Goal: Task Accomplishment & Management: Manage account settings

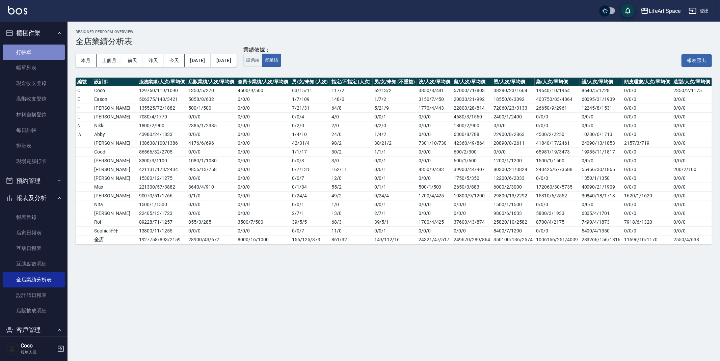
click at [41, 50] on link "打帳單" at bounding box center [34, 53] width 62 height 16
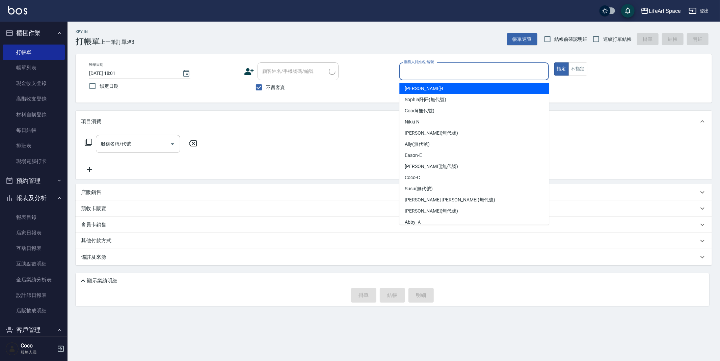
click at [455, 75] on input "服務人員姓名/編號" at bounding box center [473, 71] width 143 height 12
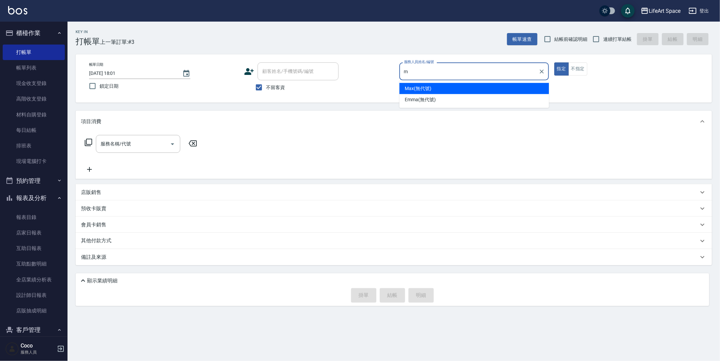
drag, startPoint x: 437, startPoint y: 89, endPoint x: 427, endPoint y: 91, distance: 9.7
click at [437, 88] on div "Max (無代號)" at bounding box center [473, 88] width 149 height 11
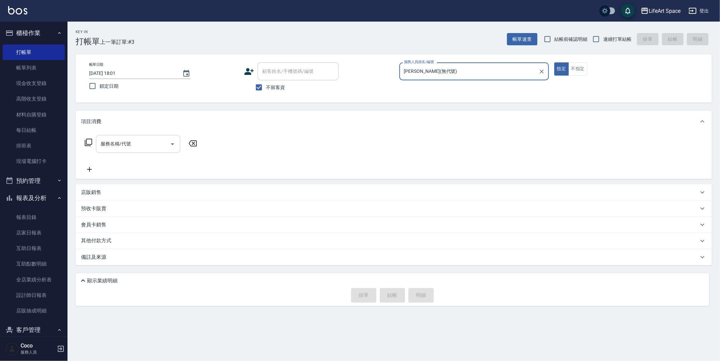
type input "[PERSON_NAME](無代號)"
click at [142, 144] on input "服務名稱/代號" at bounding box center [133, 144] width 68 height 12
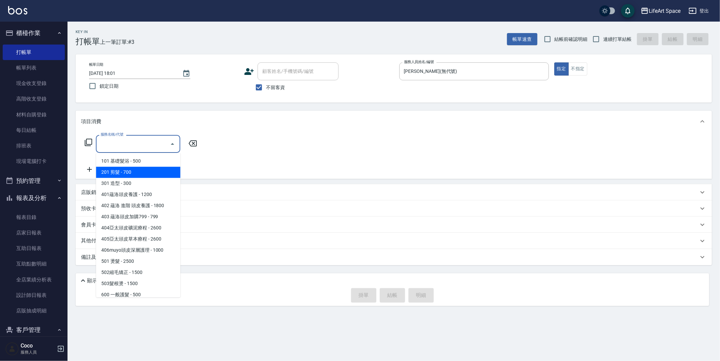
click at [140, 171] on span "201 剪髮 - 700" at bounding box center [138, 172] width 84 height 11
type input "201 剪髮(201)"
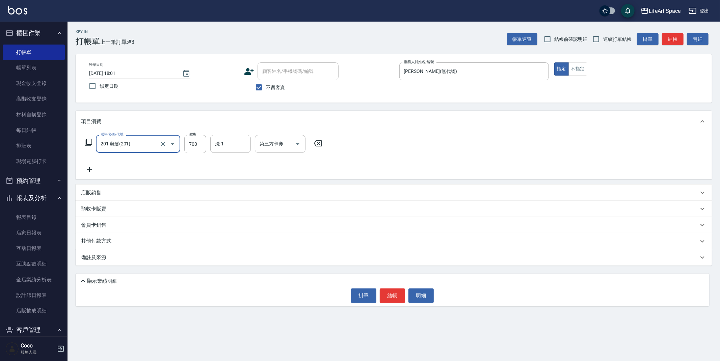
click at [209, 145] on div "服務名稱/代號 201 剪髮(201) 服務名稱/代號 價格 700 價格 洗-1 洗-1 第三方卡券 第三方卡券" at bounding box center [203, 144] width 245 height 18
click at [197, 145] on input "700" at bounding box center [195, 144] width 22 height 18
type input "800"
drag, startPoint x: 575, startPoint y: 70, endPoint x: 378, endPoint y: 167, distance: 220.3
click at [575, 69] on button "不指定" at bounding box center [577, 68] width 19 height 13
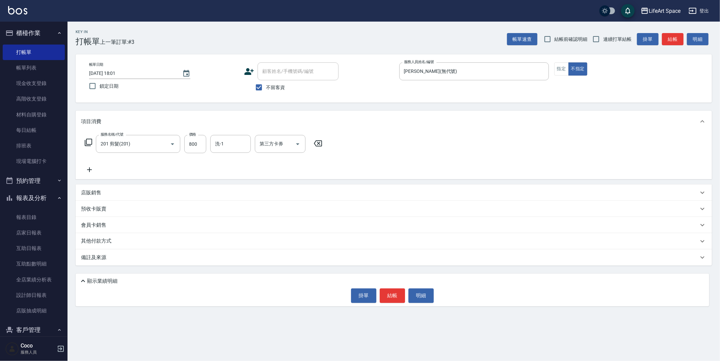
click at [156, 249] on div "備註及來源" at bounding box center [394, 257] width 636 height 16
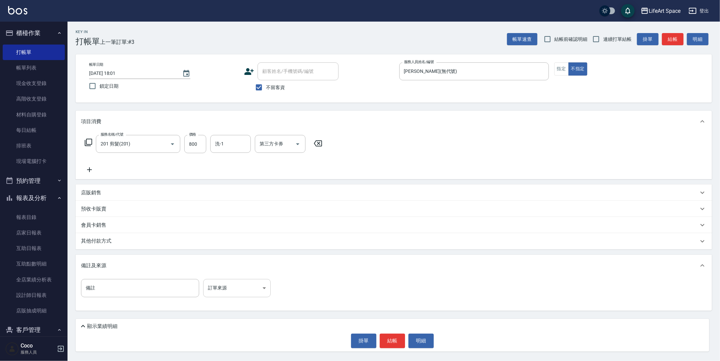
click at [222, 293] on body "LifeArt Space 登出 櫃檯作業 打帳單 帳單列表 現金收支登錄 高階收支登錄 材料自購登錄 每日結帳 排班表 現場電腦打卡 預約管理 預約管理 單…" at bounding box center [360, 180] width 720 height 361
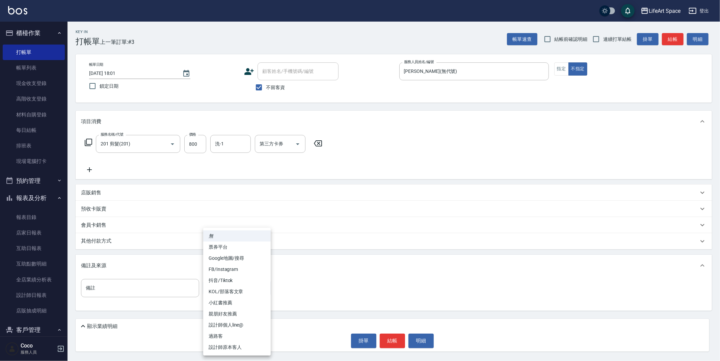
click at [242, 339] on li "過路客" at bounding box center [236, 336] width 67 height 11
type input "過路客"
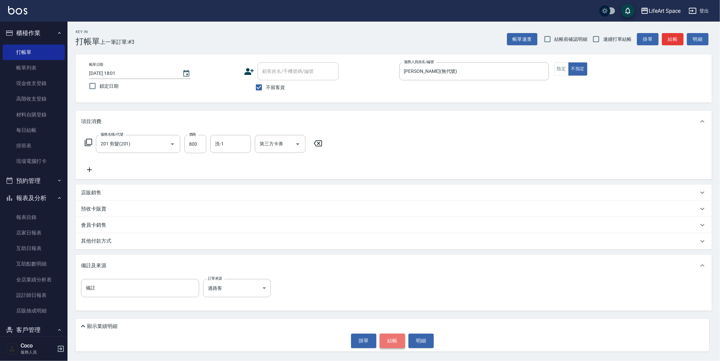
click at [391, 344] on button "結帳" at bounding box center [392, 341] width 25 height 14
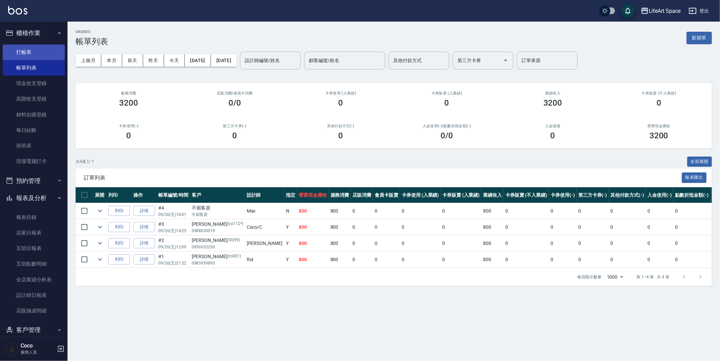
click at [52, 57] on link "打帳單" at bounding box center [34, 53] width 62 height 16
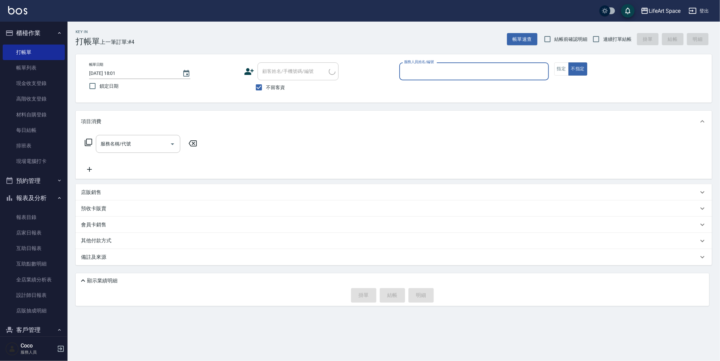
click at [468, 67] on input "服務人員姓名/編號" at bounding box center [473, 71] width 143 height 12
click at [432, 98] on div "Max (無代號)" at bounding box center [473, 99] width 149 height 11
type input "[PERSON_NAME](無代號)"
click at [144, 145] on input "服務名稱/代號" at bounding box center [133, 144] width 68 height 12
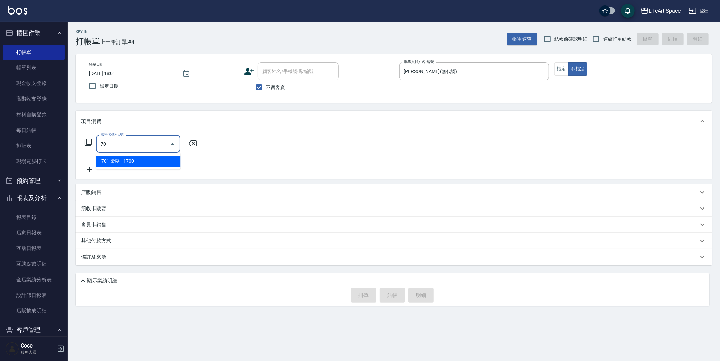
type input "7"
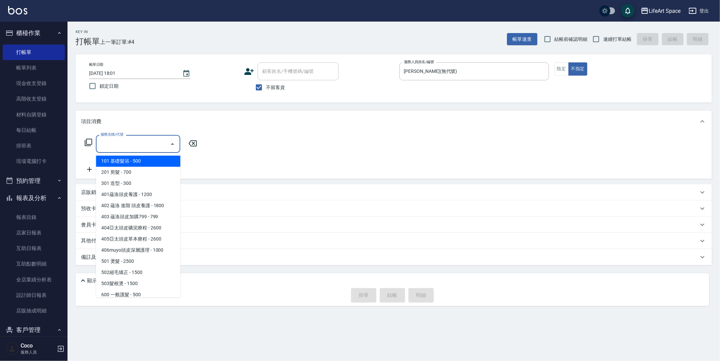
drag, startPoint x: 145, startPoint y: 163, endPoint x: 184, endPoint y: 160, distance: 39.3
click at [145, 163] on span "101 基礎髮浴 - 500" at bounding box center [138, 161] width 84 height 11
type input "101 基礎髮浴 (101)"
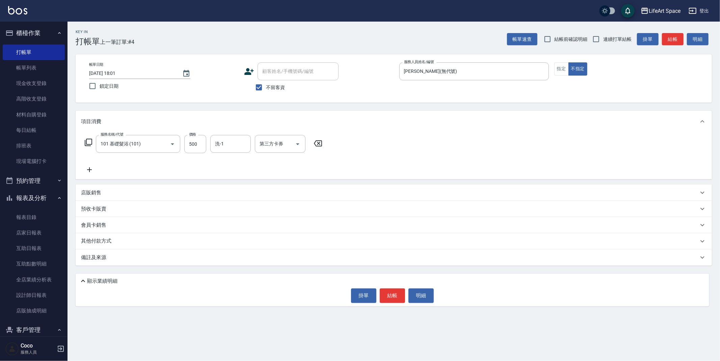
click at [183, 261] on div "備註及來源" at bounding box center [394, 257] width 636 height 16
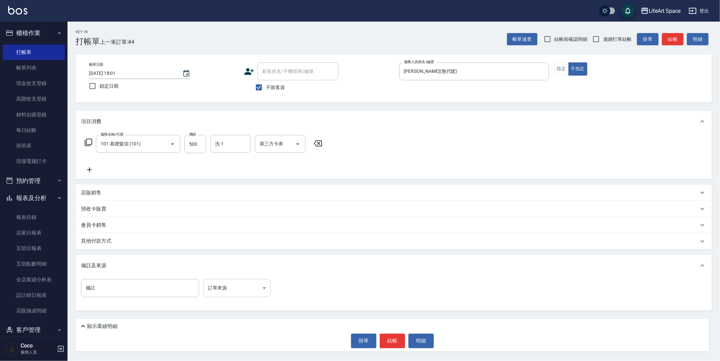
click at [237, 283] on body "LifeArt Space 登出 櫃檯作業 打帳單 帳單列表 現金收支登錄 高階收支登錄 材料自購登錄 每日結帳 排班表 現場電腦打卡 預約管理 預約管理 單…" at bounding box center [360, 180] width 720 height 361
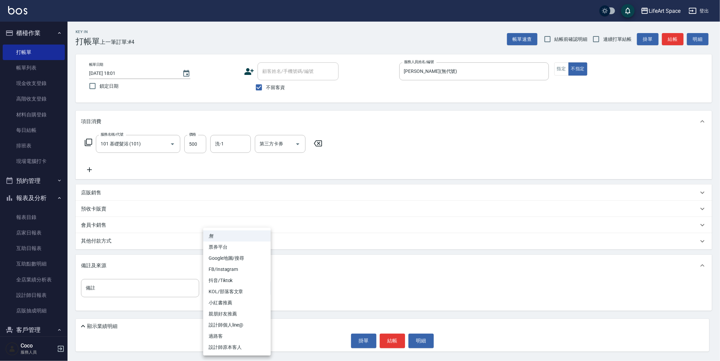
click at [232, 338] on li "過路客" at bounding box center [236, 336] width 67 height 11
type input "過路客"
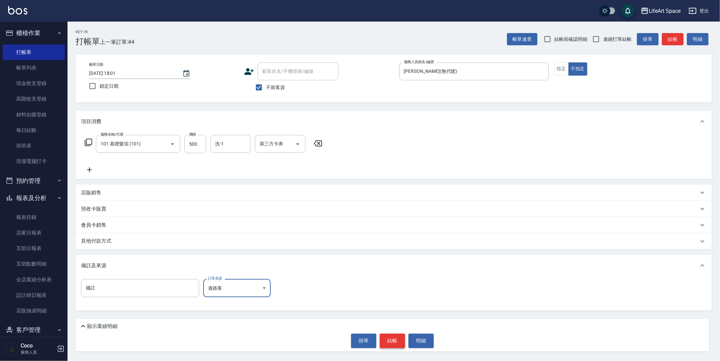
click at [389, 341] on button "結帳" at bounding box center [392, 341] width 25 height 14
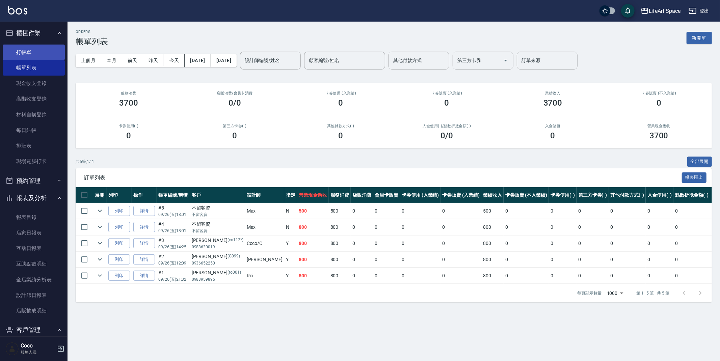
click at [33, 55] on link "打帳單" at bounding box center [34, 53] width 62 height 16
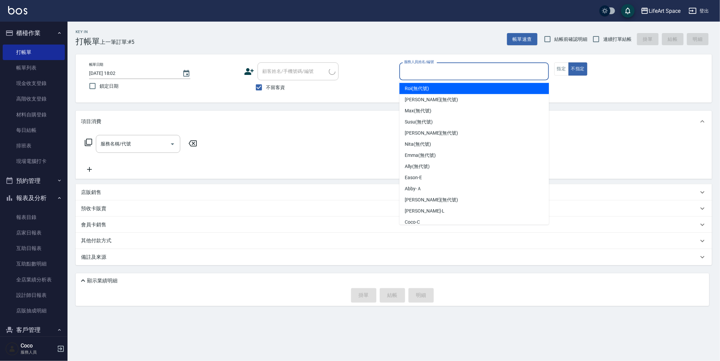
click at [436, 73] on input "服務人員姓名/編號" at bounding box center [473, 71] width 143 height 12
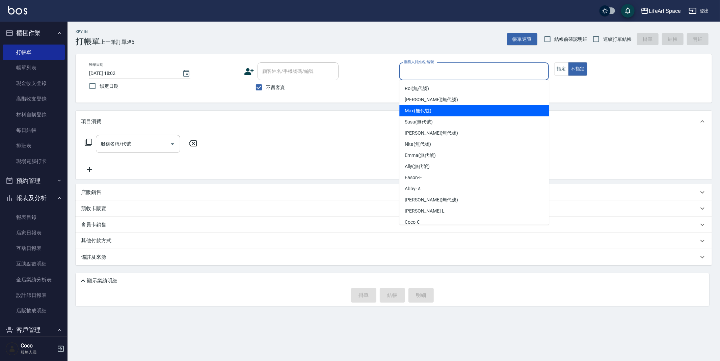
click at [427, 110] on span "Max (無代號)" at bounding box center [418, 110] width 27 height 7
type input "[PERSON_NAME](無代號)"
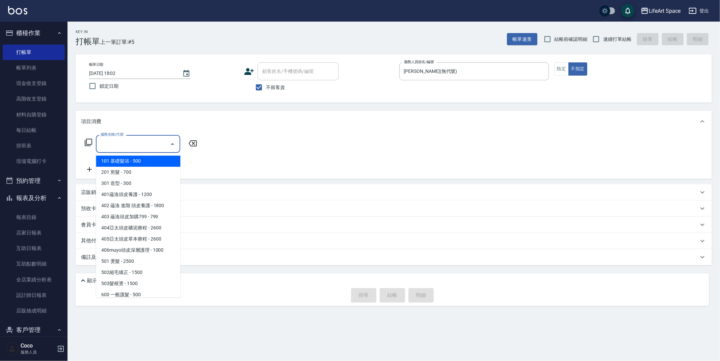
click at [142, 145] on input "服務名稱/代號" at bounding box center [133, 144] width 68 height 12
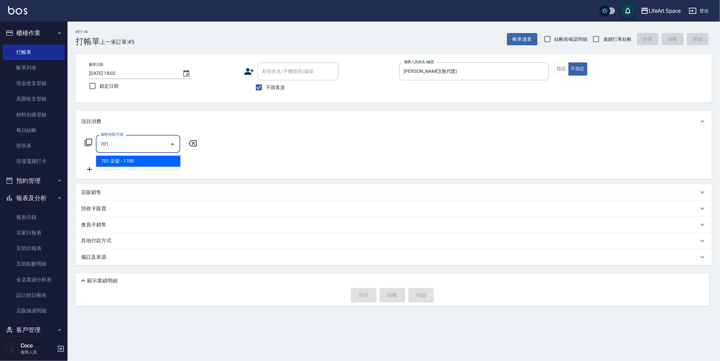
click at [115, 164] on span "701 染髮 - 1700" at bounding box center [138, 161] width 84 height 11
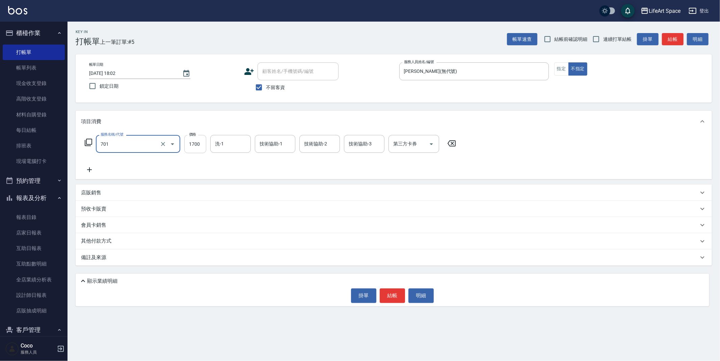
type input "701 染髮(701)"
click at [198, 148] on input "1700" at bounding box center [195, 144] width 22 height 18
type input "4800"
click at [89, 169] on icon at bounding box center [89, 169] width 5 height 5
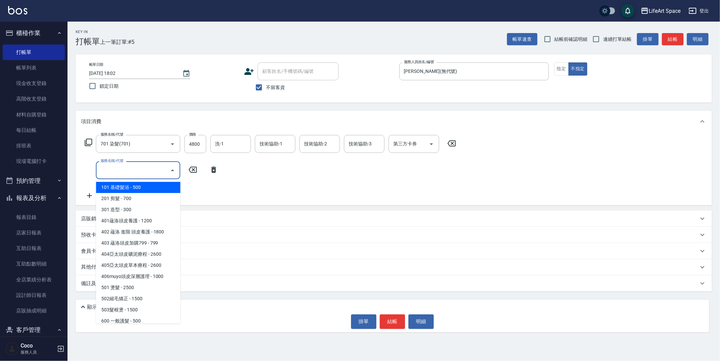
drag, startPoint x: 121, startPoint y: 169, endPoint x: 125, endPoint y: 178, distance: 9.7
click at [121, 169] on input "服務名稱/代號" at bounding box center [133, 170] width 68 height 12
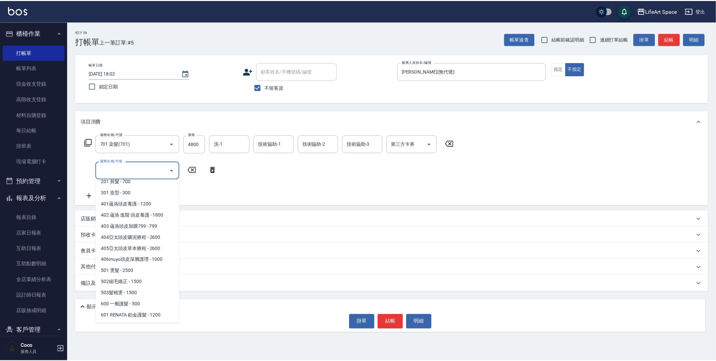
scroll to position [106, 0]
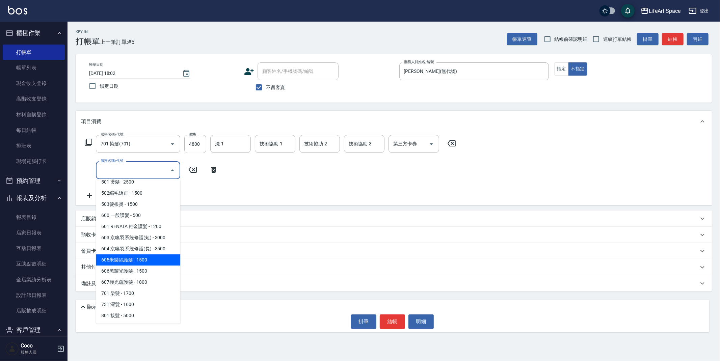
click at [149, 257] on span "605米樂絲護髮 - 1500" at bounding box center [138, 259] width 84 height 11
type input "605米樂絲護髮(605)"
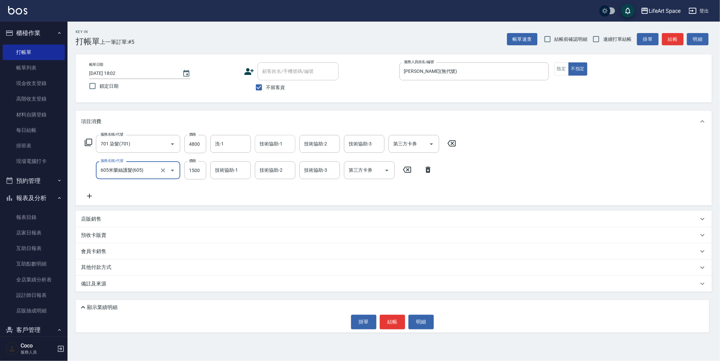
click at [274, 150] on div "技術協助-1" at bounding box center [275, 144] width 40 height 18
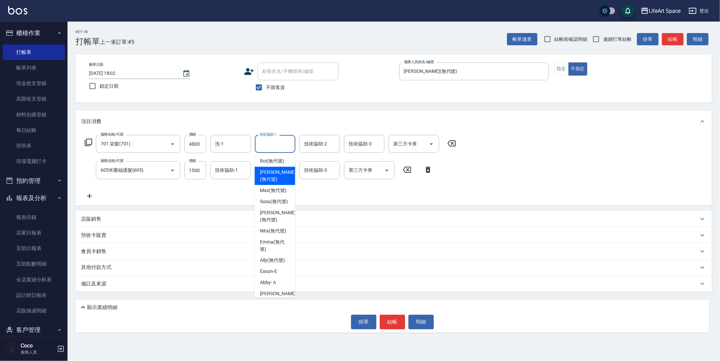
type input "n"
click at [285, 176] on span "Nita (無代號)" at bounding box center [273, 179] width 26 height 7
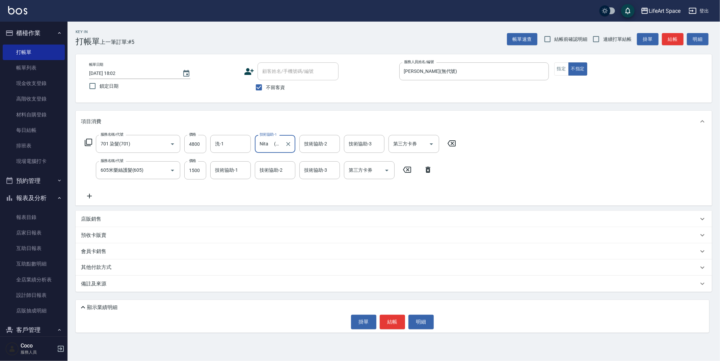
type input "Nita (無代號)"
click at [324, 141] on div "技術協助-2 技術協助-2" at bounding box center [319, 144] width 40 height 18
click at [325, 176] on span "Nita (無代號)" at bounding box center [318, 179] width 26 height 7
type input "Nita (無代號)"
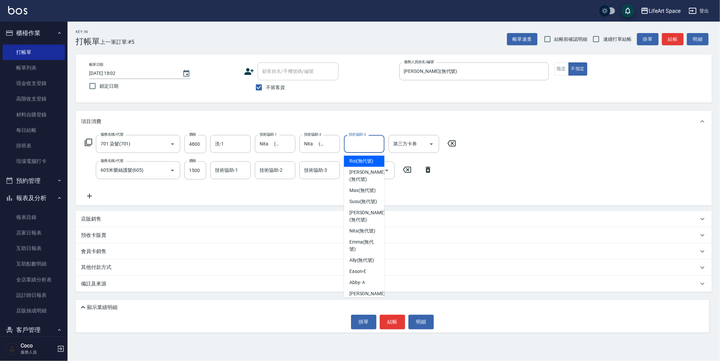
click at [368, 148] on input "技術協助-3" at bounding box center [364, 144] width 34 height 12
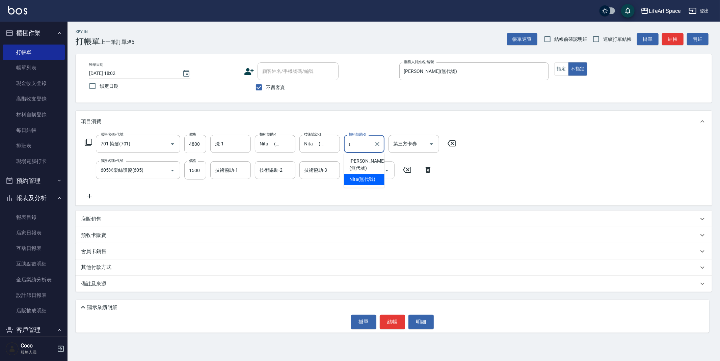
click at [369, 176] on span "Nita (無代號)" at bounding box center [362, 179] width 26 height 7
type input "Nita (無代號)"
click at [316, 171] on input "技術協助-3" at bounding box center [319, 170] width 34 height 12
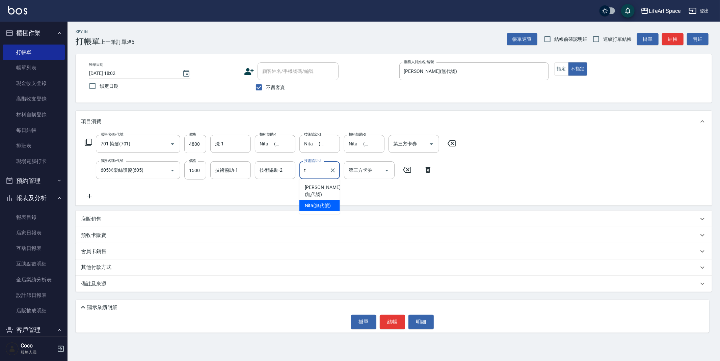
click at [324, 202] on span "Nita (無代號)" at bounding box center [318, 205] width 26 height 7
type input "Nita (無代號)"
click at [286, 174] on input "技術協助-2" at bounding box center [275, 170] width 34 height 12
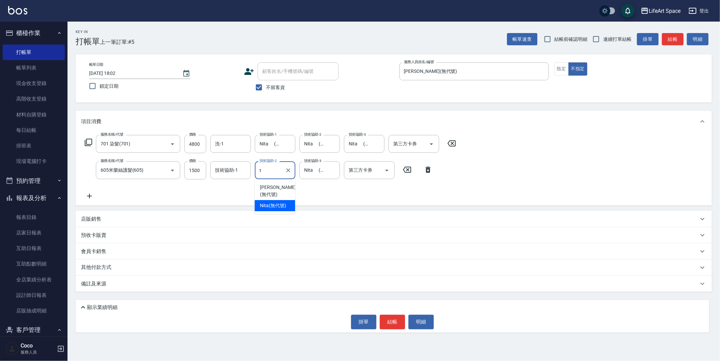
click at [272, 202] on span "Nita (無代號)" at bounding box center [273, 205] width 26 height 7
type input "Nita (無代號)"
click at [236, 175] on input "技術協助-1" at bounding box center [230, 170] width 34 height 12
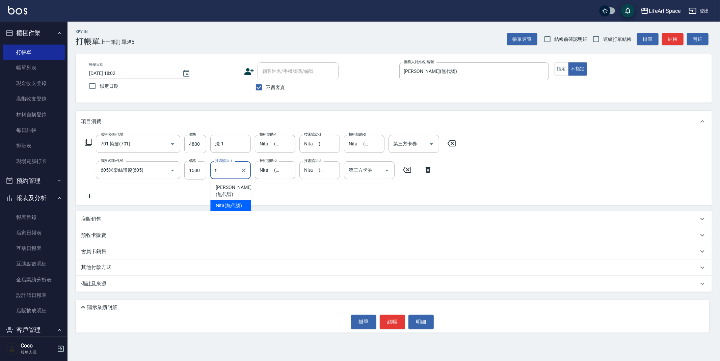
drag, startPoint x: 231, startPoint y: 198, endPoint x: 233, endPoint y: 191, distance: 7.0
click at [231, 202] on span "Nita (無代號)" at bounding box center [229, 205] width 26 height 7
type input "Nita (無代號)"
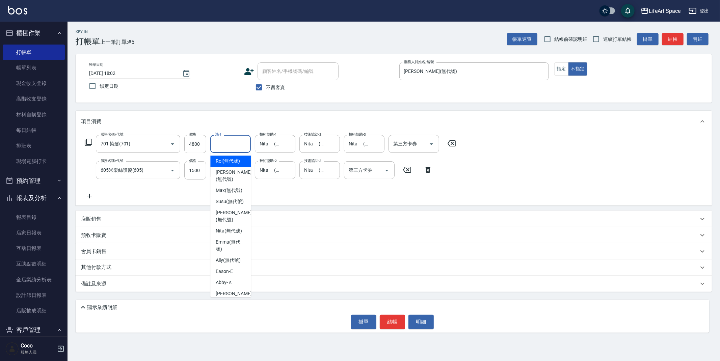
click at [240, 148] on input "洗-1" at bounding box center [230, 144] width 34 height 12
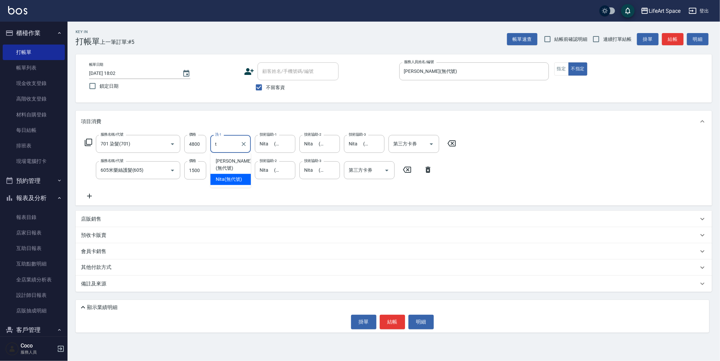
click at [235, 176] on span "Nita (無代號)" at bounding box center [229, 179] width 26 height 7
type input "Nita (無代號)"
click at [206, 283] on div "備註及來源" at bounding box center [389, 283] width 617 height 7
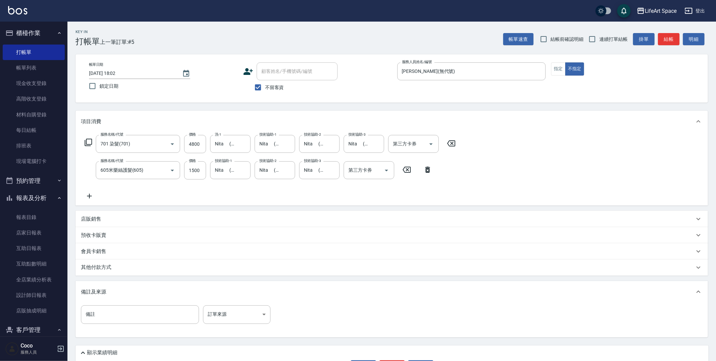
click at [262, 327] on div "備註 備註 訂單來源 ​ 訂單來源" at bounding box center [392, 318] width 622 height 26
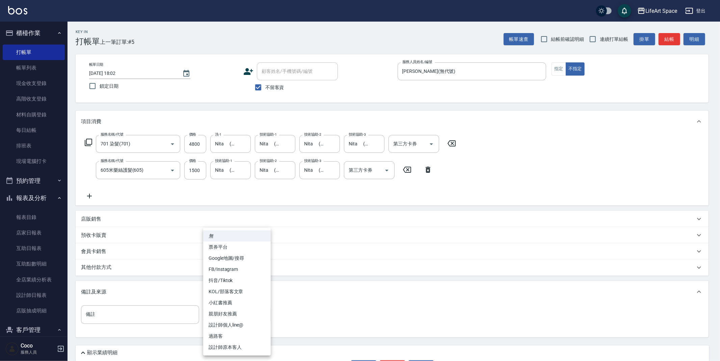
click at [257, 319] on body "LifeArt Space 登出 櫃檯作業 打帳單 帳單列表 現金收支登錄 高階收支登錄 材料自購登錄 每日結帳 排班表 現場電腦打卡 預約管理 預約管理 單…" at bounding box center [360, 193] width 720 height 386
click at [240, 334] on li "過路客" at bounding box center [236, 336] width 67 height 11
type input "過路客"
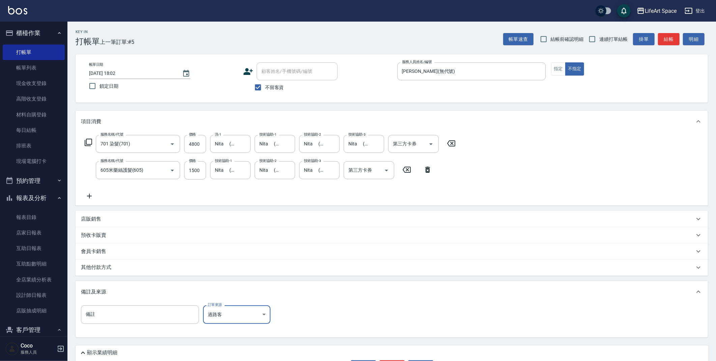
click at [191, 268] on div "其他付款方式" at bounding box center [388, 267] width 614 height 7
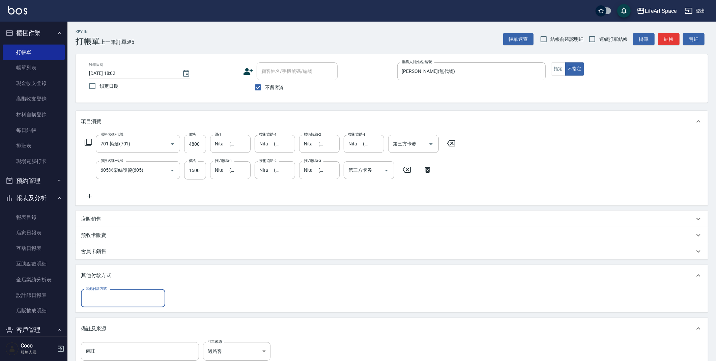
scroll to position [0, 0]
click at [145, 304] on div "其他付款方式" at bounding box center [123, 298] width 84 height 18
click at [127, 327] on span "Linepay" at bounding box center [123, 326] width 84 height 11
type input "Linepay"
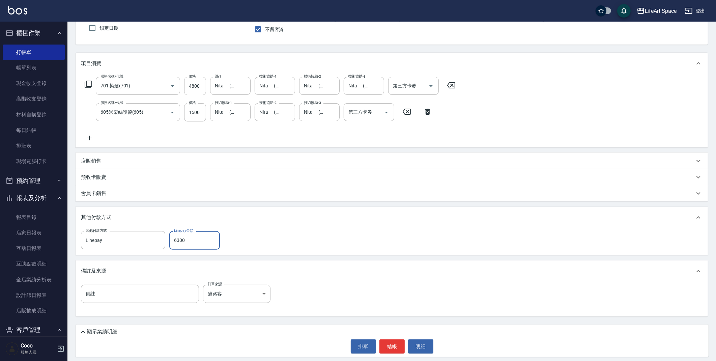
scroll to position [62, 0]
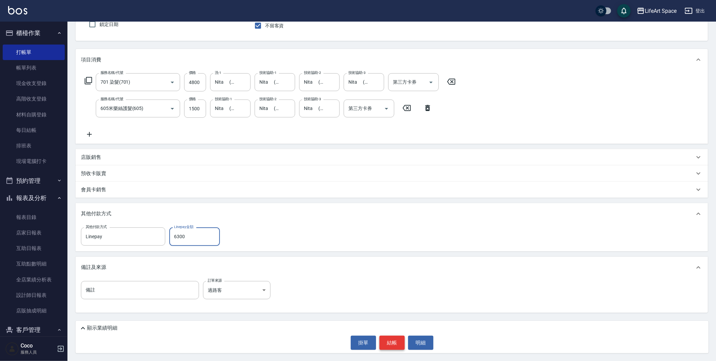
type input "6300"
click at [392, 340] on button "結帳" at bounding box center [392, 343] width 25 height 14
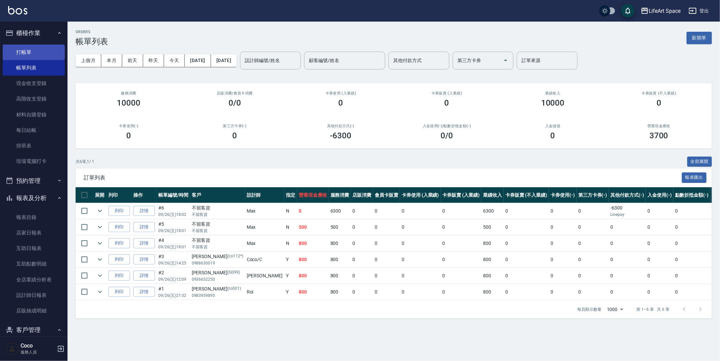
click at [38, 51] on link "打帳單" at bounding box center [34, 53] width 62 height 16
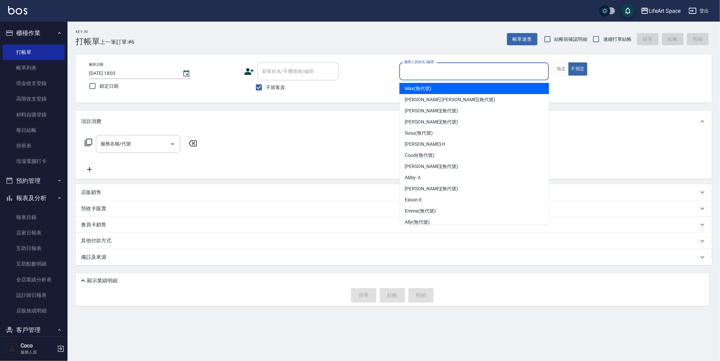
click at [484, 69] on input "服務人員姓名/編號" at bounding box center [473, 71] width 143 height 12
drag, startPoint x: 463, startPoint y: 89, endPoint x: 534, endPoint y: 74, distance: 73.1
click at [463, 89] on div "Max (無代號)" at bounding box center [473, 88] width 149 height 11
type input "[PERSON_NAME](無代號)"
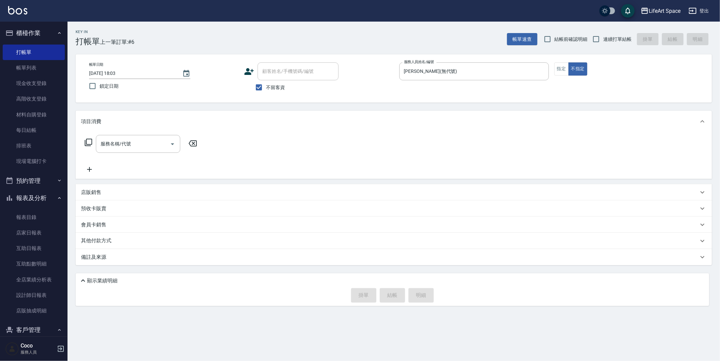
click at [553, 71] on div "帳單日期 [DATE] 18:03 鎖定日期 顧客姓名/手機號碼/編號 顧客姓名/手機號碼/編號 不留客資 服務人員姓名/編號 [PERSON_NAME](無…" at bounding box center [394, 78] width 620 height 32
click at [557, 70] on button "指定" at bounding box center [561, 68] width 15 height 13
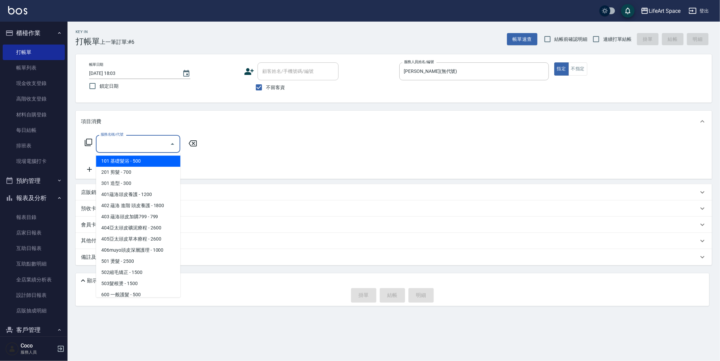
click at [161, 145] on input "服務名稱/代號" at bounding box center [133, 144] width 68 height 12
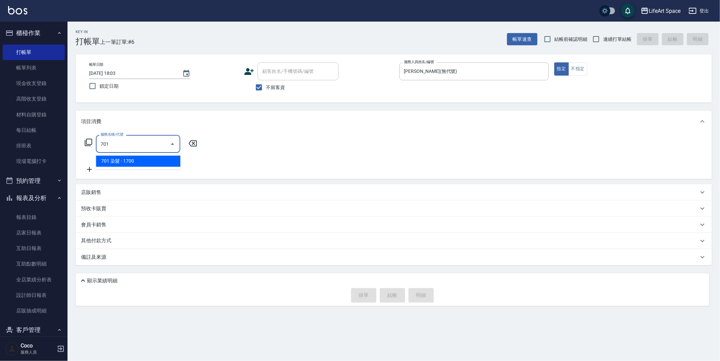
click at [131, 158] on span "701 染髮 - 1700" at bounding box center [138, 161] width 84 height 11
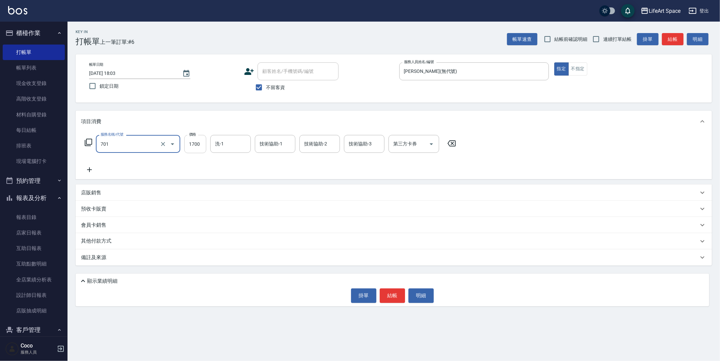
type input "701 染髮(701)"
click at [198, 148] on input "1700" at bounding box center [195, 144] width 22 height 18
type input "5500"
click at [86, 166] on icon at bounding box center [89, 170] width 17 height 8
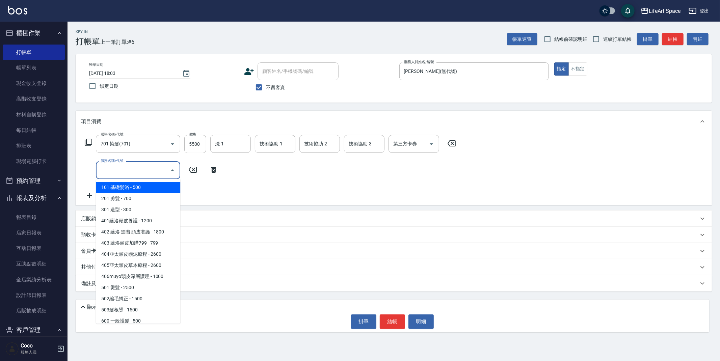
click at [146, 174] on input "服務名稱/代號" at bounding box center [133, 170] width 68 height 12
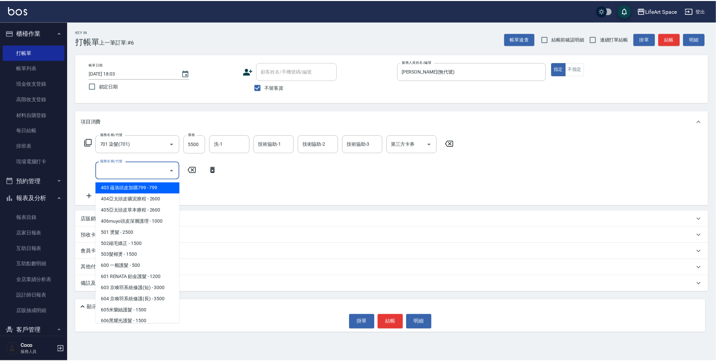
scroll to position [106, 0]
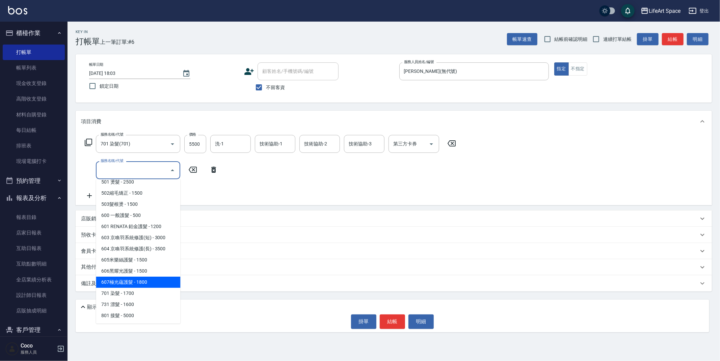
click at [148, 280] on span "607極光蘊護髮 - 1800" at bounding box center [138, 282] width 84 height 11
type input "607極光蘊護髮(607)"
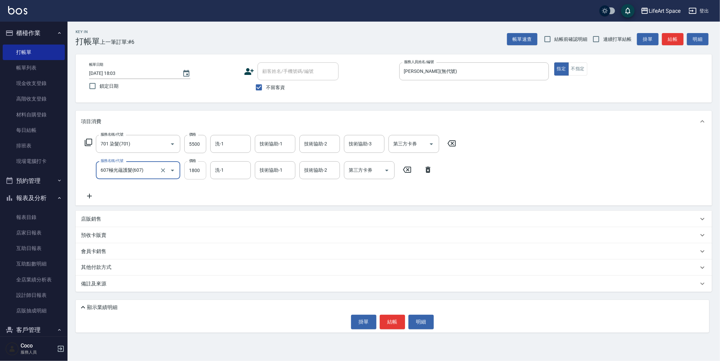
click at [199, 174] on input "1800" at bounding box center [195, 170] width 22 height 18
type input "2200"
click at [276, 145] on div "技術協助-1 技術協助-1" at bounding box center [275, 144] width 40 height 18
click at [277, 176] on span "Nita (無代號)" at bounding box center [273, 179] width 26 height 7
type input "Nita (無代號)"
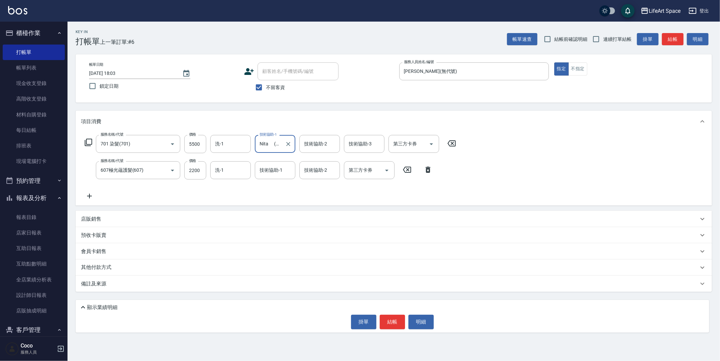
click at [317, 146] on div "技術協助-2 技術協助-2" at bounding box center [319, 144] width 40 height 18
drag, startPoint x: 320, startPoint y: 166, endPoint x: 322, endPoint y: 172, distance: 6.3
click at [322, 172] on ul "Patty (無代號) Nita (無代號)" at bounding box center [319, 170] width 40 height 35
click at [322, 176] on span "Nita (無代號)" at bounding box center [318, 179] width 26 height 7
type input "Nita (無代號)"
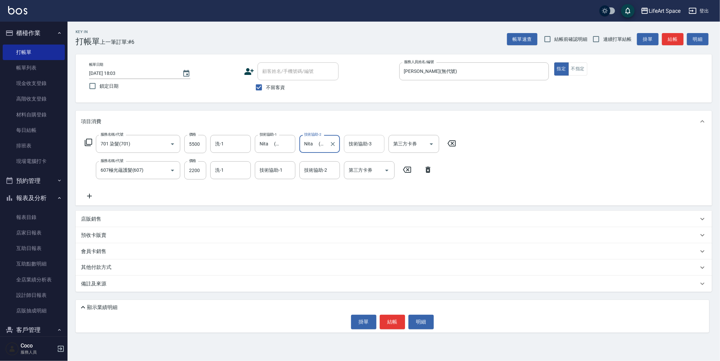
click at [363, 148] on input "技術協助-3" at bounding box center [364, 144] width 34 height 12
click at [361, 176] on span "Nita (無代號)" at bounding box center [362, 179] width 26 height 7
type input "Nita (無代號)"
click at [219, 148] on input "洗-1" at bounding box center [230, 144] width 34 height 12
click at [229, 176] on span "Nita (無代號)" at bounding box center [229, 179] width 26 height 7
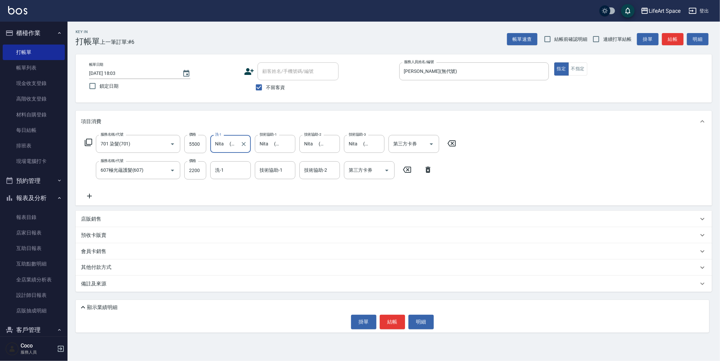
type input "Nita (無代號)"
click at [145, 290] on div "備註及來源" at bounding box center [394, 284] width 636 height 16
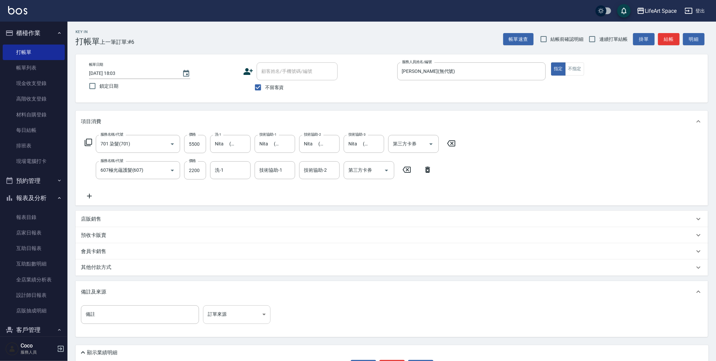
click at [215, 305] on body "LifeArt Space 登出 櫃檯作業 打帳單 帳單列表 現金收支登錄 高階收支登錄 材料自購登錄 每日結帳 排班表 現場電腦打卡 預約管理 預約管理 單…" at bounding box center [358, 193] width 716 height 386
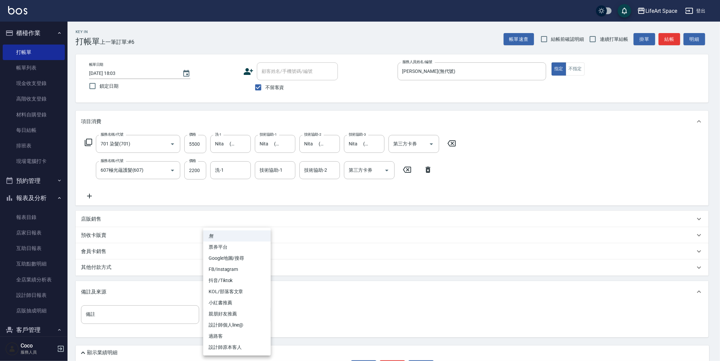
click at [237, 348] on li "設計師原本客人" at bounding box center [236, 347] width 67 height 11
type input "設計師原本客人"
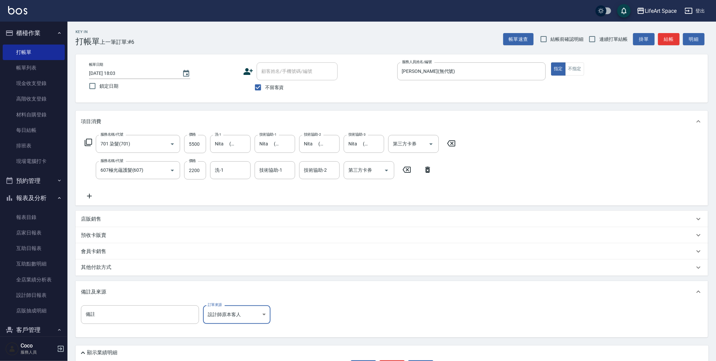
click at [173, 270] on div "其他付款方式" at bounding box center [388, 267] width 614 height 7
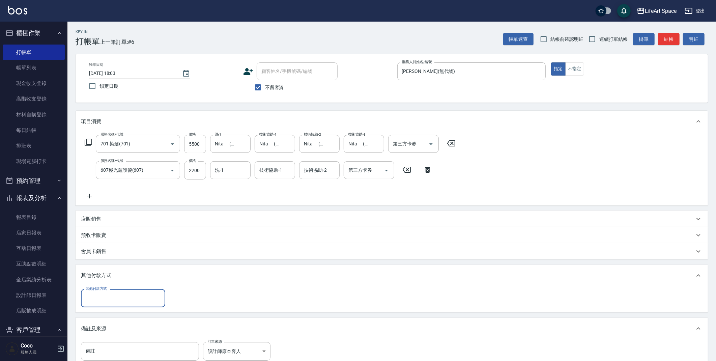
scroll to position [0, 0]
click at [134, 291] on div "其他付款方式" at bounding box center [123, 298] width 84 height 18
click at [118, 329] on span "Linepay" at bounding box center [123, 326] width 84 height 11
type input "Linepay"
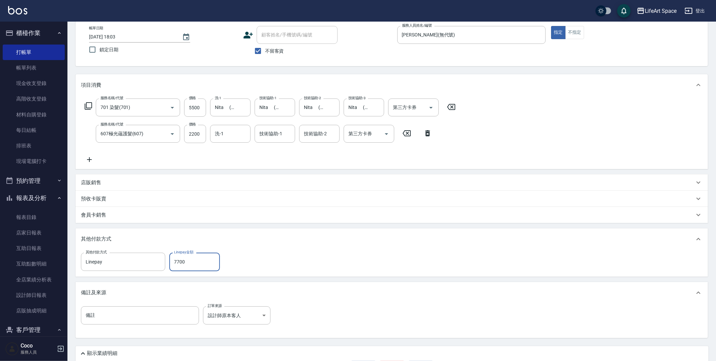
scroll to position [62, 0]
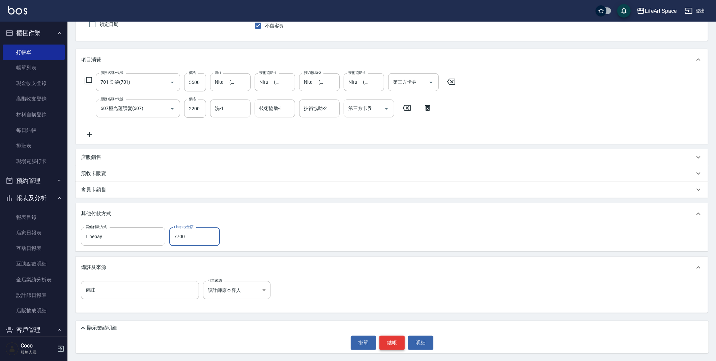
type input "7700"
click at [393, 340] on button "結帳" at bounding box center [392, 343] width 25 height 14
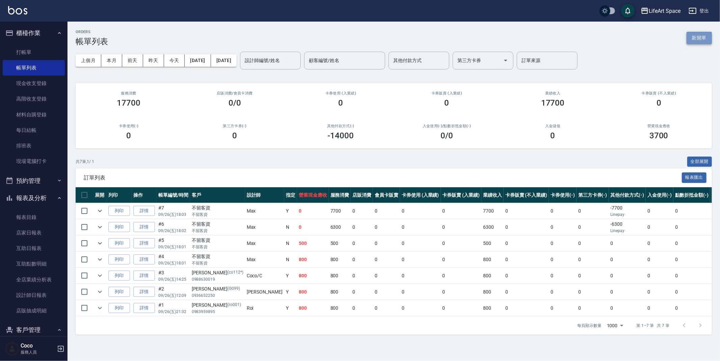
click at [701, 39] on button "新開單" at bounding box center [698, 38] width 25 height 12
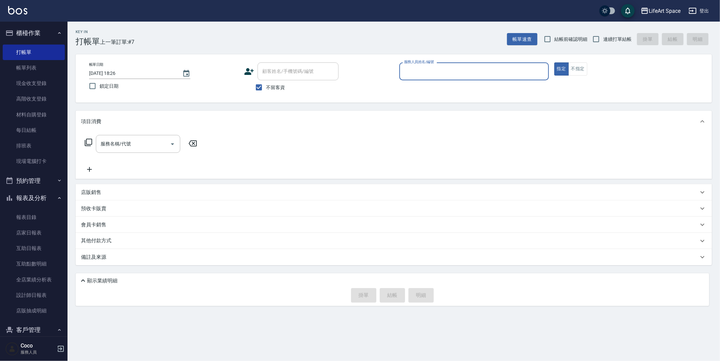
click at [449, 76] on input "服務人員姓名/編號" at bounding box center [473, 71] width 143 height 12
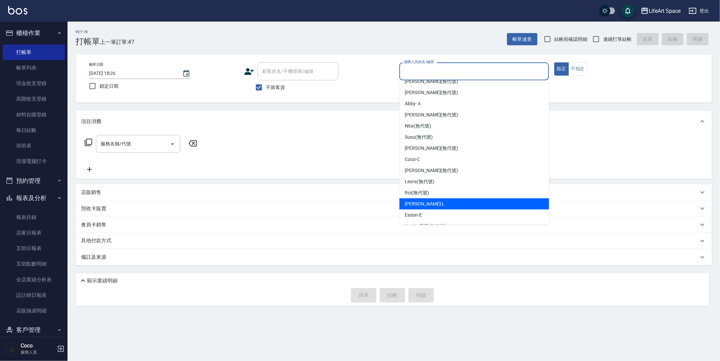
scroll to position [117, 0]
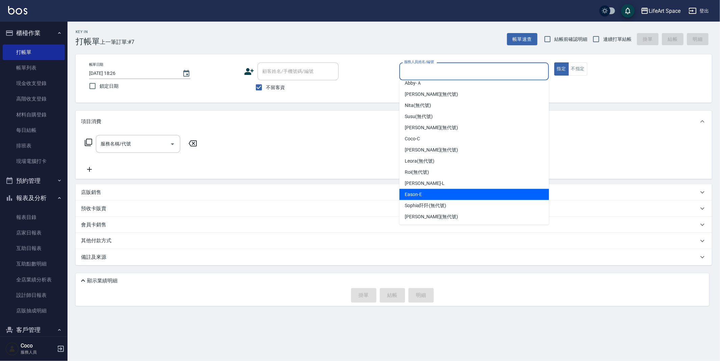
drag, startPoint x: 434, startPoint y: 192, endPoint x: 405, endPoint y: 192, distance: 29.4
click at [434, 192] on div "Eason -E" at bounding box center [473, 194] width 149 height 11
type input "Eason-E"
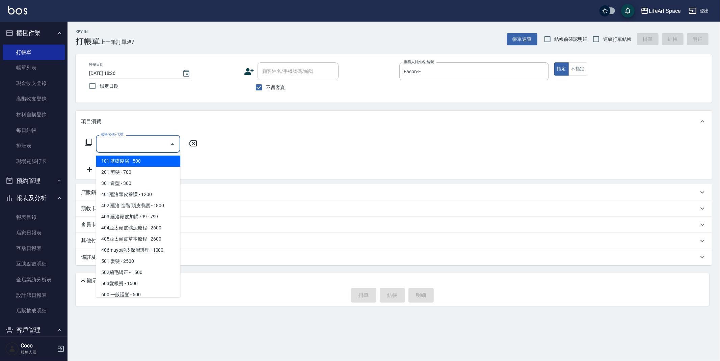
click at [137, 147] on input "服務名稱/代號" at bounding box center [133, 144] width 68 height 12
click at [134, 162] on span "101 基礎髮浴 - 500" at bounding box center [138, 161] width 84 height 11
type input "101 基礎髮浴 (101)"
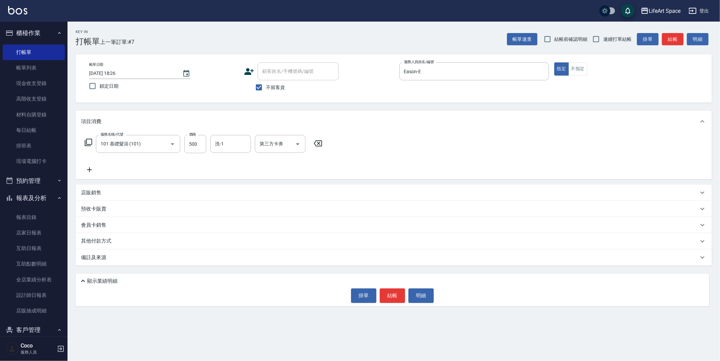
click at [130, 259] on div "備註及來源" at bounding box center [389, 257] width 617 height 7
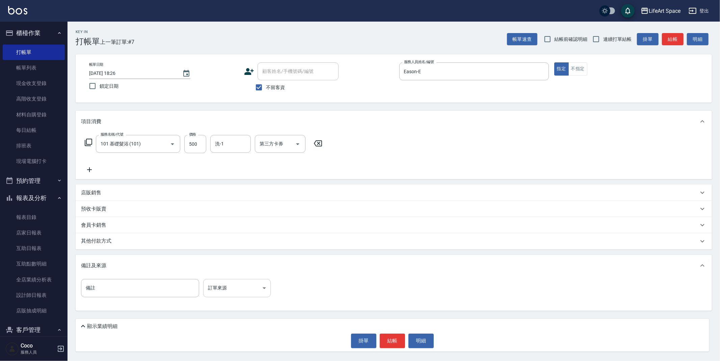
click at [220, 290] on body "LifeArt Space 登出 櫃檯作業 打帳單 帳單列表 現金收支登錄 高階收支登錄 材料自購登錄 每日結帳 排班表 現場電腦打卡 預約管理 預約管理 單…" at bounding box center [360, 180] width 720 height 361
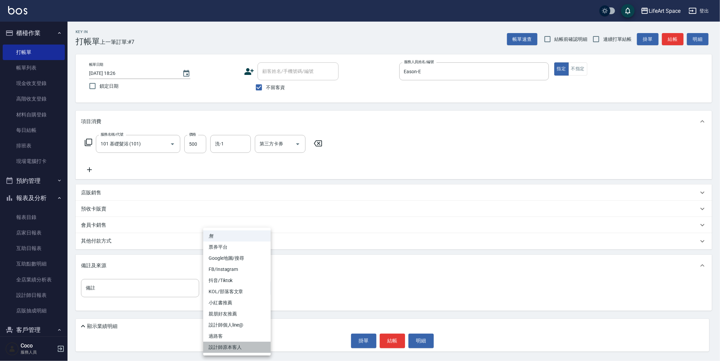
click at [244, 349] on li "設計師原本客人" at bounding box center [236, 347] width 67 height 11
type input "設計師原本客人"
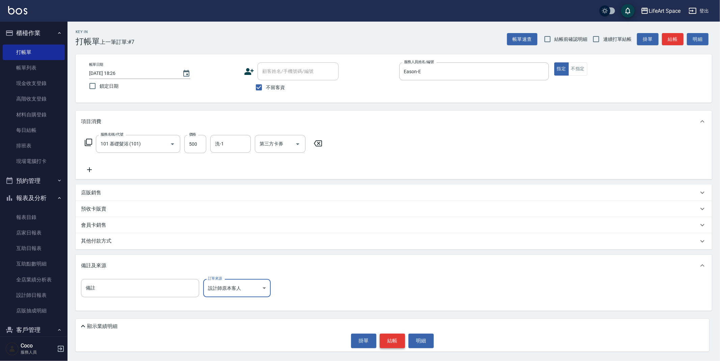
click at [387, 343] on button "結帳" at bounding box center [392, 341] width 25 height 14
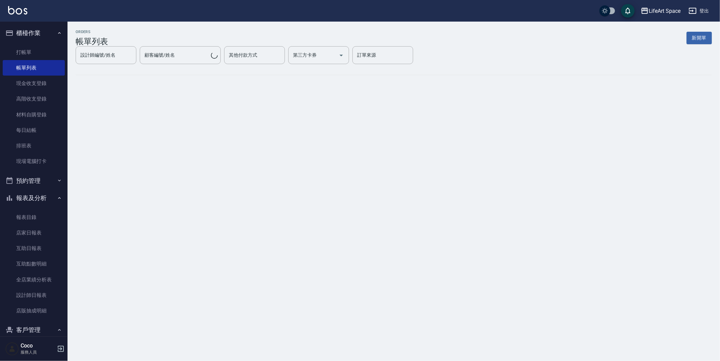
click at [696, 41] on button "新開單" at bounding box center [698, 38] width 25 height 12
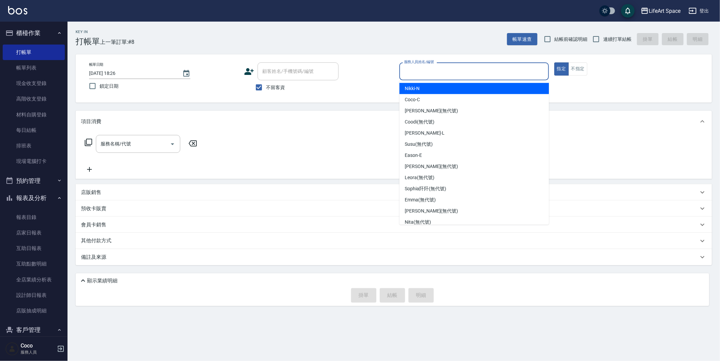
click at [429, 70] on input "服務人員姓名/編號" at bounding box center [473, 71] width 143 height 12
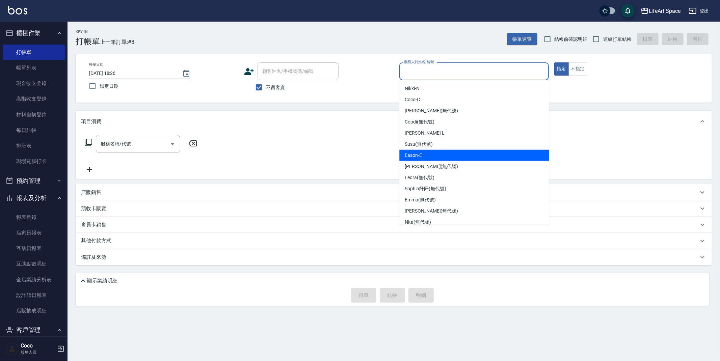
click at [432, 157] on div "Eason -E" at bounding box center [473, 155] width 149 height 11
type input "Eason-E"
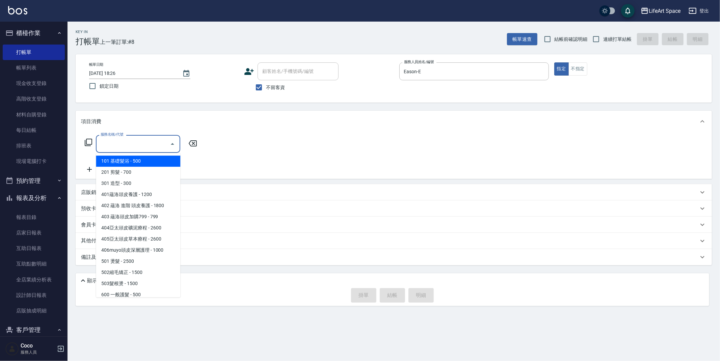
click at [107, 142] on div "服務名稱/代號 服務名稱/代號" at bounding box center [138, 144] width 84 height 18
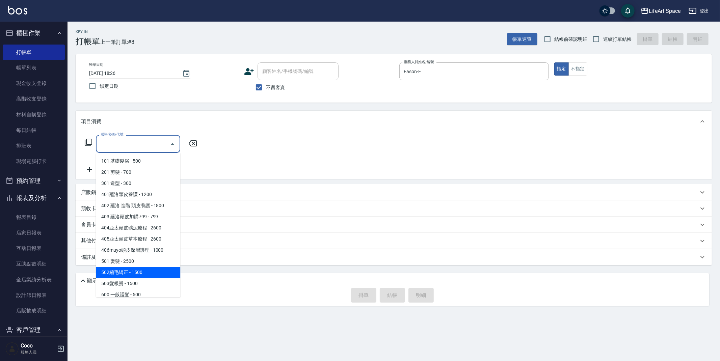
drag, startPoint x: 132, startPoint y: 275, endPoint x: 148, endPoint y: 241, distance: 38.0
click at [132, 275] on span "502縮毛矯正 - 1500" at bounding box center [138, 272] width 84 height 11
type input "502縮毛矯正 (502)"
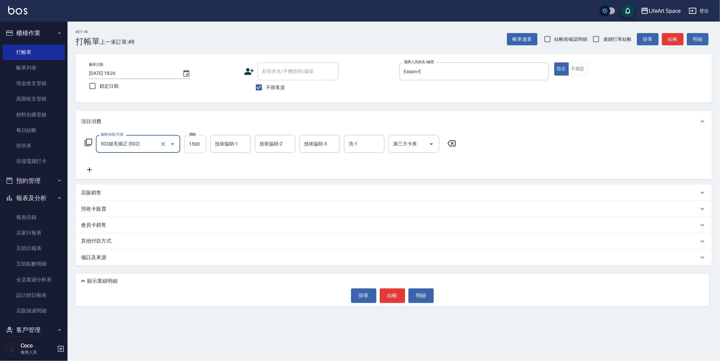
click at [197, 146] on input "1500" at bounding box center [195, 144] width 22 height 18
type input "3760"
click at [225, 138] on input "技術協助-1" at bounding box center [230, 144] width 34 height 12
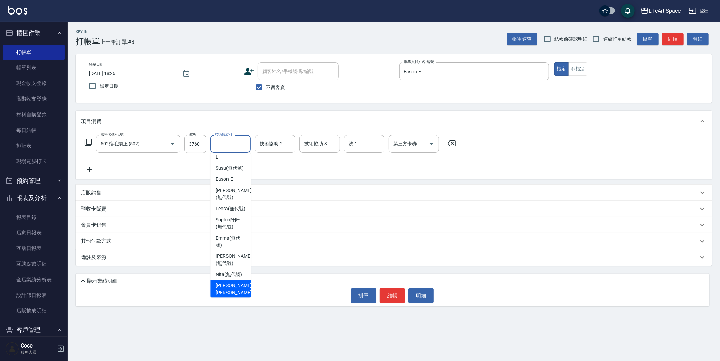
scroll to position [139, 0]
drag, startPoint x: 232, startPoint y: 287, endPoint x: 253, endPoint y: 220, distance: 70.4
click at [232, 287] on span "[PERSON_NAME] (無代號)" at bounding box center [234, 285] width 36 height 14
type input "[PERSON_NAME](無代號)"
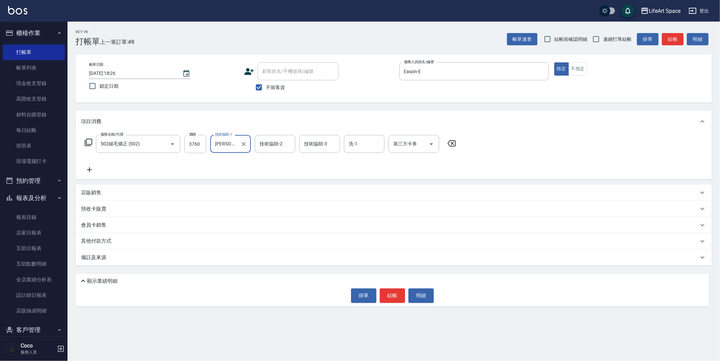
click at [276, 145] on div "技術協助-2 技術協助-2" at bounding box center [275, 144] width 40 height 18
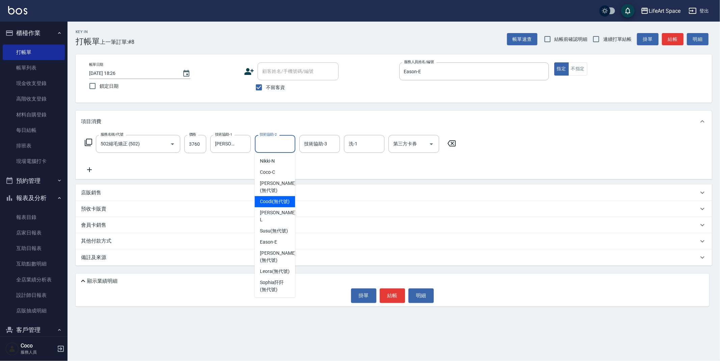
scroll to position [208, 0]
click at [267, 217] on span "[PERSON_NAME] (無代號)" at bounding box center [278, 216] width 36 height 14
type input "[PERSON_NAME](無代號)"
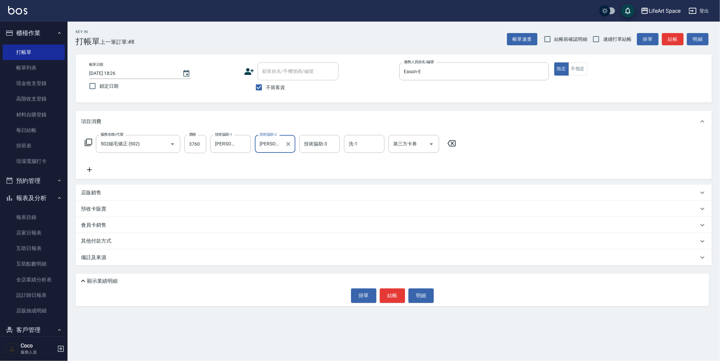
click at [322, 143] on div "技術協助-3 技術協助-3" at bounding box center [319, 144] width 40 height 18
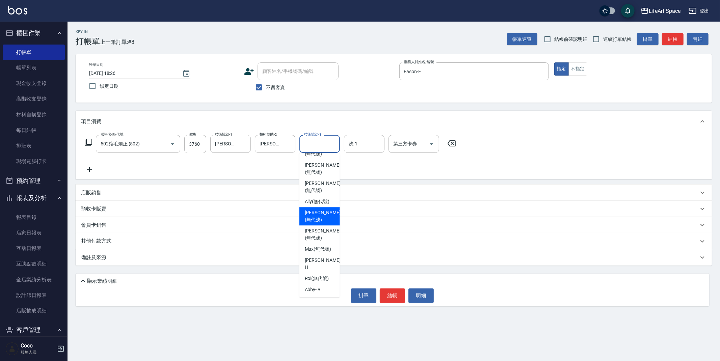
click at [319, 221] on span "[PERSON_NAME] (無代號)" at bounding box center [323, 216] width 36 height 14
type input "[PERSON_NAME](無代號)"
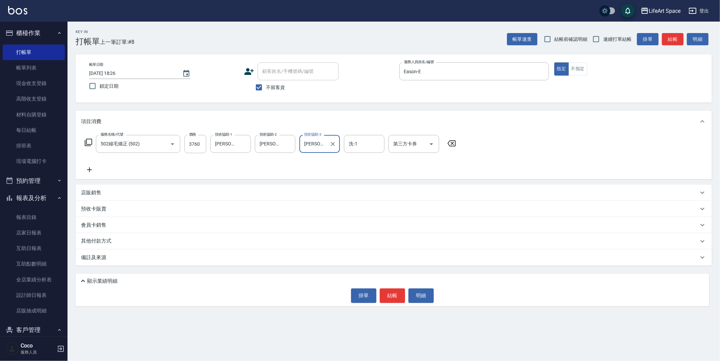
click at [188, 263] on div "備註及來源" at bounding box center [394, 257] width 636 height 16
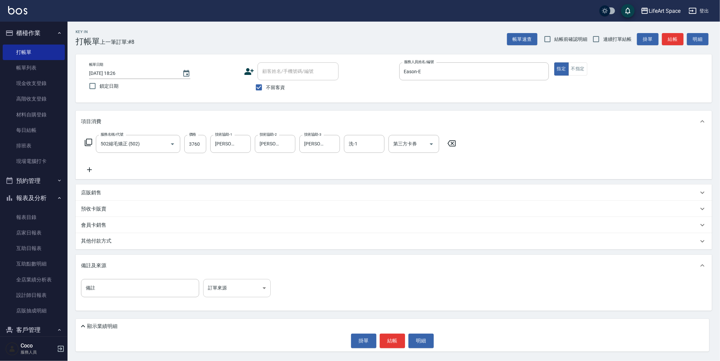
click at [223, 292] on body "LifeArt Space 登出 櫃檯作業 打帳單 帳單列表 現金收支登錄 高階收支登錄 材料自購登錄 每日結帳 排班表 現場電腦打卡 預約管理 預約管理 單…" at bounding box center [360, 180] width 720 height 361
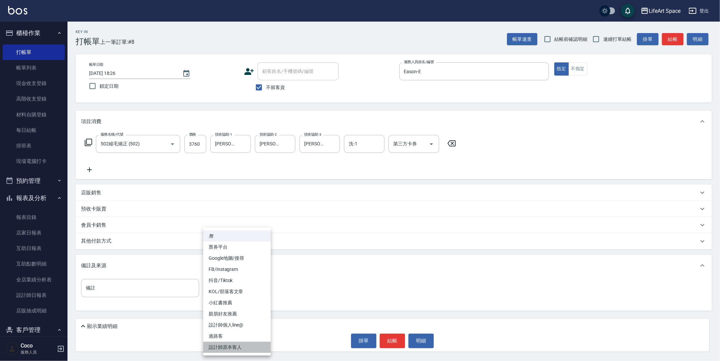
click at [237, 342] on li "設計師原本客人" at bounding box center [236, 347] width 67 height 11
type input "設計師原本客人"
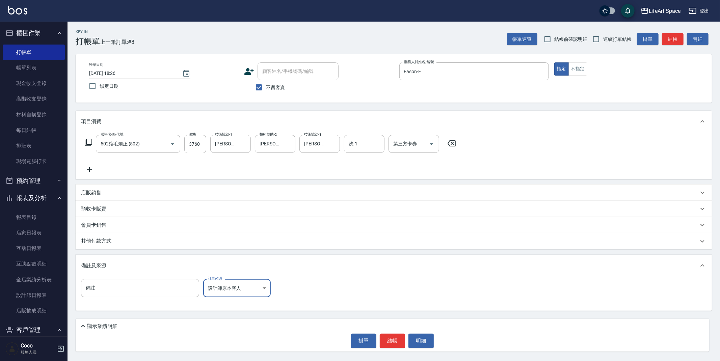
click at [132, 239] on div "其他付款方式" at bounding box center [389, 241] width 617 height 7
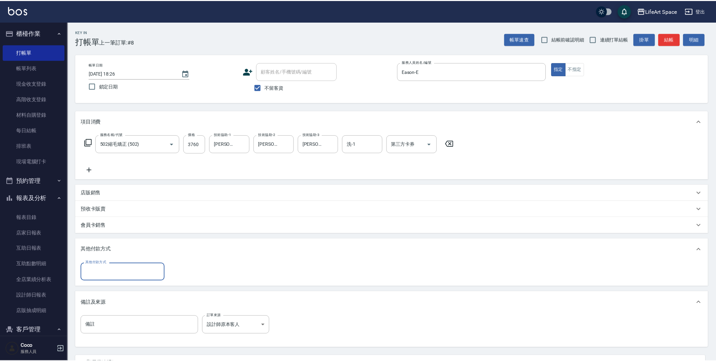
scroll to position [0, 0]
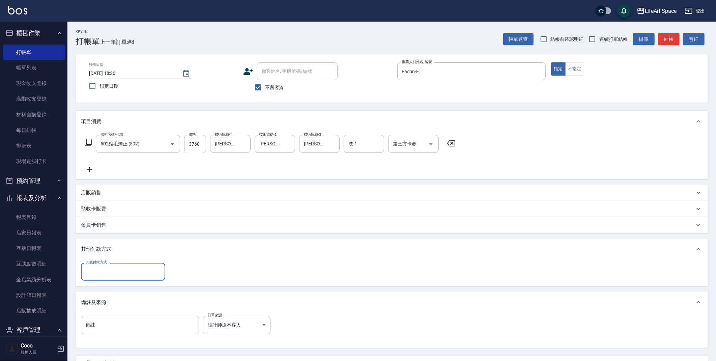
click at [110, 271] on input "其他付款方式" at bounding box center [123, 272] width 78 height 12
drag, startPoint x: 107, startPoint y: 298, endPoint x: 107, endPoint y: 302, distance: 4.0
click at [107, 298] on span "Linepay" at bounding box center [123, 300] width 84 height 11
type input "Linepay"
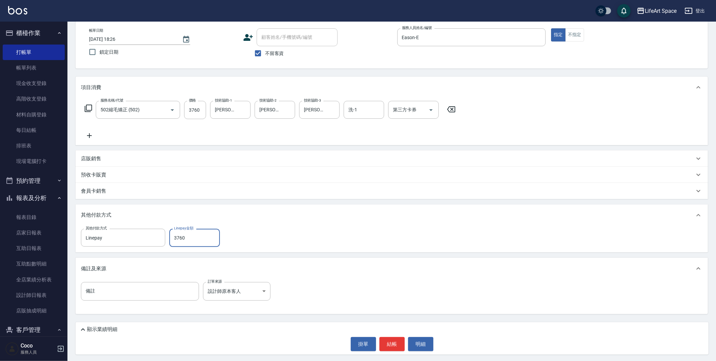
scroll to position [35, 0]
type input "3760"
click at [396, 342] on button "結帳" at bounding box center [392, 343] width 25 height 14
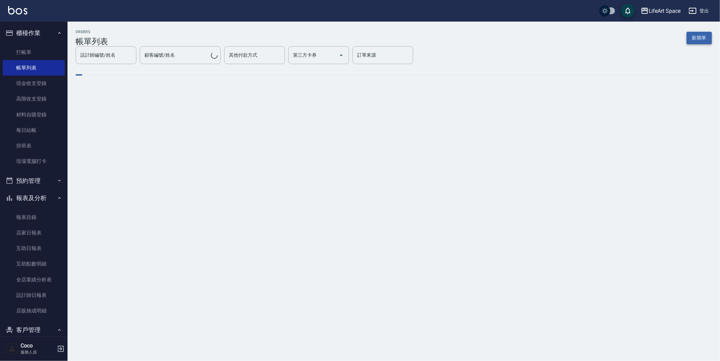
click at [698, 43] on button "新開單" at bounding box center [698, 38] width 25 height 12
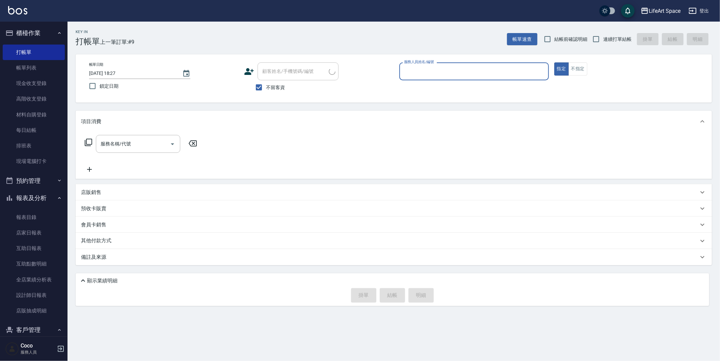
click at [424, 74] on input "服務人員姓名/編號" at bounding box center [473, 71] width 143 height 12
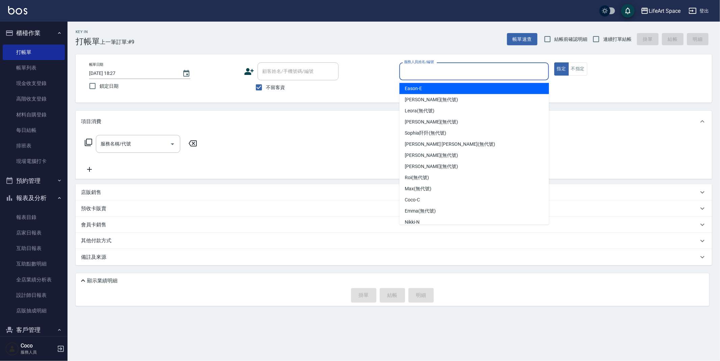
click at [428, 90] on div "Eason -E" at bounding box center [473, 88] width 149 height 11
type input "Eason-E"
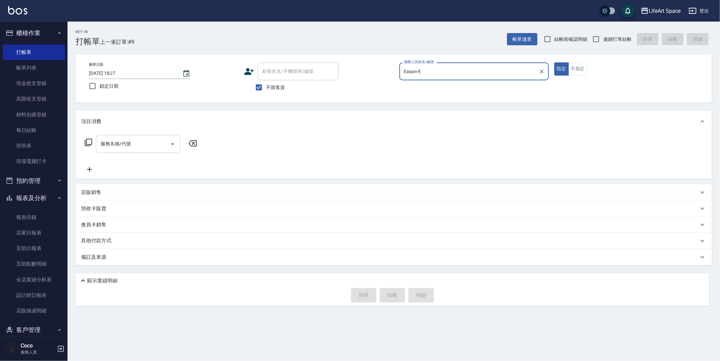
click at [136, 148] on input "服務名稱/代號" at bounding box center [133, 144] width 68 height 12
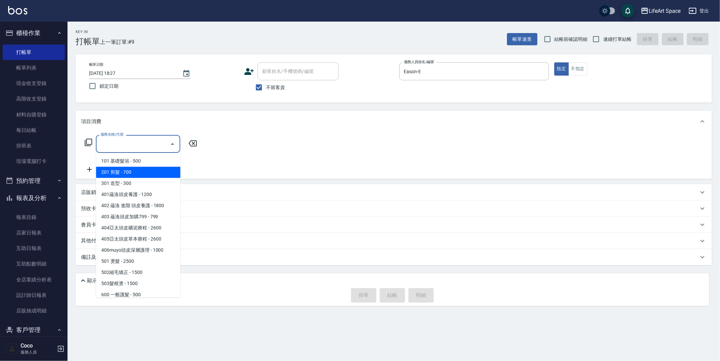
click at [135, 174] on span "201 剪髮 - 700" at bounding box center [138, 172] width 84 height 11
type input "201 剪髮(201)"
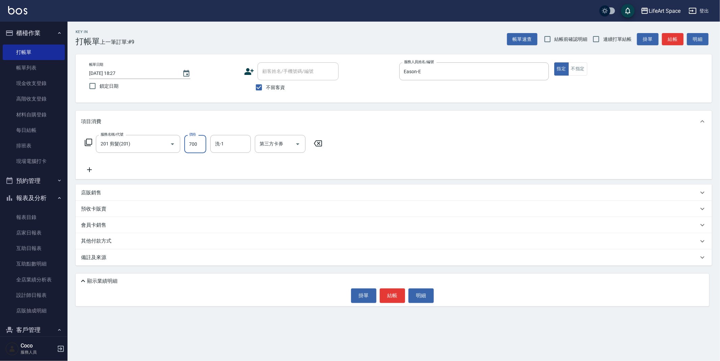
click at [206, 143] on div "服務名稱/代號 201 剪髮(201) 服務名稱/代號 價格 700 價格 洗-1 洗-1 第三方卡券 第三方卡券" at bounding box center [203, 144] width 245 height 18
type input "900"
click at [224, 145] on input "洗-1" at bounding box center [230, 144] width 34 height 12
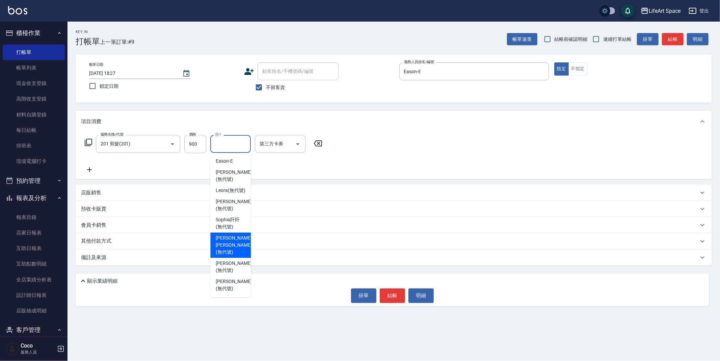
click at [230, 247] on span "[PERSON_NAME] [PERSON_NAME] (無代號)" at bounding box center [234, 244] width 36 height 21
type input "[PERSON_NAME] [PERSON_NAME](無代號)"
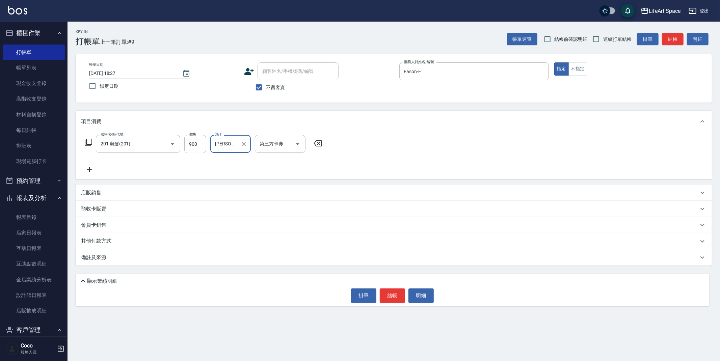
click at [174, 257] on div "備註及來源" at bounding box center [389, 257] width 617 height 7
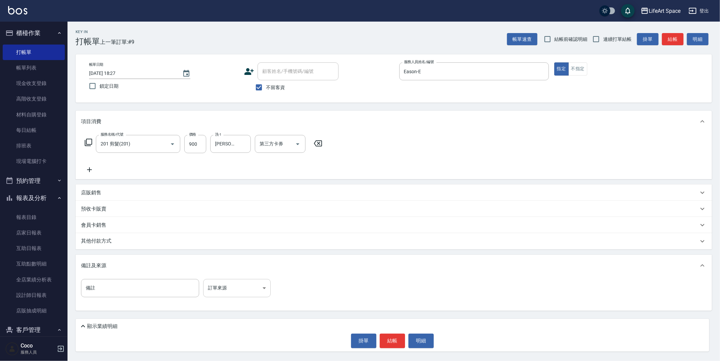
click at [244, 289] on body "LifeArt Space 登出 櫃檯作業 打帳單 帳單列表 現金收支登錄 高階收支登錄 材料自購登錄 每日結帳 排班表 現場電腦打卡 預約管理 預約管理 單…" at bounding box center [360, 180] width 720 height 361
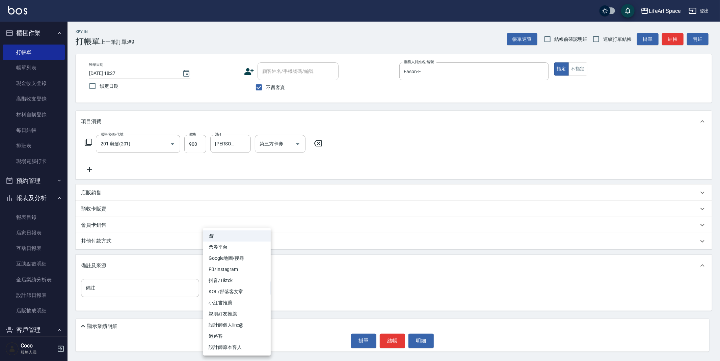
click at [239, 348] on li "設計師原本客人" at bounding box center [236, 347] width 67 height 11
type input "設計師原本客人"
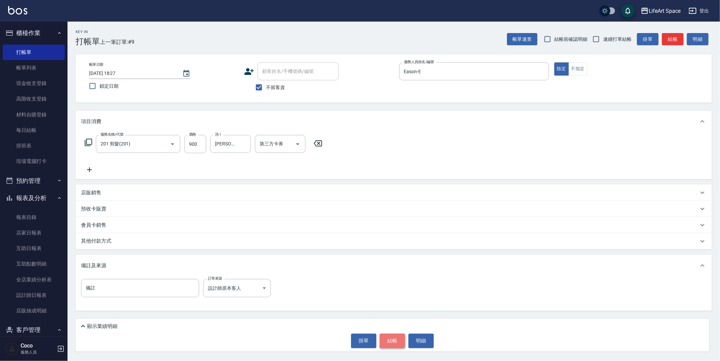
click at [388, 339] on button "結帳" at bounding box center [392, 341] width 25 height 14
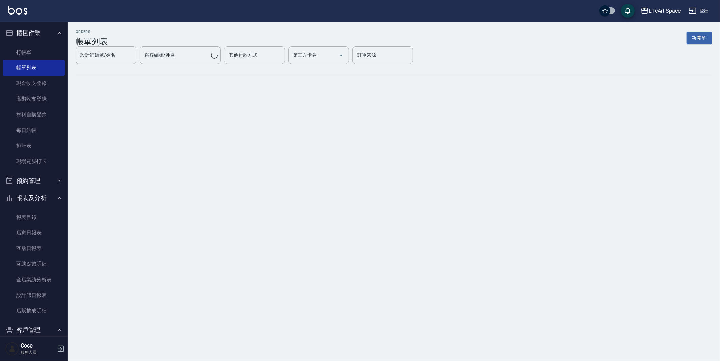
click at [698, 40] on button "新開單" at bounding box center [698, 38] width 25 height 12
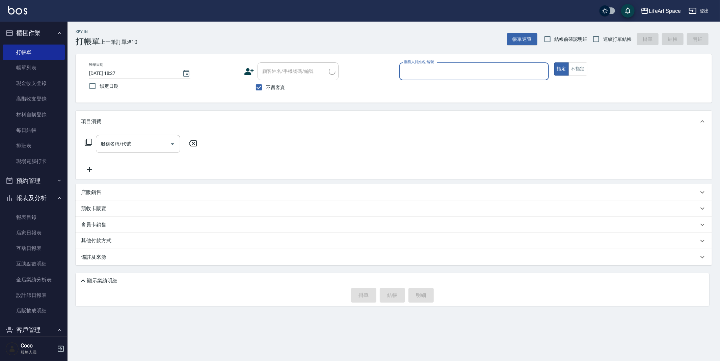
click at [452, 74] on input "服務人員姓名/編號" at bounding box center [473, 71] width 143 height 12
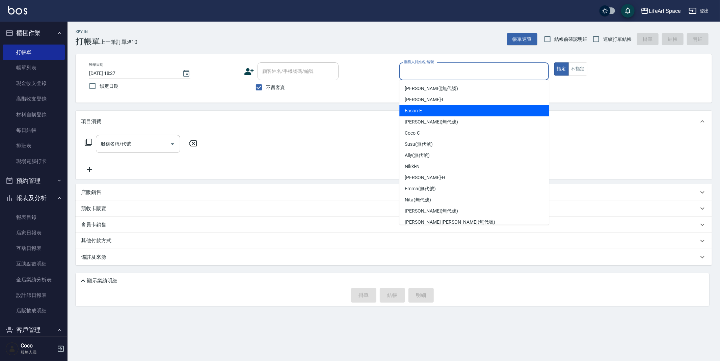
click at [441, 105] on div "Eason -E" at bounding box center [473, 110] width 149 height 11
type input "Eason-E"
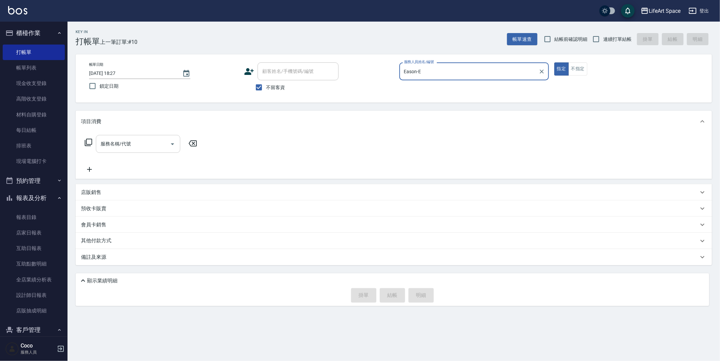
click at [143, 150] on div "服務名稱/代號" at bounding box center [138, 144] width 84 height 18
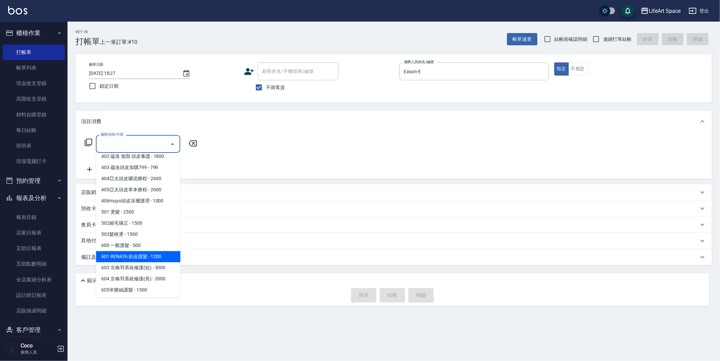
scroll to position [106, 0]
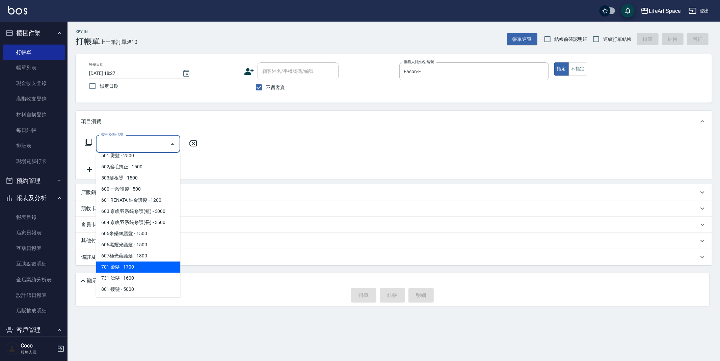
drag, startPoint x: 132, startPoint y: 266, endPoint x: 186, endPoint y: 180, distance: 101.7
click at [132, 266] on span "701 染髮 - 1700" at bounding box center [138, 266] width 84 height 11
type input "701 染髮(701)"
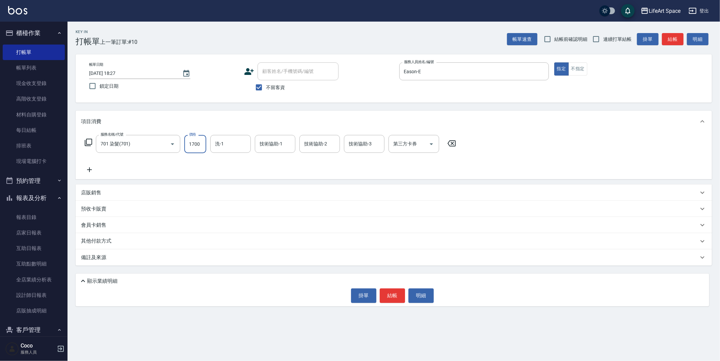
click at [200, 147] on input "1700" at bounding box center [195, 144] width 22 height 18
type input "2600"
click at [238, 147] on input "洗-1" at bounding box center [230, 144] width 34 height 12
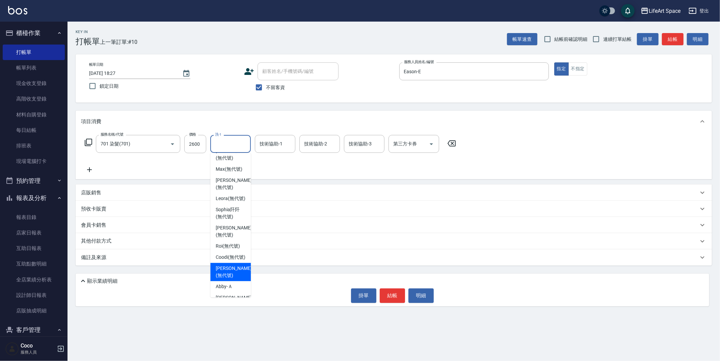
scroll to position [208, 0]
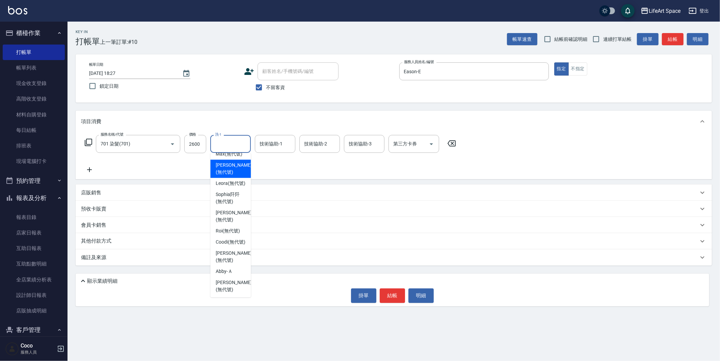
drag, startPoint x: 230, startPoint y: 155, endPoint x: 236, endPoint y: 152, distance: 6.1
click at [230, 162] on span "[PERSON_NAME] (無代號)" at bounding box center [234, 169] width 36 height 14
type input "[PERSON_NAME](無代號)"
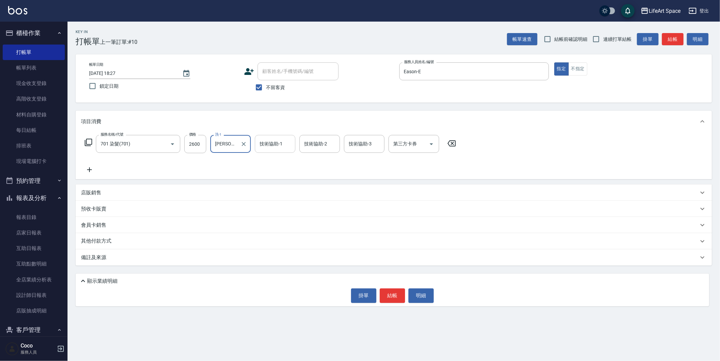
drag, startPoint x: 263, startPoint y: 143, endPoint x: 268, endPoint y: 146, distance: 5.3
click at [263, 143] on div "技術協助-1 技術協助-1" at bounding box center [275, 144] width 40 height 18
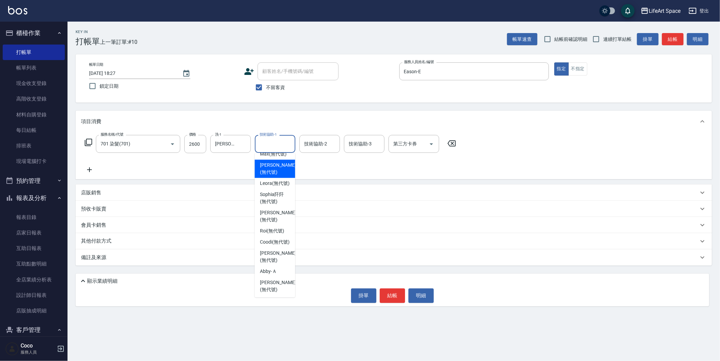
click at [268, 163] on span "[PERSON_NAME] (無代號)" at bounding box center [278, 169] width 36 height 14
type input "[PERSON_NAME](無代號)"
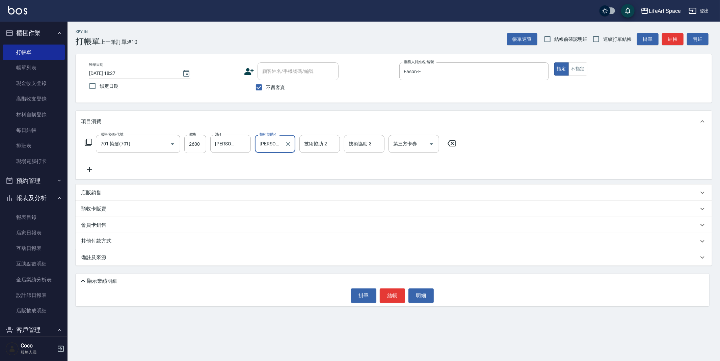
click at [315, 146] on div "技術協助-2 技術協助-2" at bounding box center [319, 144] width 40 height 18
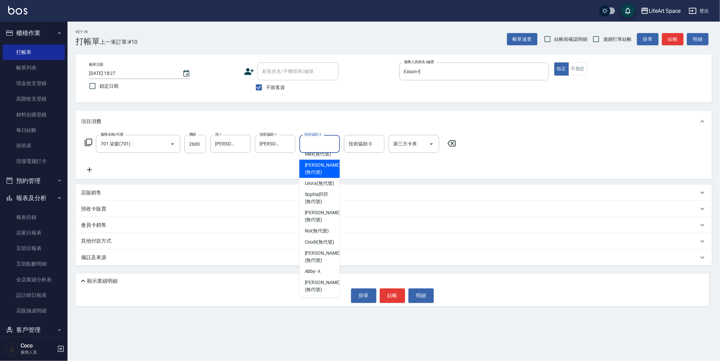
click at [317, 162] on span "[PERSON_NAME] (無代號)" at bounding box center [323, 169] width 36 height 14
type input "[PERSON_NAME](無代號)"
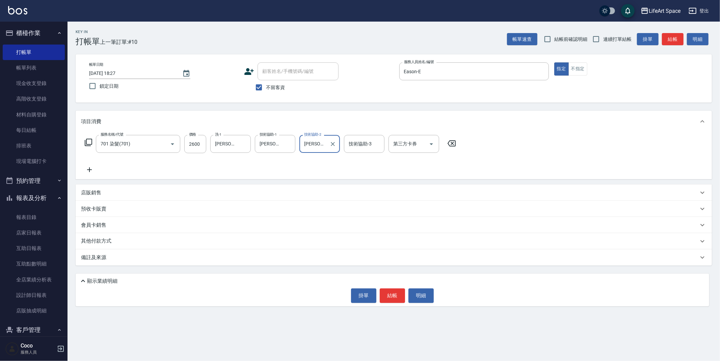
click at [162, 257] on div "備註及來源" at bounding box center [389, 257] width 617 height 7
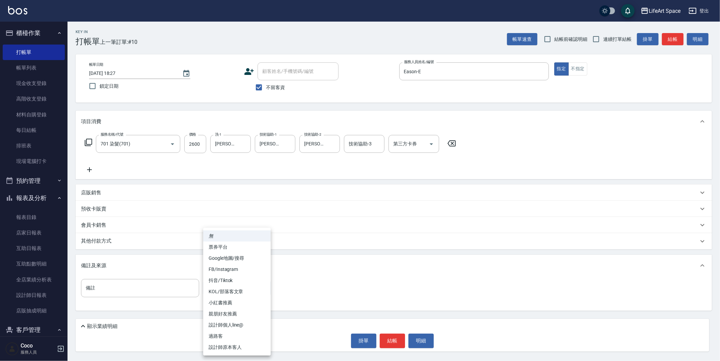
click at [213, 288] on body "LifeArt Space 登出 櫃檯作業 打帳單 帳單列表 現金收支登錄 高階收支登錄 材料自購登錄 每日結帳 排班表 現場電腦打卡 預約管理 預約管理 單…" at bounding box center [360, 180] width 720 height 361
drag, startPoint x: 235, startPoint y: 349, endPoint x: 221, endPoint y: 341, distance: 16.6
click at [235, 349] on li "設計師原本客人" at bounding box center [236, 347] width 67 height 11
type input "設計師原本客人"
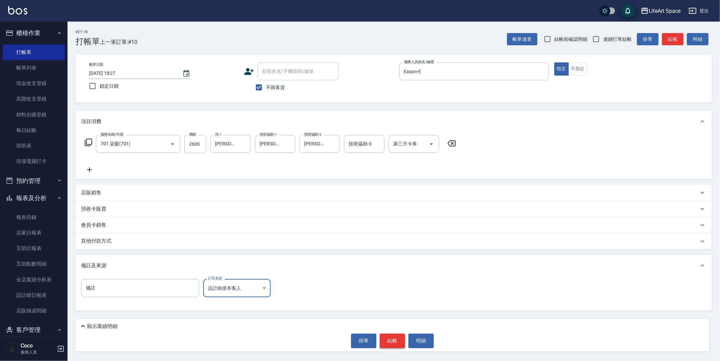
click at [394, 340] on button "結帳" at bounding box center [392, 341] width 25 height 14
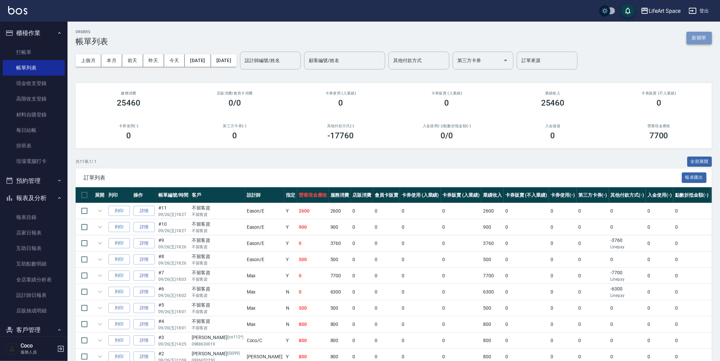
click at [700, 39] on button "新開單" at bounding box center [698, 38] width 25 height 12
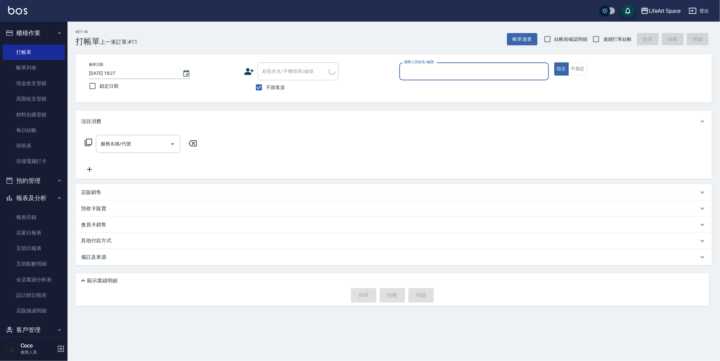
click at [475, 73] on input "服務人員姓名/編號" at bounding box center [473, 71] width 143 height 12
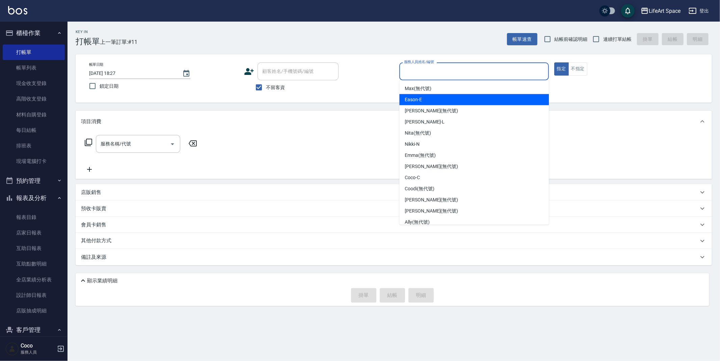
click at [439, 100] on div "Eason -E" at bounding box center [473, 99] width 149 height 11
type input "Eason-E"
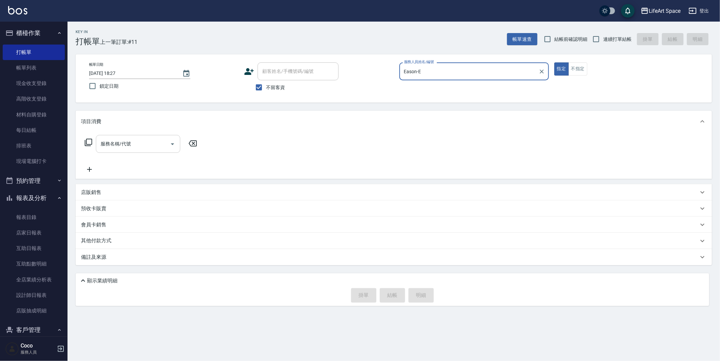
click at [144, 147] on input "服務名稱/代號" at bounding box center [133, 144] width 68 height 12
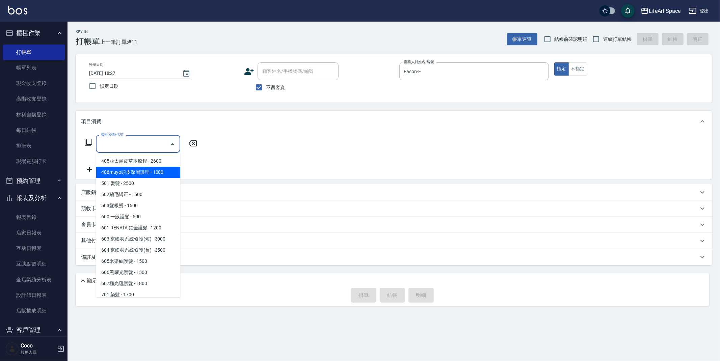
scroll to position [106, 0]
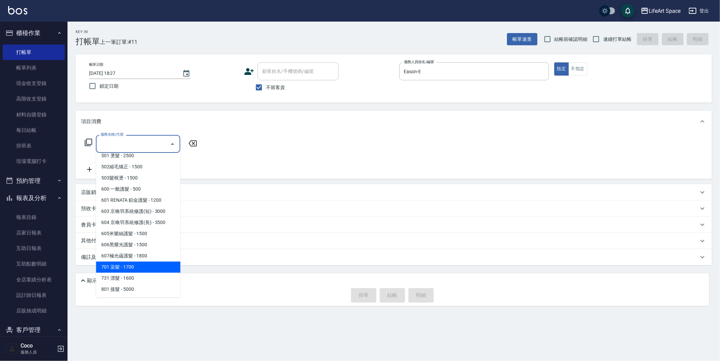
click at [138, 265] on span "701 染髮 - 1700" at bounding box center [138, 266] width 84 height 11
type input "701 染髮(701)"
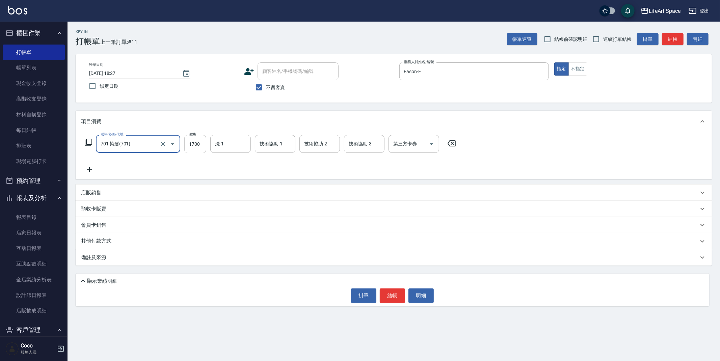
click at [203, 144] on input "1700" at bounding box center [195, 144] width 22 height 18
type input "8300"
click at [228, 145] on input "洗-1" at bounding box center [230, 144] width 34 height 12
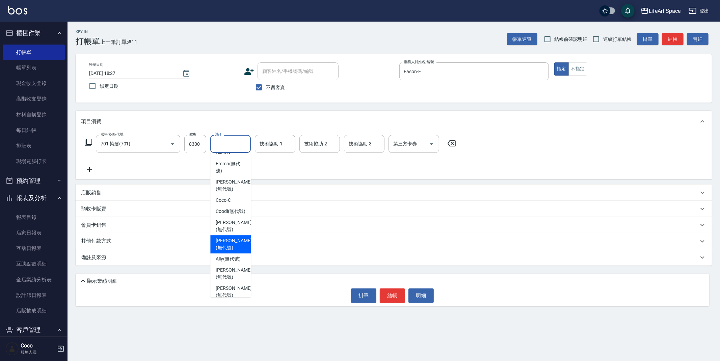
scroll to position [86, 0]
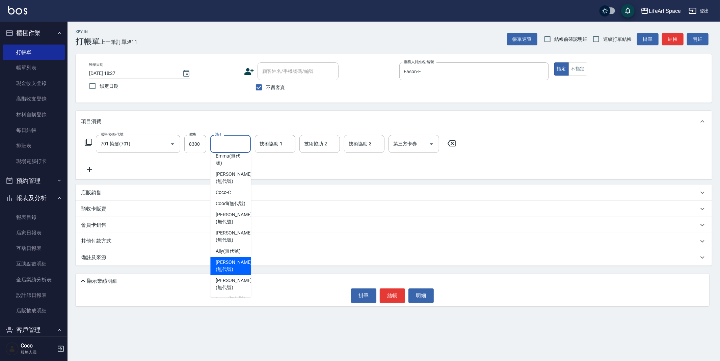
click at [229, 259] on span "[PERSON_NAME] (無代號)" at bounding box center [234, 266] width 36 height 14
type input "[PERSON_NAME](無代號)"
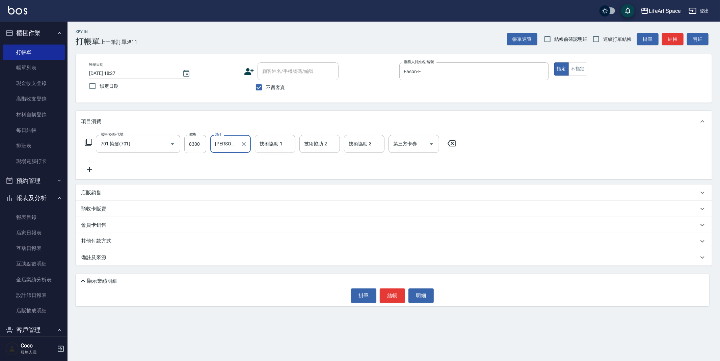
click at [270, 142] on div "技術協助-1 技術協助-1" at bounding box center [275, 144] width 40 height 18
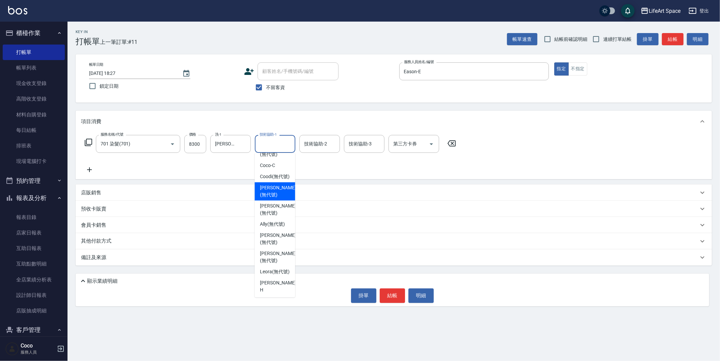
scroll to position [118, 0]
drag, startPoint x: 276, startPoint y: 227, endPoint x: 288, endPoint y: 202, distance: 28.2
click at [276, 227] on span "[PERSON_NAME] (無代號)" at bounding box center [278, 234] width 36 height 14
type input "[PERSON_NAME](無代號)"
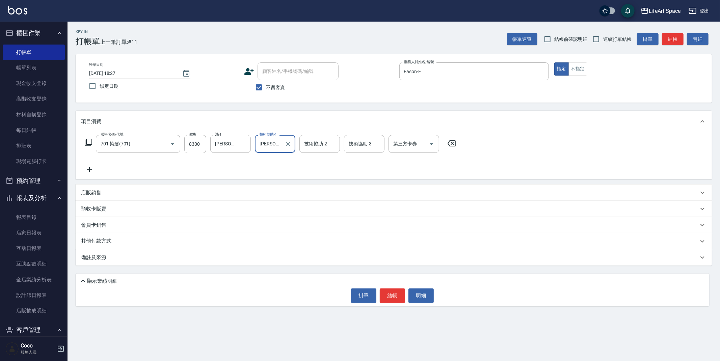
click at [315, 146] on div "技術協助-2 技術協助-2" at bounding box center [319, 144] width 40 height 18
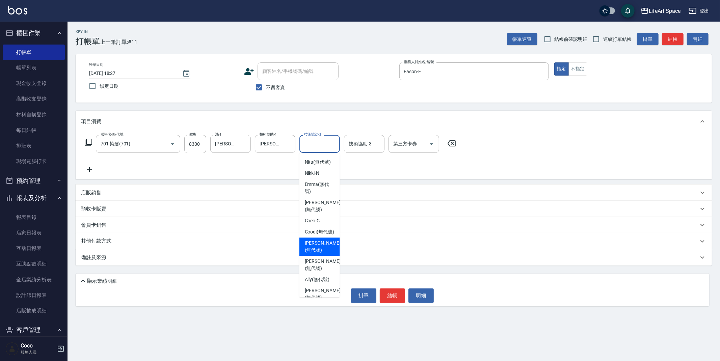
scroll to position [96, 0]
click at [322, 248] on div "[PERSON_NAME] (無代號)" at bounding box center [319, 256] width 40 height 18
type input "[PERSON_NAME](無代號)"
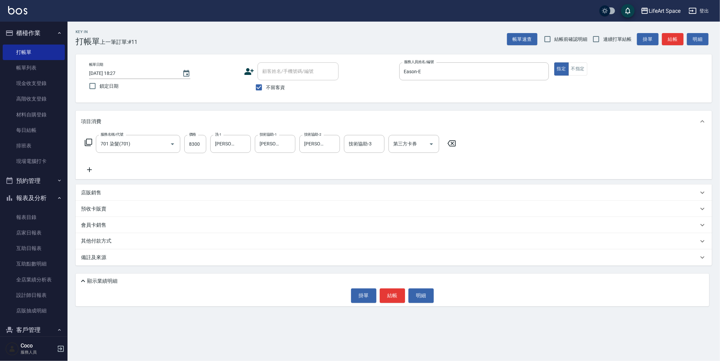
click at [136, 264] on div "備註及來源" at bounding box center [394, 257] width 636 height 16
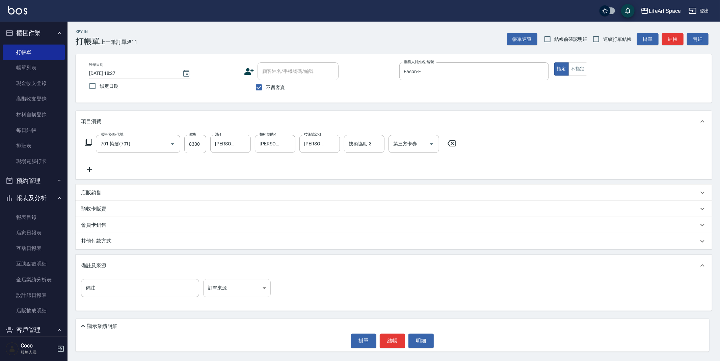
click at [211, 291] on body "LifeArt Space 登出 櫃檯作業 打帳單 帳單列表 現金收支登錄 高階收支登錄 材料自購登錄 每日結帳 排班表 現場電腦打卡 預約管理 預約管理 單…" at bounding box center [360, 180] width 720 height 361
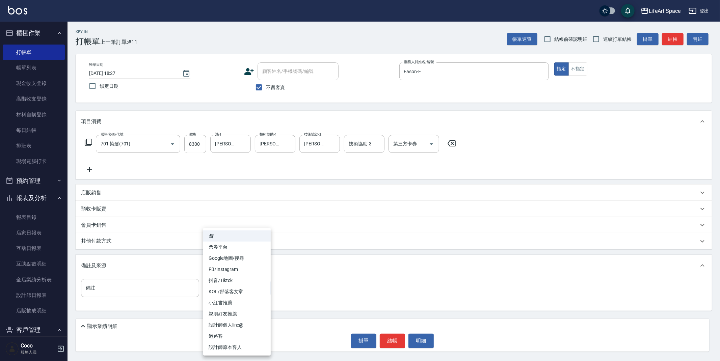
click at [256, 349] on li "設計師原本客人" at bounding box center [236, 347] width 67 height 11
type input "設計師原本客人"
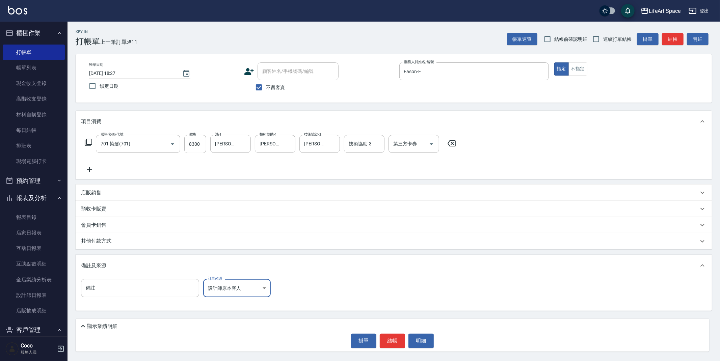
click at [133, 244] on div "其他付款方式" at bounding box center [389, 241] width 617 height 7
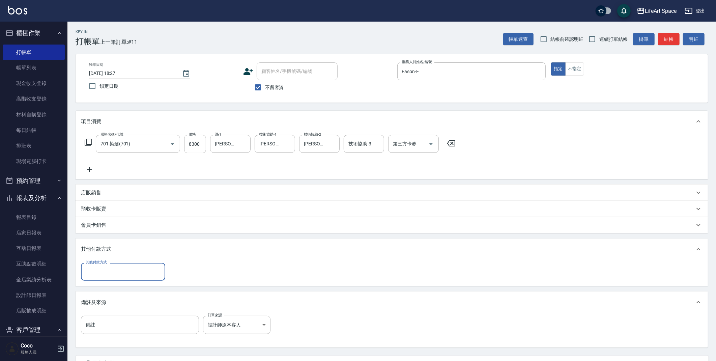
scroll to position [0, 0]
click at [115, 271] on input "其他付款方式" at bounding box center [123, 272] width 78 height 12
click at [106, 296] on span "Linepay" at bounding box center [123, 300] width 84 height 11
type input "Linepay"
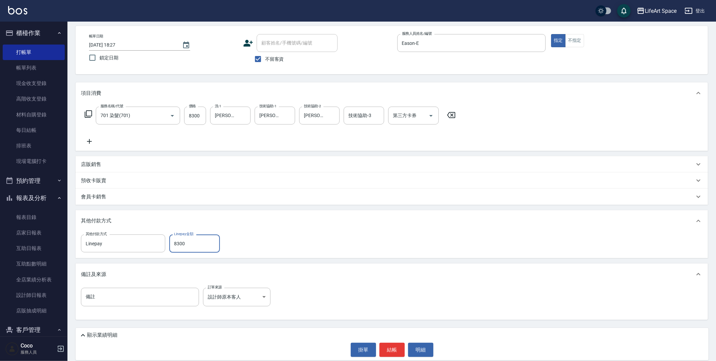
scroll to position [35, 0]
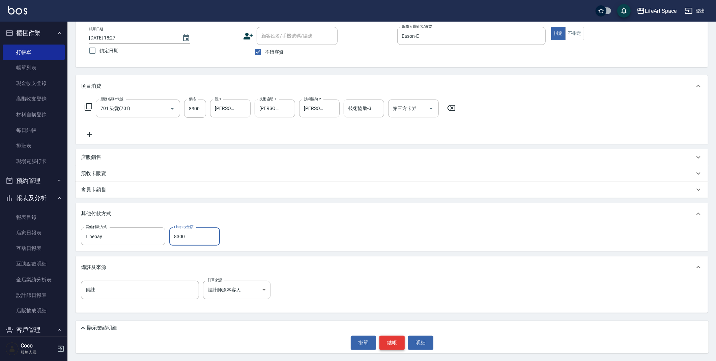
type input "8300"
click at [395, 337] on button "結帳" at bounding box center [392, 343] width 25 height 14
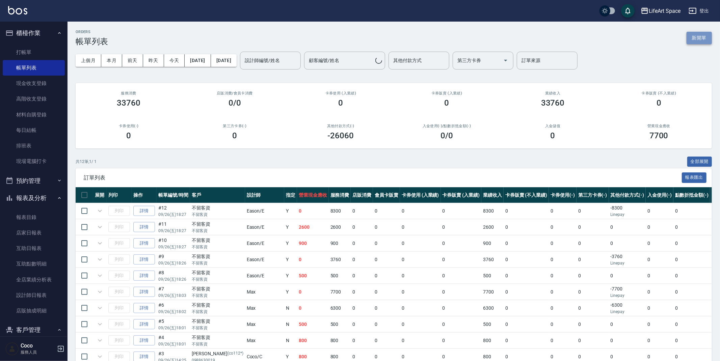
click at [697, 36] on button "新開單" at bounding box center [698, 38] width 25 height 12
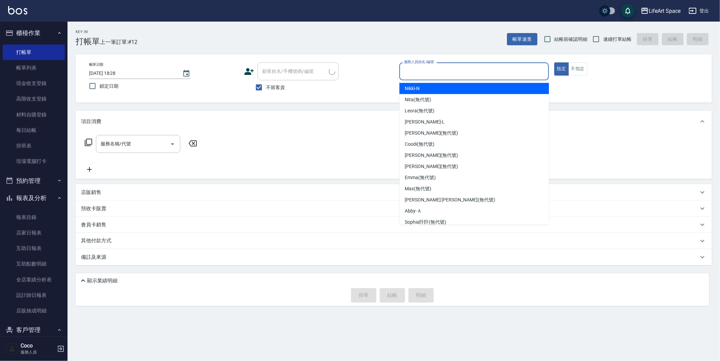
click at [453, 68] on input "服務人員姓名/編號" at bounding box center [473, 71] width 143 height 12
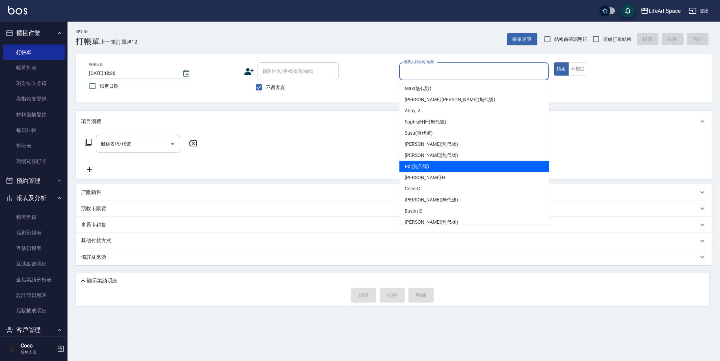
scroll to position [117, 0]
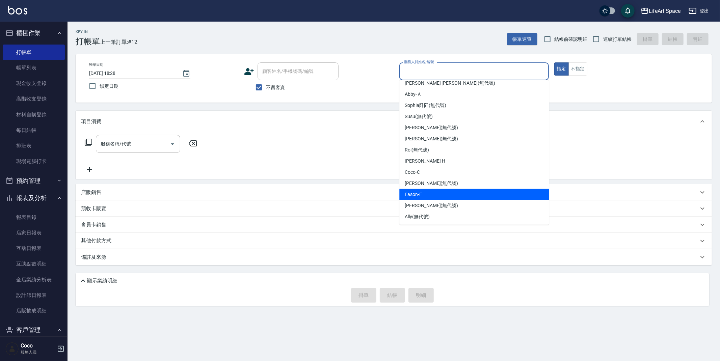
click at [424, 193] on div "Eason -E" at bounding box center [473, 194] width 149 height 11
type input "Eason-E"
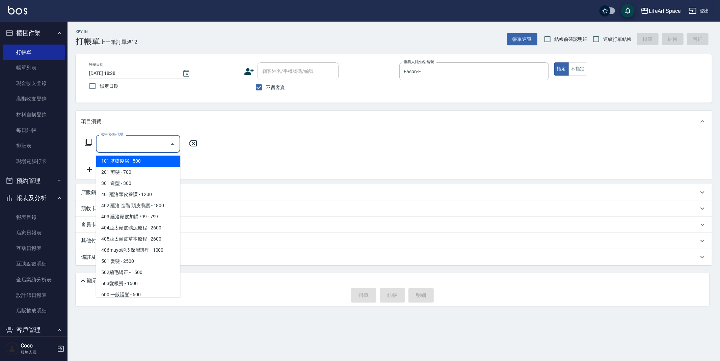
click at [146, 142] on input "服務名稱/代號" at bounding box center [133, 144] width 68 height 12
click at [140, 171] on span "201 剪髮 - 700" at bounding box center [138, 172] width 84 height 11
type input "201 剪髮(201)"
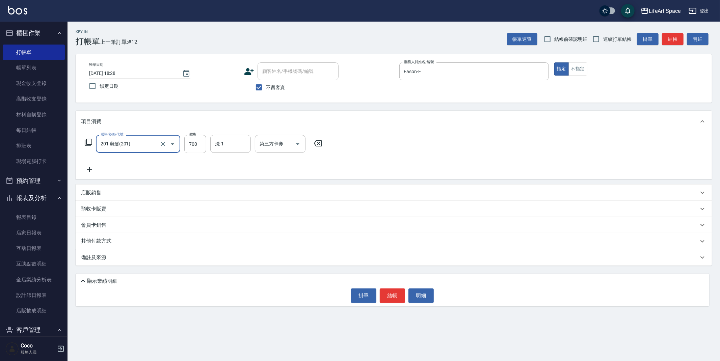
drag, startPoint x: 201, startPoint y: 145, endPoint x: 210, endPoint y: 148, distance: 9.1
click at [203, 145] on input "700" at bounding box center [195, 144] width 22 height 18
type input "630"
click at [182, 258] on div "備註及來源" at bounding box center [389, 257] width 617 height 7
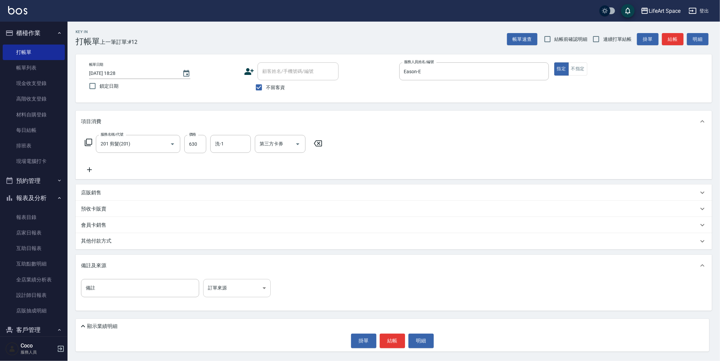
click at [227, 289] on body "LifeArt Space 登出 櫃檯作業 打帳單 帳單列表 現金收支登錄 高階收支登錄 材料自購登錄 每日結帳 排班表 現場電腦打卡 預約管理 預約管理 單…" at bounding box center [360, 180] width 720 height 361
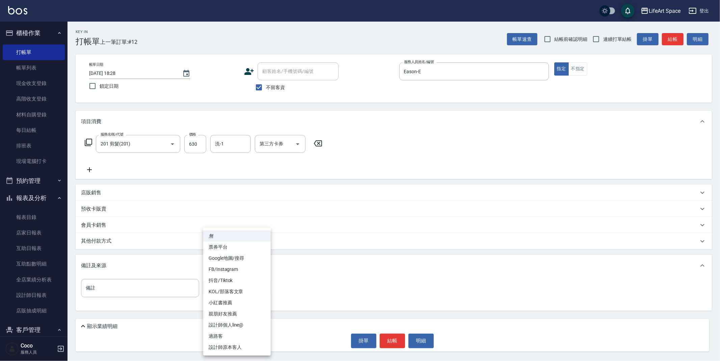
click at [240, 341] on li "過路客" at bounding box center [236, 336] width 67 height 11
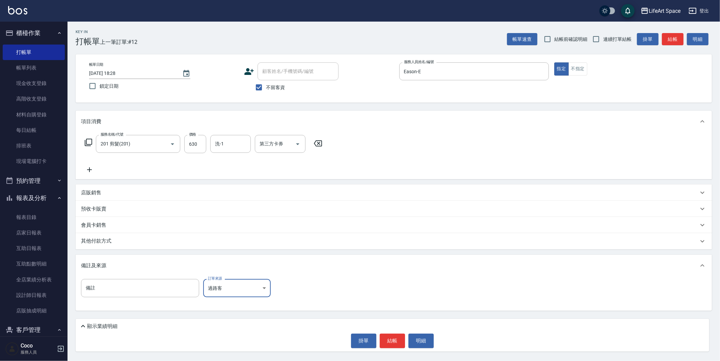
click at [230, 285] on body "LifeArt Space 登出 櫃檯作業 打帳單 帳單列表 現金收支登錄 高階收支登錄 材料自購登錄 每日結帳 排班表 現場電腦打卡 預約管理 預約管理 單…" at bounding box center [360, 180] width 720 height 361
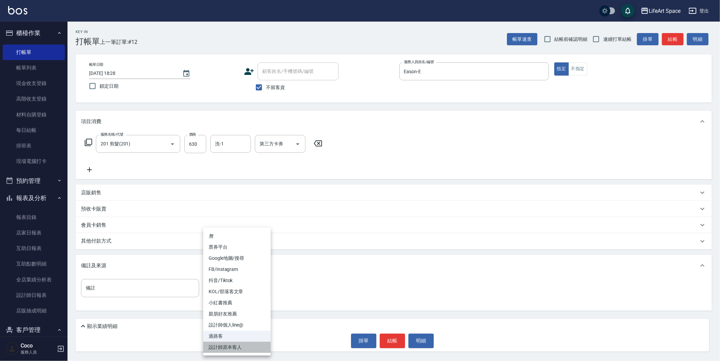
click at [239, 350] on li "設計師原本客人" at bounding box center [236, 347] width 67 height 11
type input "設計師原本客人"
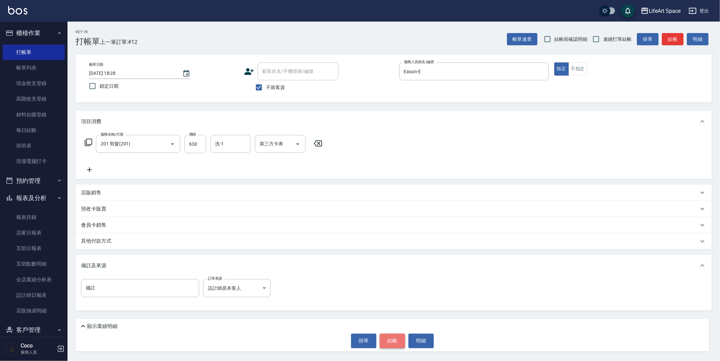
click at [395, 340] on button "結帳" at bounding box center [392, 341] width 25 height 14
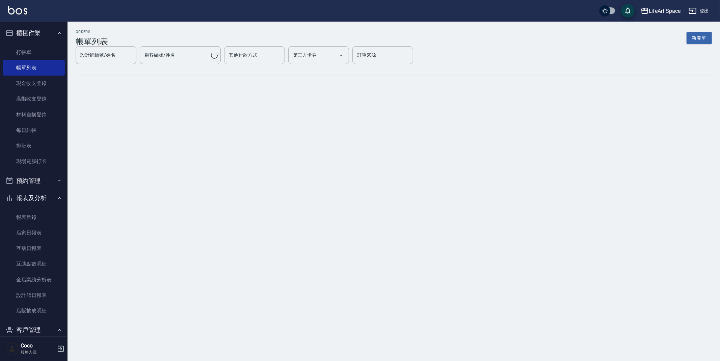
click at [702, 41] on button "新開單" at bounding box center [698, 38] width 25 height 12
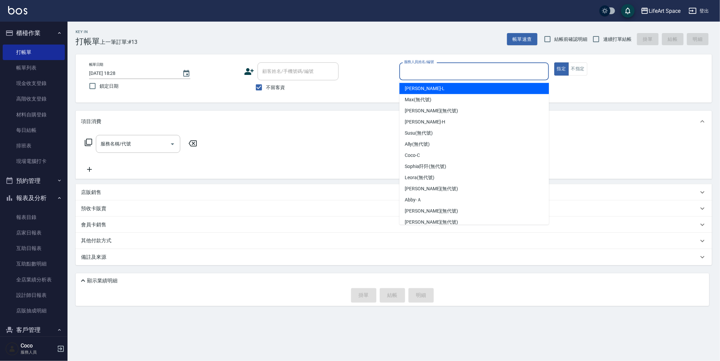
click at [467, 76] on input "服務人員姓名/編號" at bounding box center [473, 71] width 143 height 12
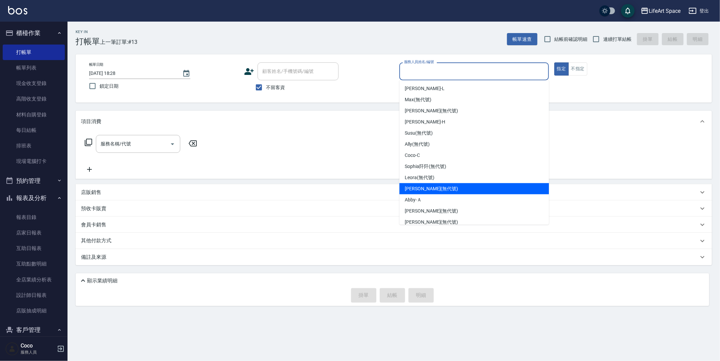
scroll to position [117, 0]
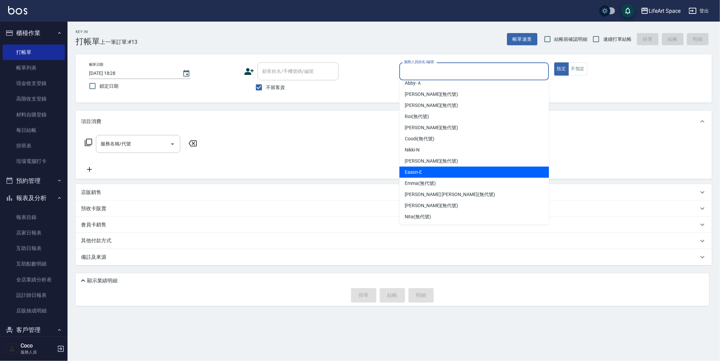
click at [430, 168] on div "Eason -E" at bounding box center [473, 172] width 149 height 11
type input "Eason-E"
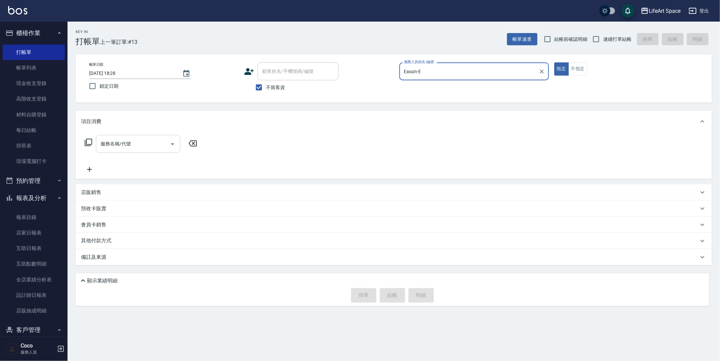
click at [126, 149] on input "服務名稱/代號" at bounding box center [133, 144] width 68 height 12
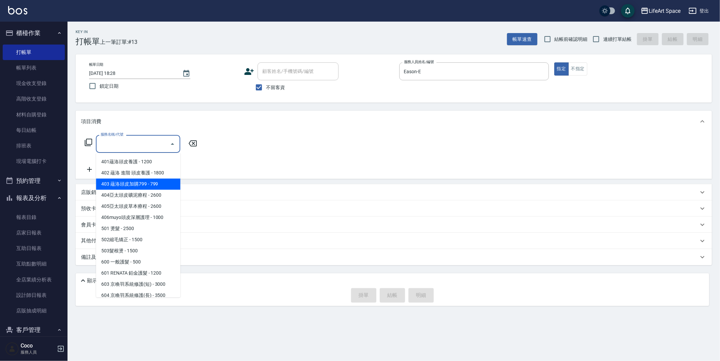
scroll to position [0, 0]
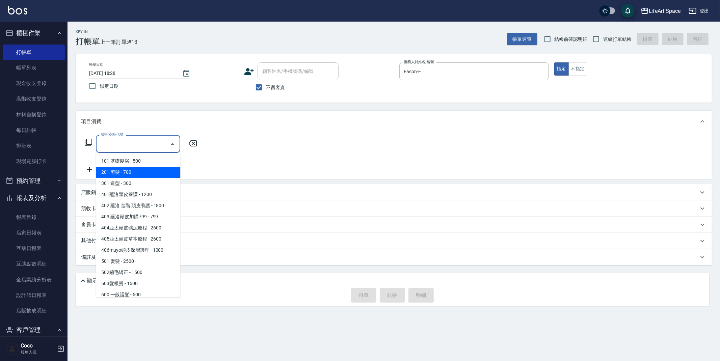
click at [144, 174] on span "201 剪髮 - 700" at bounding box center [138, 172] width 84 height 11
type input "201 剪髮(201)"
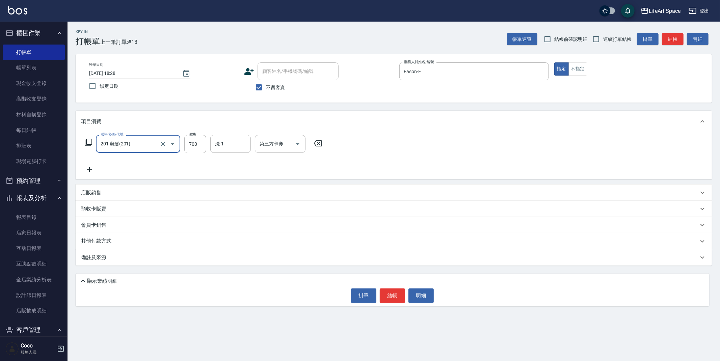
click at [144, 258] on div "備註及來源" at bounding box center [389, 257] width 617 height 7
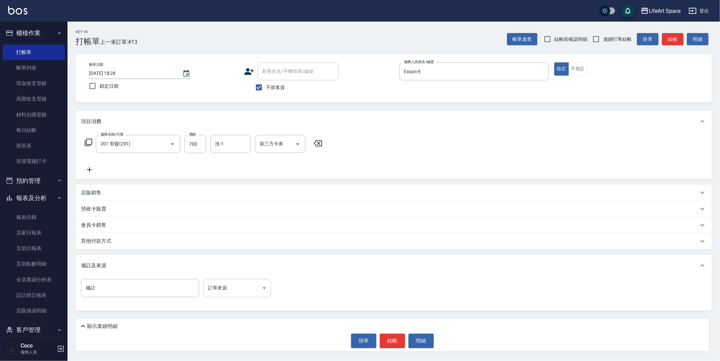
click at [215, 291] on body "LifeArt Space 登出 櫃檯作業 打帳單 帳單列表 現金收支登錄 高階收支登錄 材料自購登錄 每日結帳 排班表 現場電腦打卡 預約管理 預約管理 單…" at bounding box center [360, 180] width 720 height 361
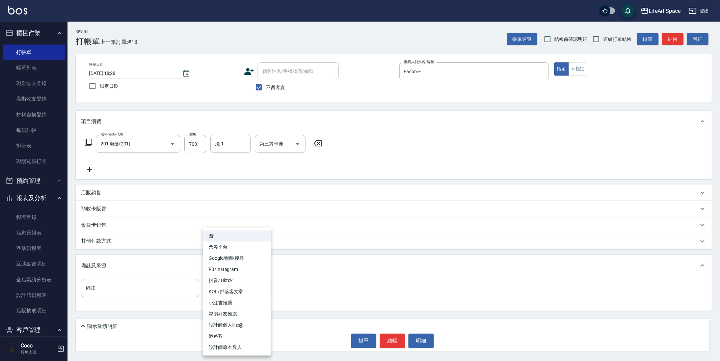
click at [237, 346] on li "設計師原本客人" at bounding box center [236, 347] width 67 height 11
type input "設計師原本客人"
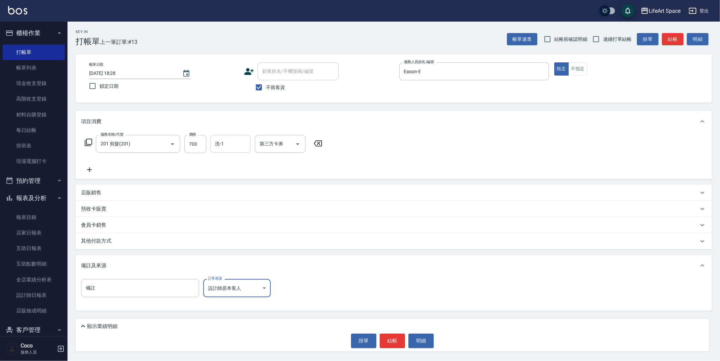
click at [227, 147] on input "洗-1" at bounding box center [230, 144] width 34 height 12
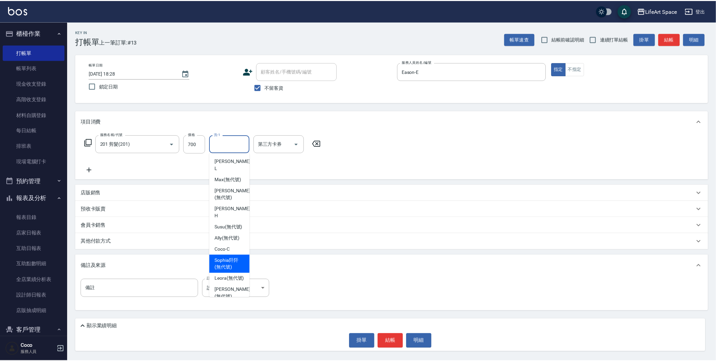
scroll to position [208, 0]
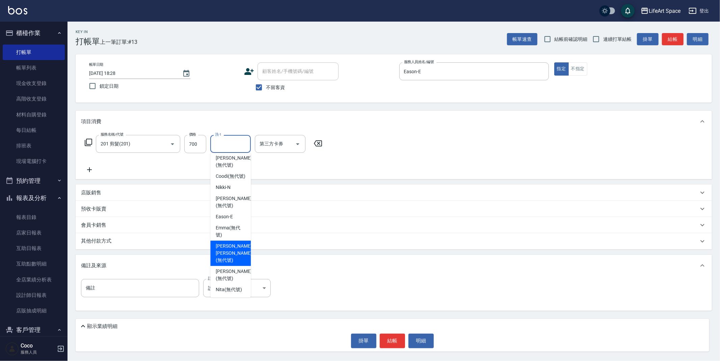
click at [231, 254] on span "[PERSON_NAME] [PERSON_NAME] (無代號)" at bounding box center [234, 253] width 36 height 21
type input "[PERSON_NAME] [PERSON_NAME](無代號)"
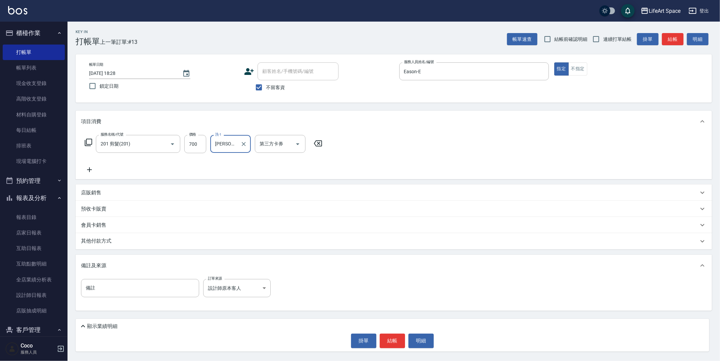
click at [395, 336] on button "結帳" at bounding box center [392, 341] width 25 height 14
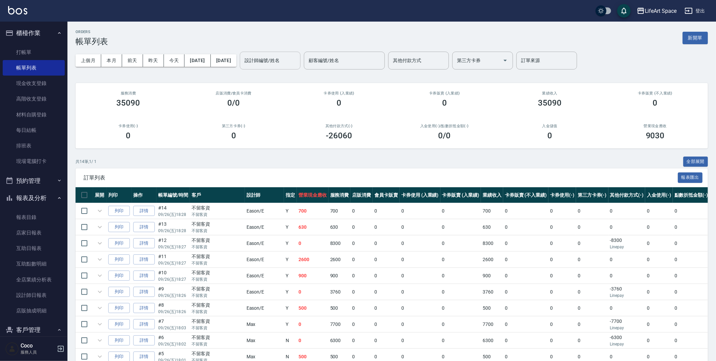
click at [286, 61] on div "設計師編號/姓名 設計師編號/姓名" at bounding box center [270, 61] width 61 height 18
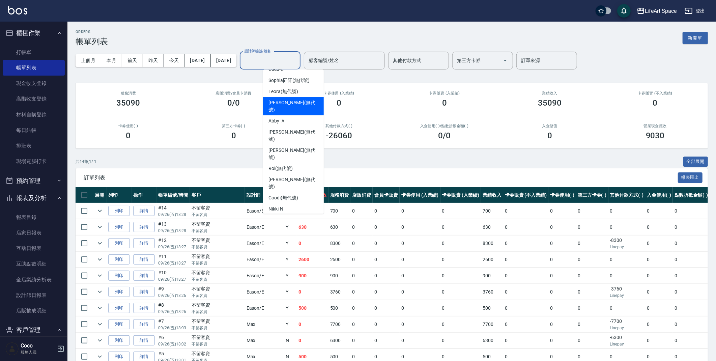
scroll to position [117, 0]
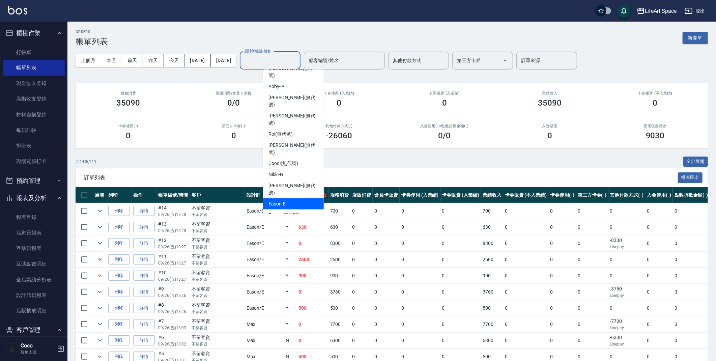
click at [298, 198] on div "Eason -E" at bounding box center [293, 203] width 61 height 11
type input "Eason-E"
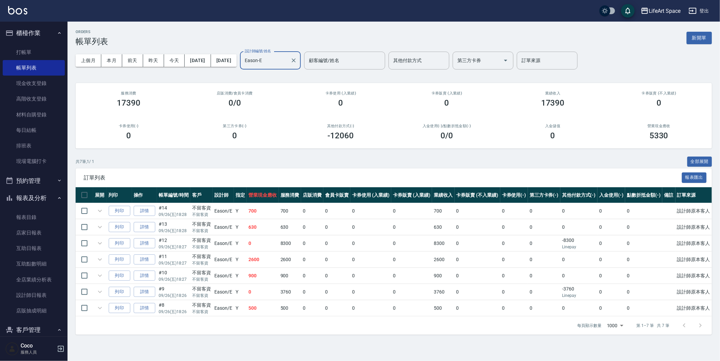
drag, startPoint x: 155, startPoint y: 28, endPoint x: 151, endPoint y: 32, distance: 4.5
click at [155, 28] on div "ORDERS 帳單列表 新開單 上個月 本月 [DATE] [DATE] [DATE] [DATE] [DATE] 設計師編號/姓名 [PERSON_NAME…" at bounding box center [393, 182] width 652 height 321
click at [41, 54] on link "打帳單" at bounding box center [34, 53] width 62 height 16
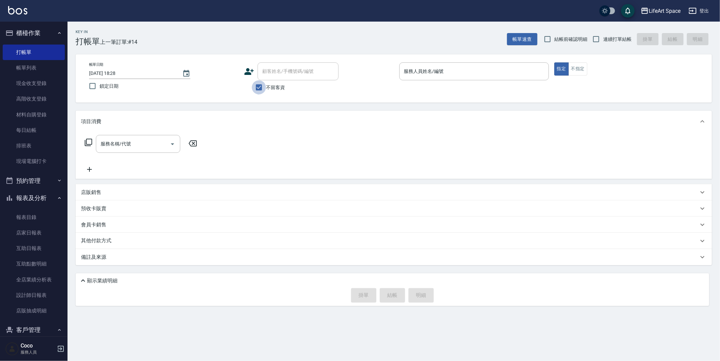
drag, startPoint x: 257, startPoint y: 89, endPoint x: 277, endPoint y: 69, distance: 28.6
click at [257, 89] on input "不留客資" at bounding box center [259, 87] width 14 height 14
checkbox input "false"
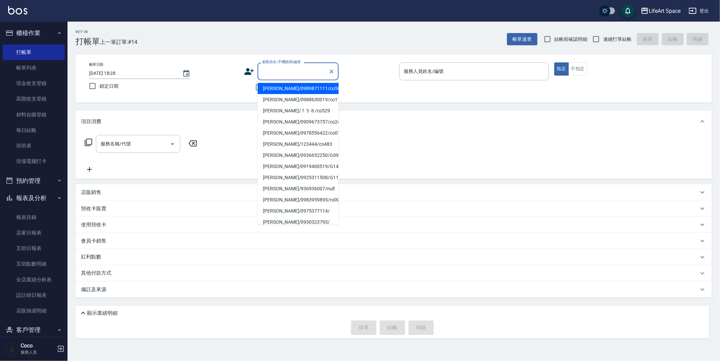
click at [278, 68] on div "顧客姓名/手機號碼/編號 顧客姓名/手機號碼/編號" at bounding box center [297, 71] width 81 height 18
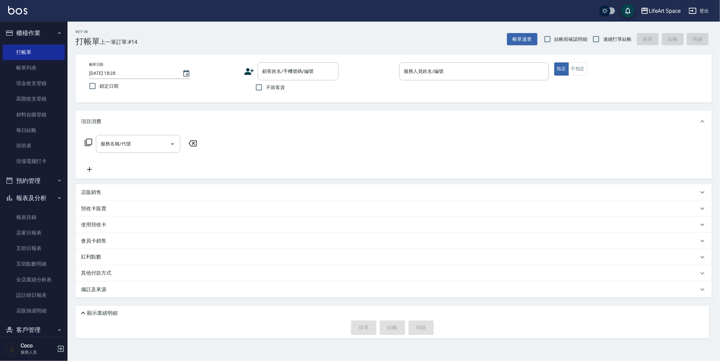
click at [248, 75] on icon at bounding box center [249, 71] width 10 height 10
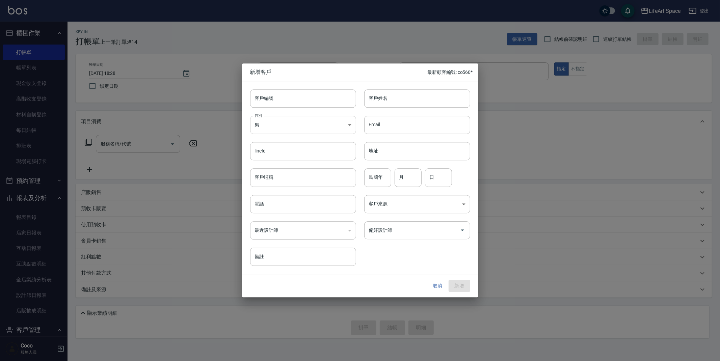
click at [319, 122] on body "LifeArt Space 登出 櫃檯作業 打帳單 帳單列表 現金收支登錄 高階收支登錄 材料自購登錄 每日結帳 排班表 現場電腦打卡 預約管理 預約管理 單…" at bounding box center [360, 180] width 720 height 361
click at [296, 166] on li "女" at bounding box center [303, 164] width 106 height 11
type input "[DEMOGRAPHIC_DATA]"
click at [426, 105] on input "客戶姓名" at bounding box center [417, 98] width 106 height 18
type input "h"
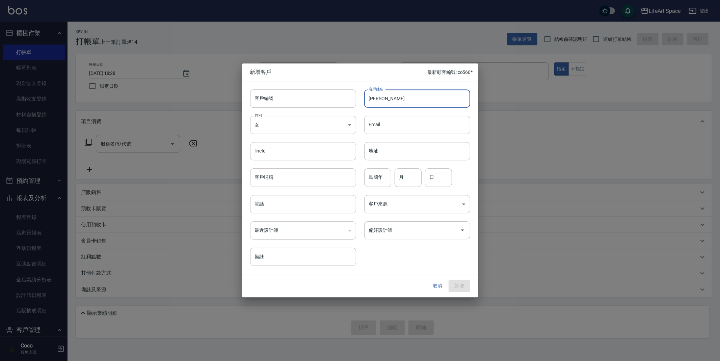
type input "[PERSON_NAME]"
click at [421, 204] on body "LifeArt Space 登出 櫃檯作業 打帳單 帳單列表 現金收支登錄 高階收支登錄 材料自購登錄 每日結帳 排班表 現場電腦打卡 預約管理 預約管理 單…" at bounding box center [360, 180] width 720 height 361
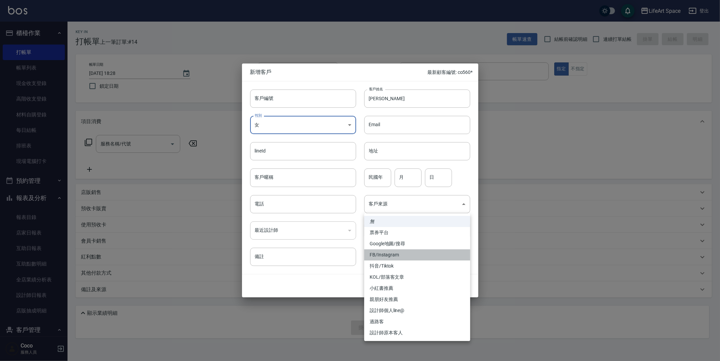
click at [399, 252] on li "FB/Instagram" at bounding box center [417, 254] width 106 height 11
type input "FB/Instagram"
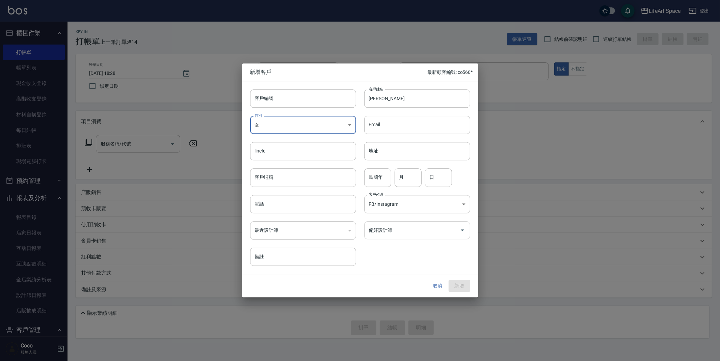
click at [416, 229] on input "偏好設計師" at bounding box center [412, 230] width 90 height 12
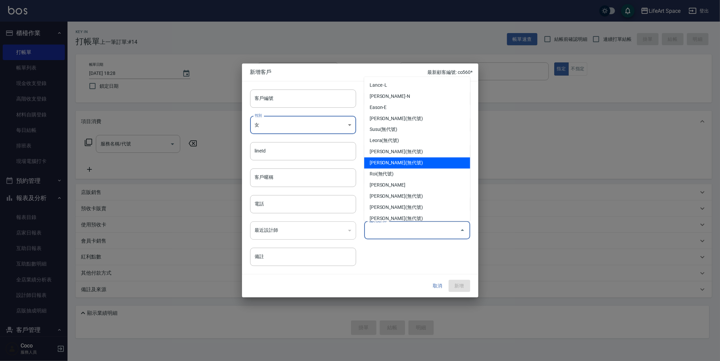
click at [400, 164] on li "[PERSON_NAME](無代號)" at bounding box center [417, 163] width 106 height 11
type input "[PERSON_NAME]"
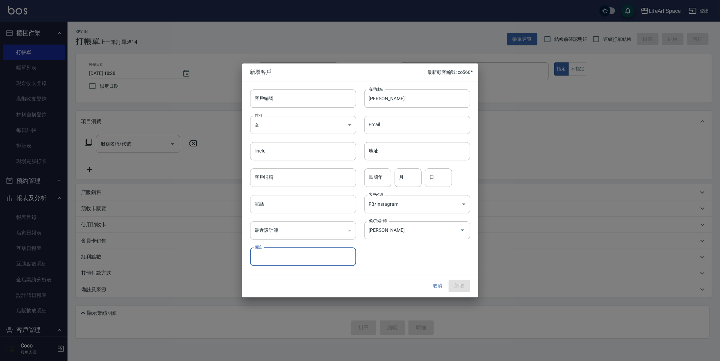
drag, startPoint x: 302, startPoint y: 210, endPoint x: 306, endPoint y: 203, distance: 8.0
click at [302, 209] on input "電話" at bounding box center [303, 204] width 106 height 18
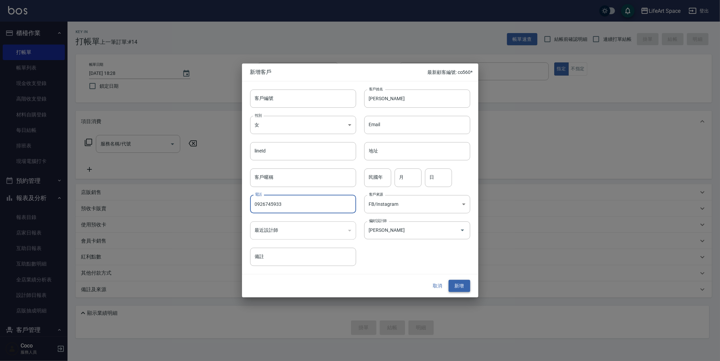
type input "0926745933"
click at [460, 285] on button "新增" at bounding box center [459, 286] width 22 height 12
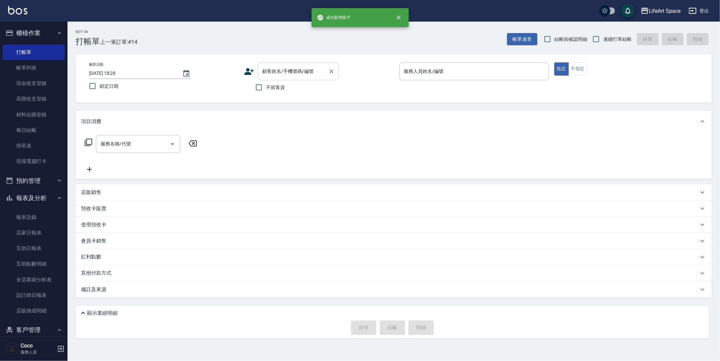
click at [292, 69] on input "顧客姓名/手機號碼/編號" at bounding box center [292, 71] width 65 height 12
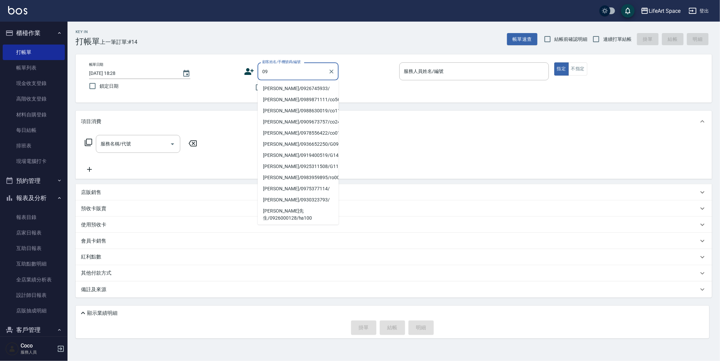
click at [279, 86] on li "[PERSON_NAME]/0926745933/" at bounding box center [297, 88] width 81 height 11
type input "[PERSON_NAME]/0926745933/"
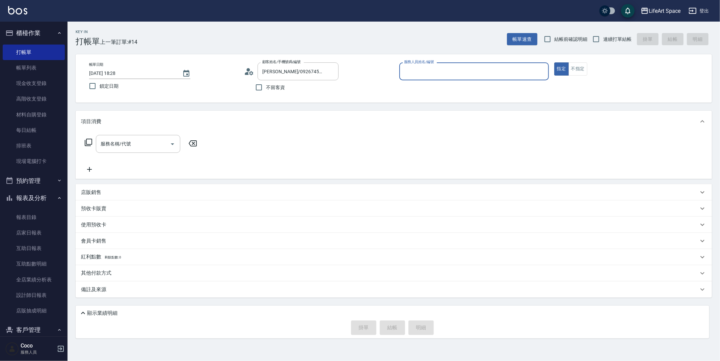
type input "[PERSON_NAME](無代號)"
click at [104, 149] on input "服務名稱/代號" at bounding box center [133, 144] width 68 height 12
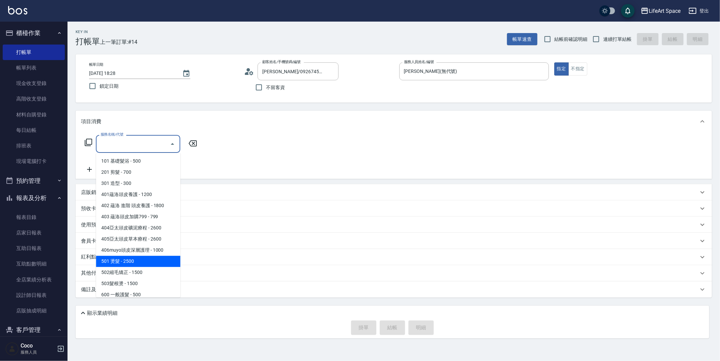
click at [85, 147] on div "服務名稱/代號 服務名稱/代號" at bounding box center [141, 144] width 120 height 18
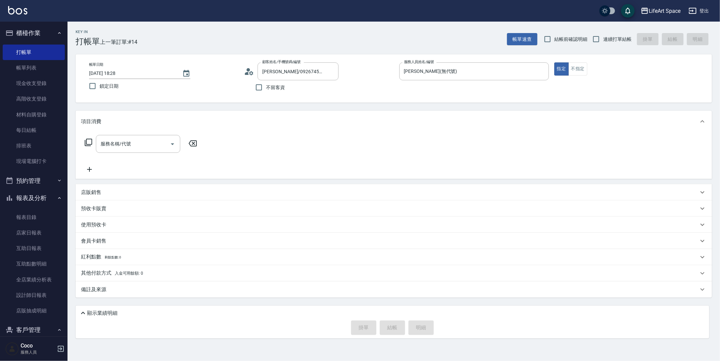
click at [87, 143] on icon at bounding box center [88, 142] width 8 height 8
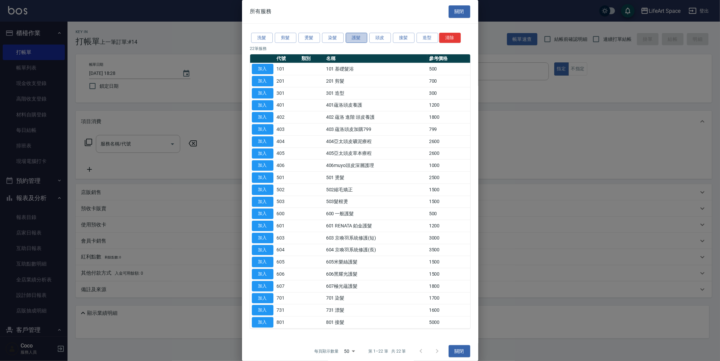
click at [359, 34] on button "護髮" at bounding box center [356, 38] width 22 height 10
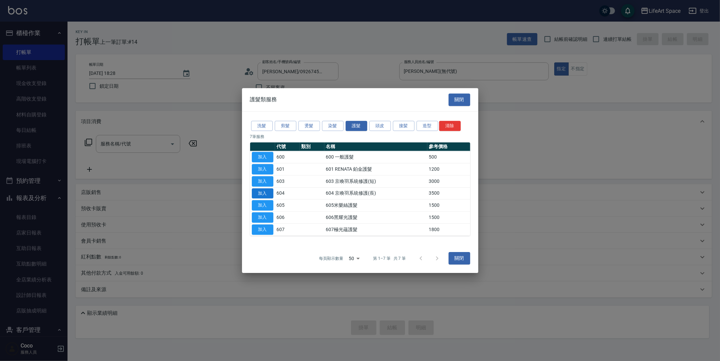
click at [263, 195] on button "加入" at bounding box center [263, 193] width 22 height 10
type input "604 京喚羽系統修護(長)(604)"
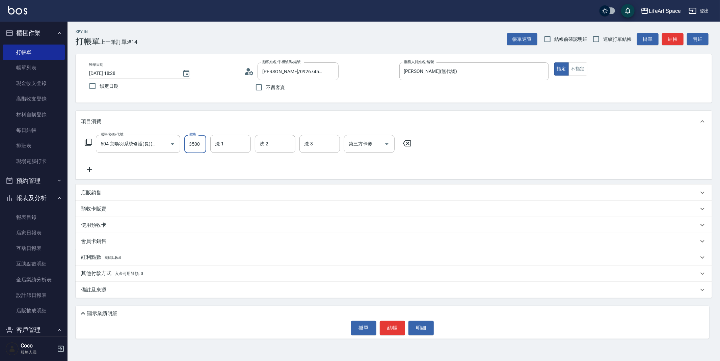
drag, startPoint x: 196, startPoint y: 139, endPoint x: 200, endPoint y: 144, distance: 6.7
click at [197, 140] on input "3500" at bounding box center [195, 144] width 22 height 18
click at [200, 145] on input "3500" at bounding box center [195, 144] width 22 height 18
type input "2500"
click at [229, 206] on span "[PERSON_NAME] [PERSON_NAME] (無代號)" at bounding box center [234, 208] width 36 height 21
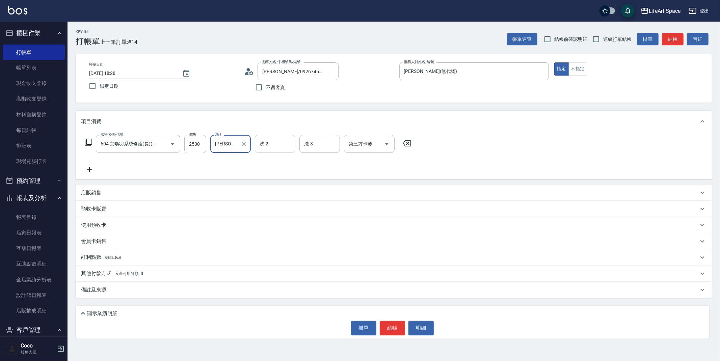
type input "[PERSON_NAME] [PERSON_NAME](無代號)"
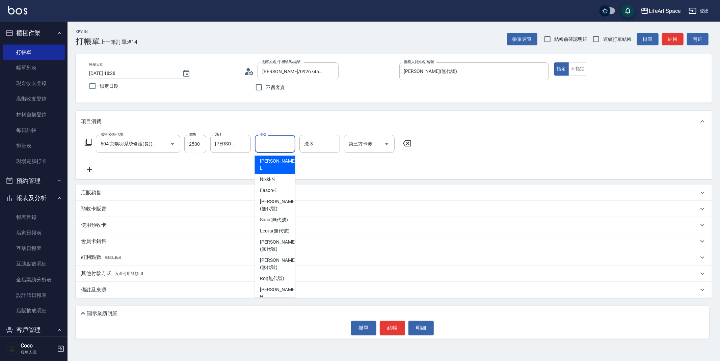
click at [282, 149] on input "洗-2" at bounding box center [275, 144] width 34 height 12
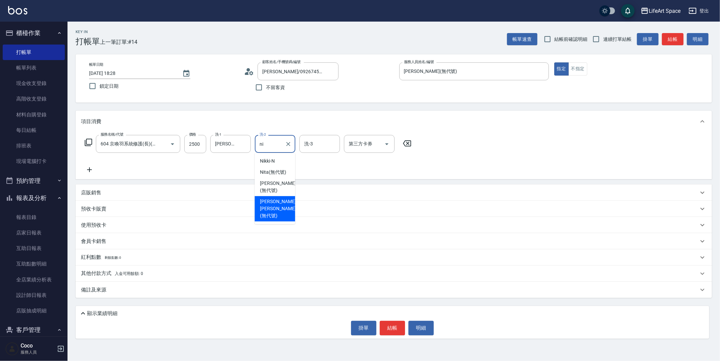
drag, startPoint x: 276, startPoint y: 207, endPoint x: 288, endPoint y: 195, distance: 16.7
click at [276, 207] on span "[PERSON_NAME] [PERSON_NAME] (無代號)" at bounding box center [278, 208] width 36 height 21
type input "[PERSON_NAME] [PERSON_NAME](無代號)"
click at [318, 140] on input "洗-3" at bounding box center [319, 144] width 34 height 12
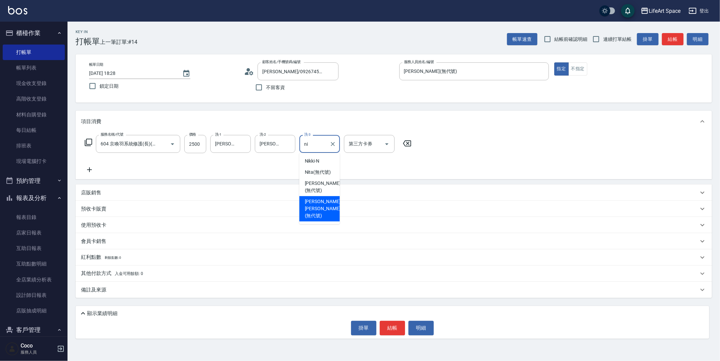
click at [314, 199] on span "[PERSON_NAME] [PERSON_NAME] (無代號)" at bounding box center [323, 208] width 36 height 21
type input "[PERSON_NAME] [PERSON_NAME](無代號)"
click at [90, 143] on icon at bounding box center [88, 142] width 8 height 8
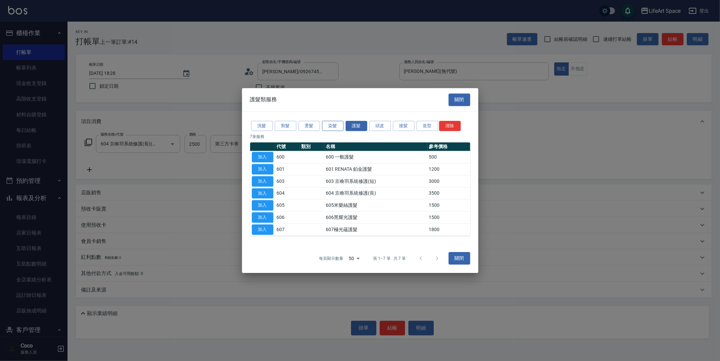
click at [334, 128] on button "染髮" at bounding box center [333, 126] width 22 height 10
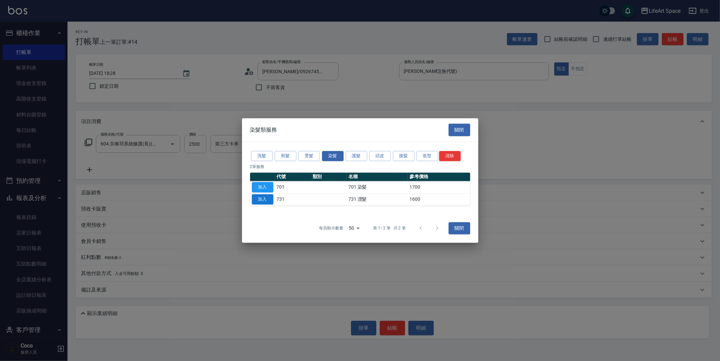
click at [254, 197] on button "加入" at bounding box center [263, 199] width 22 height 10
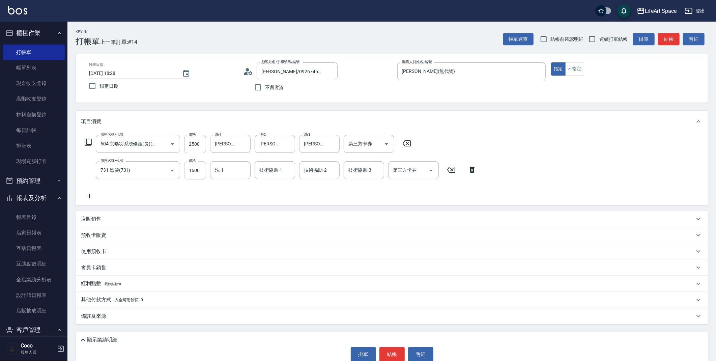
drag, startPoint x: 194, startPoint y: 171, endPoint x: 203, endPoint y: 165, distance: 11.9
click at [195, 171] on input "1600" at bounding box center [195, 170] width 22 height 18
type input "2500"
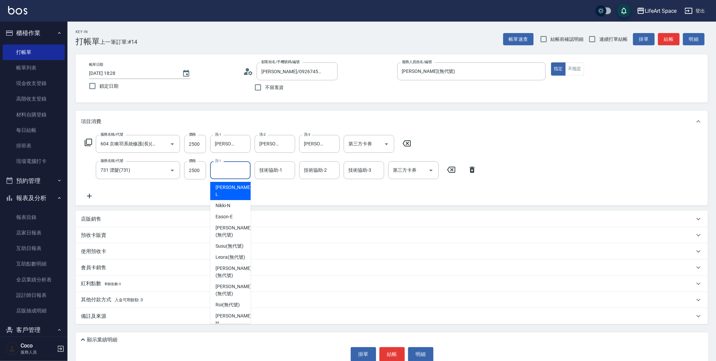
click at [227, 175] on input "洗-1" at bounding box center [230, 170] width 34 height 12
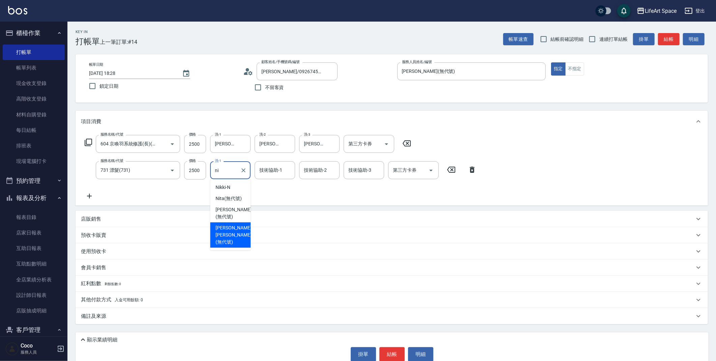
click at [219, 228] on span "[PERSON_NAME] [PERSON_NAME] (無代號)" at bounding box center [234, 234] width 36 height 21
type input "[PERSON_NAME] [PERSON_NAME](無代號)"
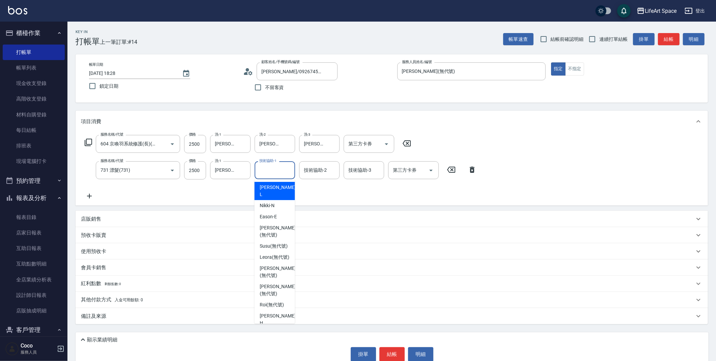
click at [278, 170] on div "技術協助-1 技術協助-1" at bounding box center [275, 170] width 40 height 18
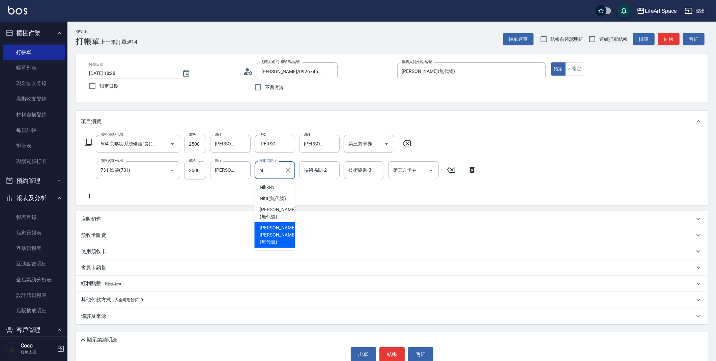
click at [277, 233] on span "[PERSON_NAME] [PERSON_NAME] (無代號)" at bounding box center [278, 234] width 36 height 21
click at [311, 178] on div "技術協助-2" at bounding box center [319, 170] width 40 height 18
type input "[PERSON_NAME] [PERSON_NAME](無代號)"
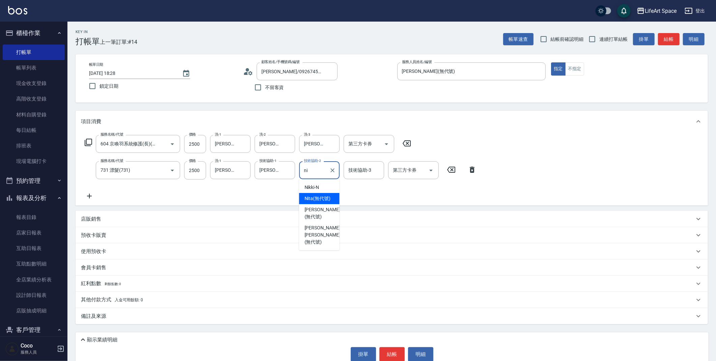
click at [317, 198] on span "Nita (無代號)" at bounding box center [318, 198] width 26 height 7
type input "Nita (無代號)"
click at [372, 156] on div "服務名稱/代號 604 京喚羽系統修護(長)(604) 服務名稱/代號 價格 2500 價格 洗-1 [PERSON_NAME] [PERSON_NAME](…" at bounding box center [281, 167] width 400 height 65
click at [365, 168] on input "技術協助-3" at bounding box center [364, 170] width 34 height 12
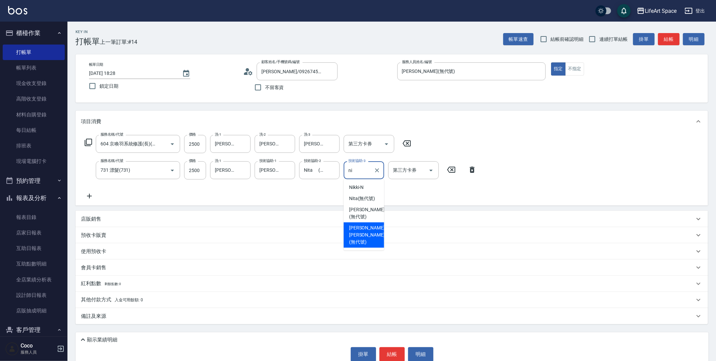
click at [368, 225] on span "[PERSON_NAME] [PERSON_NAME] (無代號)" at bounding box center [367, 234] width 36 height 21
type input "[PERSON_NAME] [PERSON_NAME](無代號)"
click at [134, 319] on div "備註及來源" at bounding box center [388, 316] width 614 height 7
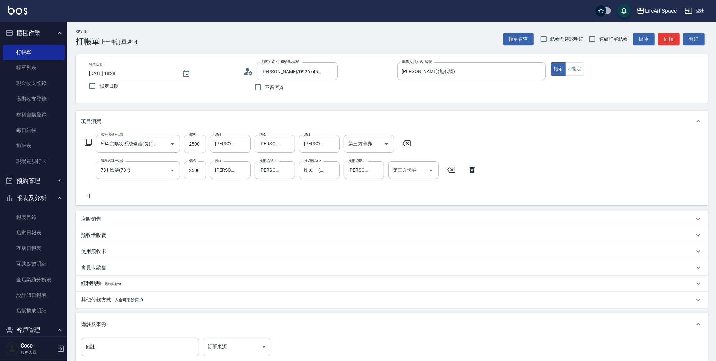
click at [223, 342] on body "LifeArt Space 登出 櫃檯作業 打帳單 帳單列表 現金收支登錄 高階收支登錄 材料自購登錄 每日結帳 排班表 現場電腦打卡 預約管理 預約管理 單…" at bounding box center [358, 209] width 716 height 418
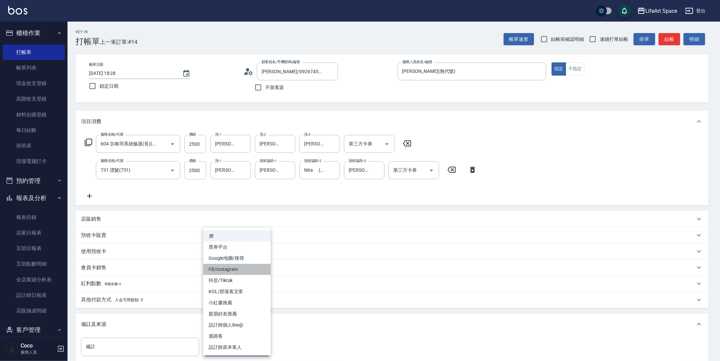
click at [223, 267] on li "FB/Instagram" at bounding box center [236, 269] width 67 height 11
type input "FB/Instagram"
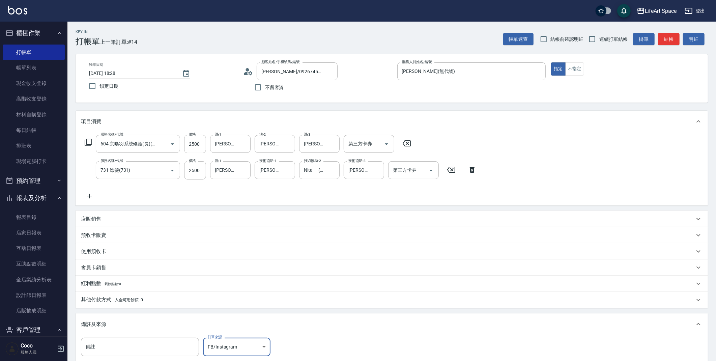
click at [129, 300] on span "入金可用餘額: 0" at bounding box center [129, 300] width 29 height 5
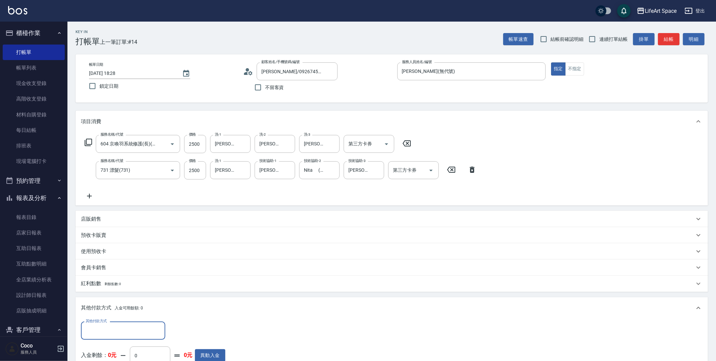
click at [126, 323] on div "其他付款方式" at bounding box center [123, 331] width 84 height 18
click at [90, 296] on ul "轉帳 Linepay 信用卡 資料轉移" at bounding box center [123, 297] width 84 height 50
click at [90, 295] on span "Linepay" at bounding box center [123, 290] width 84 height 11
type input "Linepay"
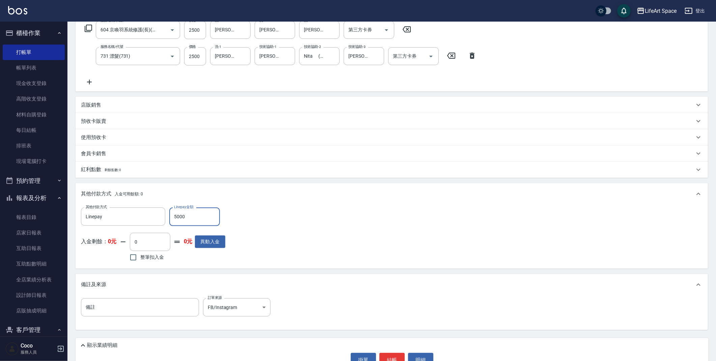
scroll to position [132, 0]
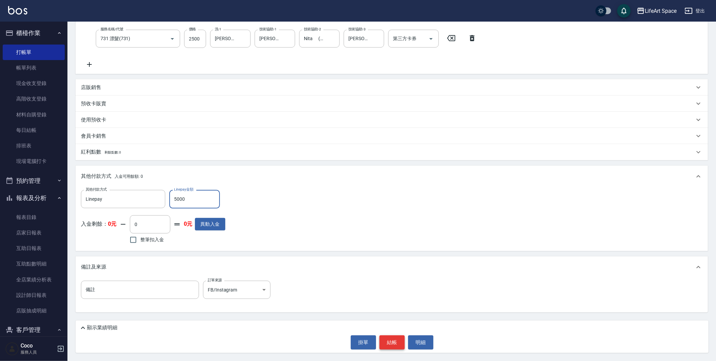
type input "5000"
click at [396, 342] on button "結帳" at bounding box center [392, 342] width 25 height 14
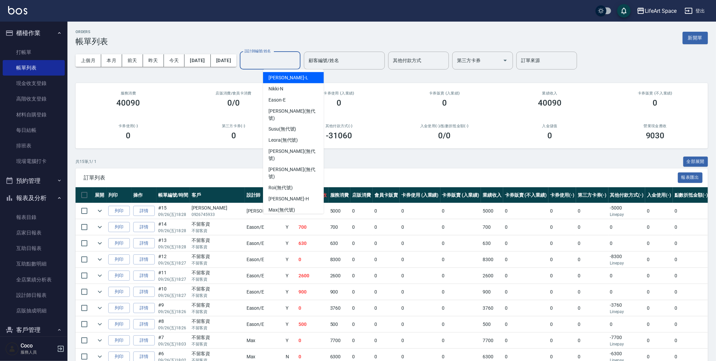
click at [289, 55] on input "設計師編號/姓名" at bounding box center [270, 61] width 55 height 12
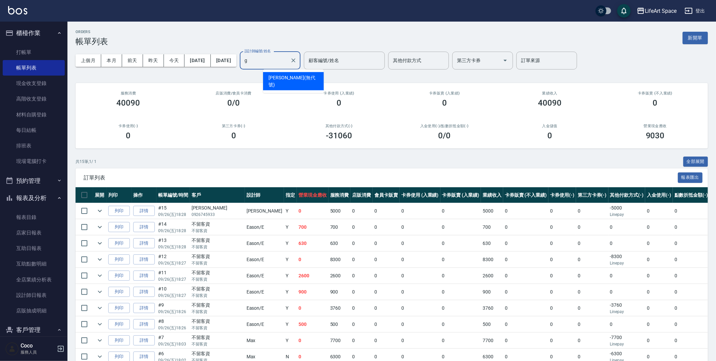
click at [286, 74] on span "[PERSON_NAME] (無代號)" at bounding box center [294, 81] width 50 height 14
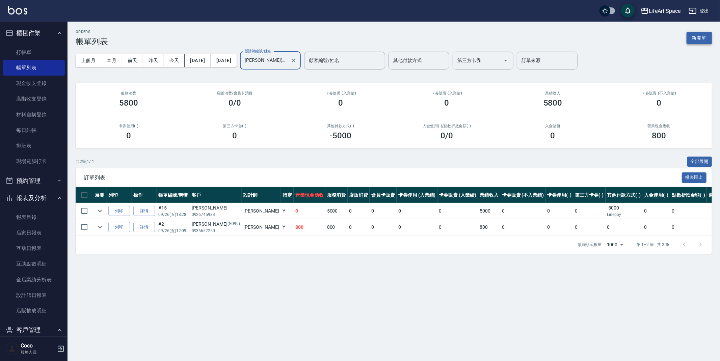
type input "[PERSON_NAME](無代號)"
click at [702, 40] on button "新開單" at bounding box center [698, 38] width 25 height 12
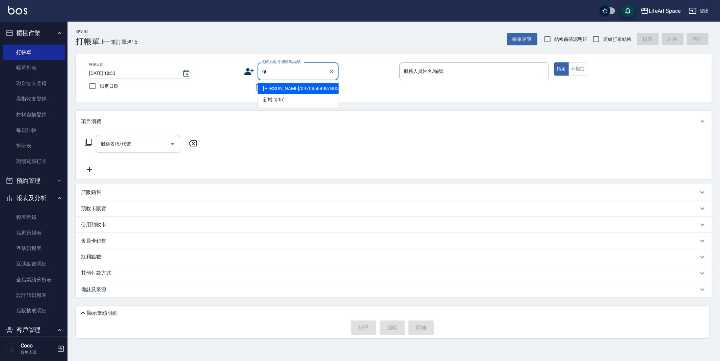
type input "g"
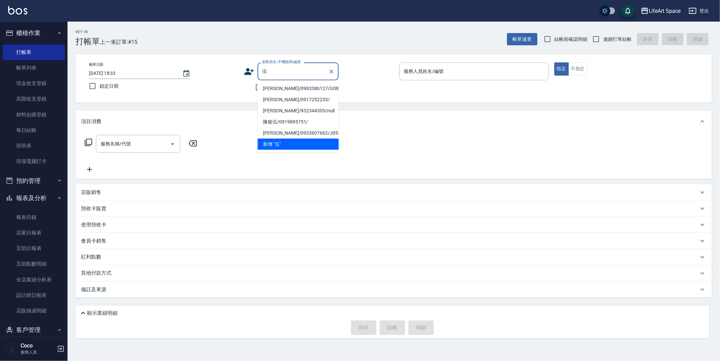
drag, startPoint x: 308, startPoint y: 86, endPoint x: 214, endPoint y: 120, distance: 99.6
click at [308, 86] on li "[PERSON_NAME]/0983386127/G085" at bounding box center [297, 88] width 81 height 11
type input "[PERSON_NAME]/0983386127/G085"
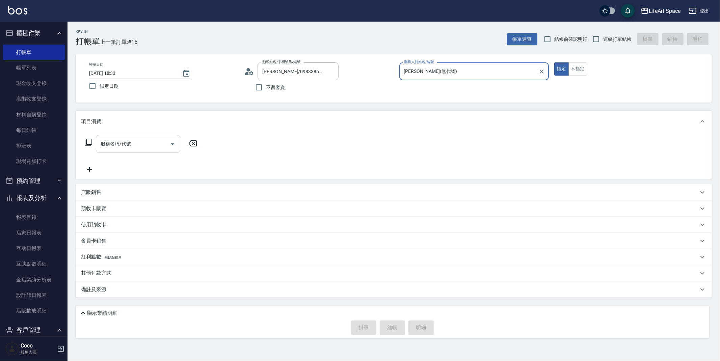
type input "[PERSON_NAME](無代號)"
click at [124, 139] on input "服務名稱/代號" at bounding box center [133, 144] width 68 height 12
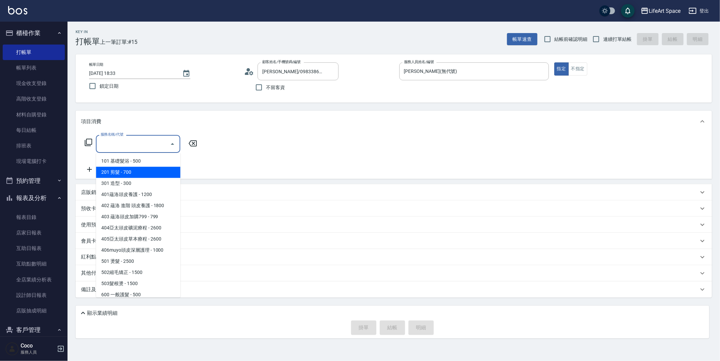
click at [106, 172] on span "201 剪髮 - 700" at bounding box center [138, 172] width 84 height 11
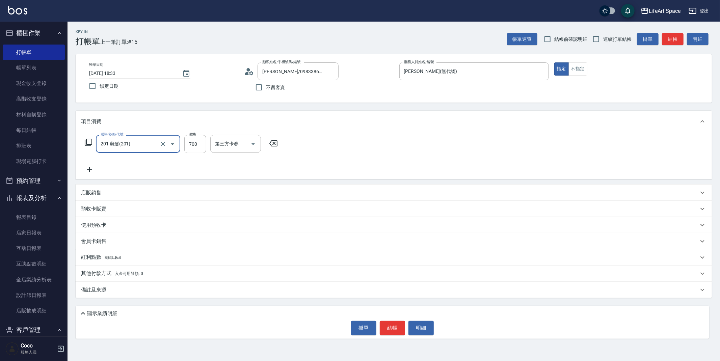
type input "201 剪髮(201)"
click at [195, 147] on input "700" at bounding box center [195, 144] width 22 height 18
type input "800"
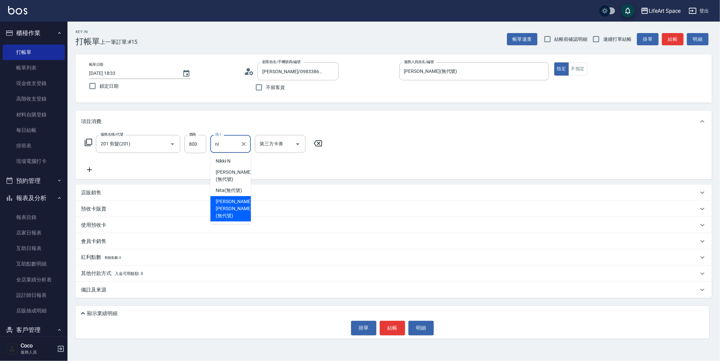
click at [225, 208] on span "[PERSON_NAME] [PERSON_NAME] (無代號)" at bounding box center [234, 208] width 36 height 21
type input "[PERSON_NAME] [PERSON_NAME](無代號)"
drag, startPoint x: 93, startPoint y: 301, endPoint x: 102, endPoint y: 298, distance: 9.6
click at [95, 301] on div "Key In 打帳單 上一筆訂單:#15 帳單速查 結帳前確認明細 連續打單結帳 掛單 結帳 明細 帳單日期 [DATE] 18:33 鎖定日期 顧客姓名/手…" at bounding box center [393, 184] width 652 height 325
drag, startPoint x: 111, startPoint y: 294, endPoint x: 139, endPoint y: 297, distance: 28.5
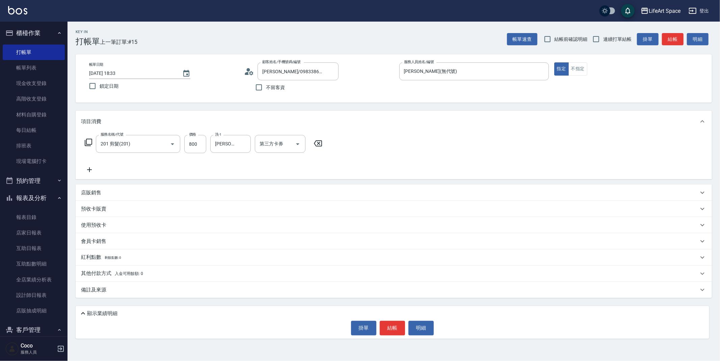
click at [111, 294] on div "備註及來源" at bounding box center [394, 290] width 636 height 16
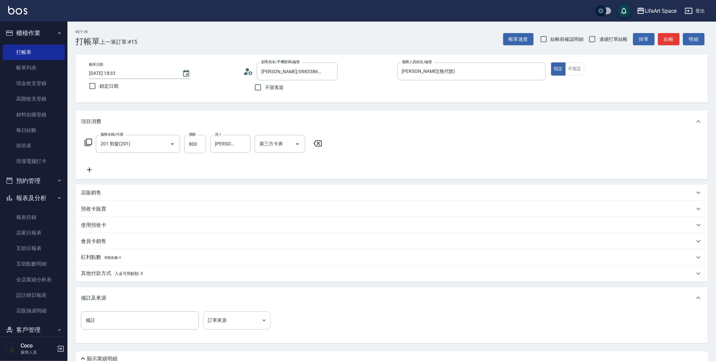
click at [240, 328] on body "LifeArt Space 登出 櫃檯作業 打帳單 帳單列表 現金收支登錄 高階收支登錄 材料自購登錄 每日結帳 排班表 現場電腦打卡 預約管理 預約管理 單…" at bounding box center [358, 196] width 716 height 392
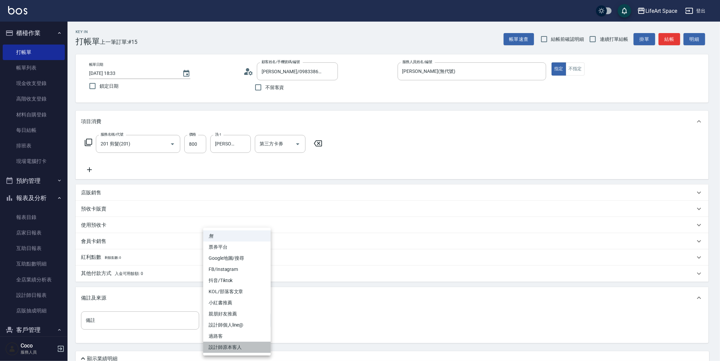
click at [235, 343] on li "設計師原本客人" at bounding box center [236, 347] width 67 height 11
type input "設計師原本客人"
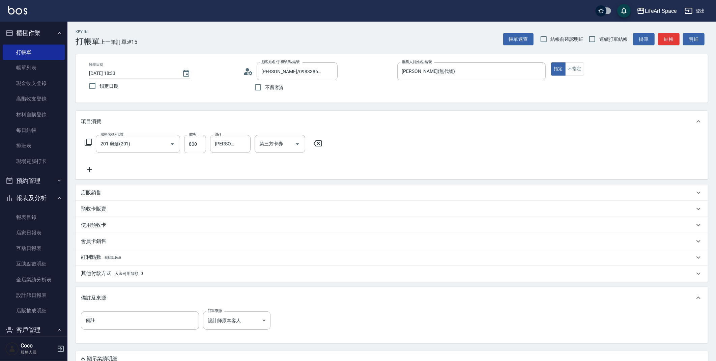
click at [671, 46] on div "Key In 打帳單 上一筆訂單:#15 帳單速查 結帳前確認明細 連續打單結帳 掛單 結帳 明細 帳單日期 [DATE] 18:33 鎖定日期 顧客姓名/手…" at bounding box center [391, 207] width 649 height 370
click at [673, 38] on button "結帳" at bounding box center [669, 39] width 22 height 12
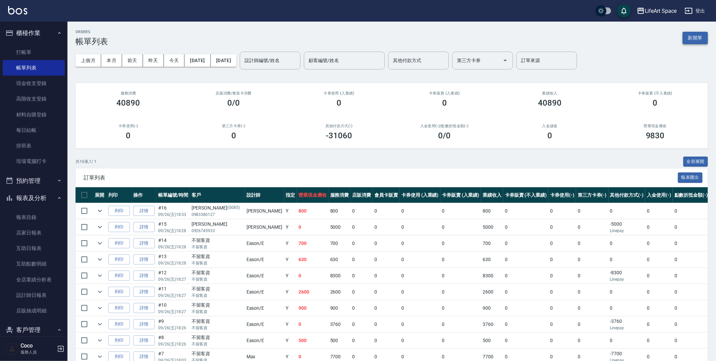
click at [698, 33] on button "新開單" at bounding box center [695, 38] width 25 height 12
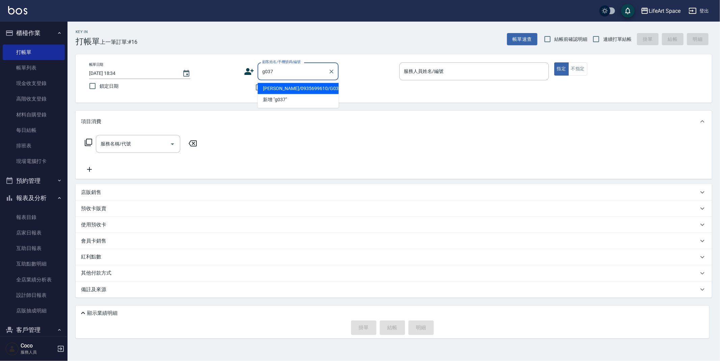
click at [273, 90] on li "[PERSON_NAME]/0935699610/G037" at bounding box center [297, 88] width 81 height 11
type input "[PERSON_NAME]/0935699610/G037"
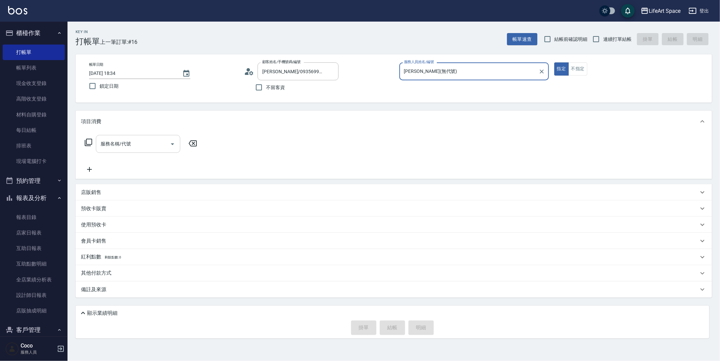
type input "[PERSON_NAME](無代號)"
click at [124, 155] on div "服務名稱/代號 服務名稱/代號" at bounding box center [141, 154] width 120 height 38
click at [129, 147] on input "服務名稱/代號" at bounding box center [133, 144] width 68 height 12
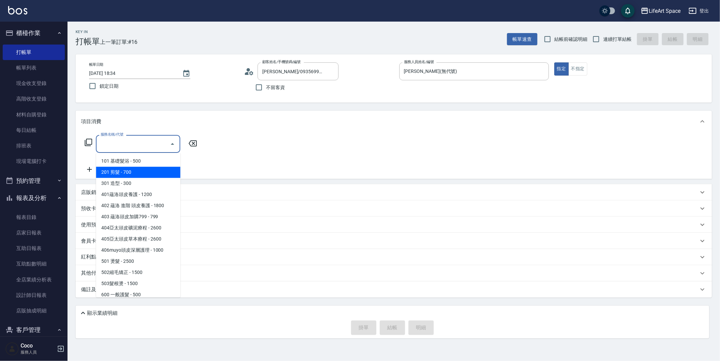
click at [134, 173] on span "201 剪髮 - 700" at bounding box center [138, 172] width 84 height 11
type input "201 剪髮(201)"
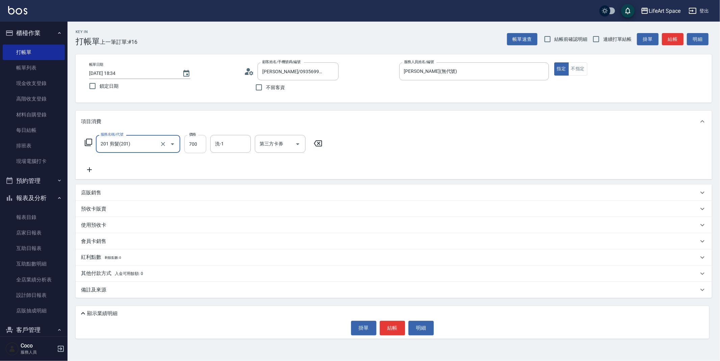
click at [199, 142] on input "700" at bounding box center [195, 144] width 22 height 18
type input "800"
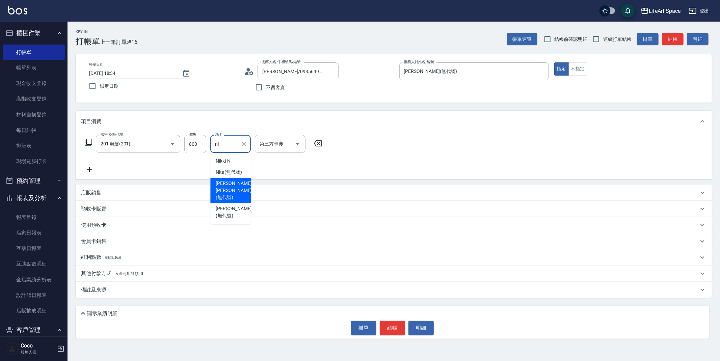
click at [219, 188] on span "[PERSON_NAME] [PERSON_NAME] (無代號)" at bounding box center [234, 190] width 36 height 21
type input "[PERSON_NAME] [PERSON_NAME](無代號)"
drag, startPoint x: 136, startPoint y: 295, endPoint x: 155, endPoint y: 298, distance: 19.1
click at [136, 295] on div "備註及來源" at bounding box center [394, 290] width 636 height 16
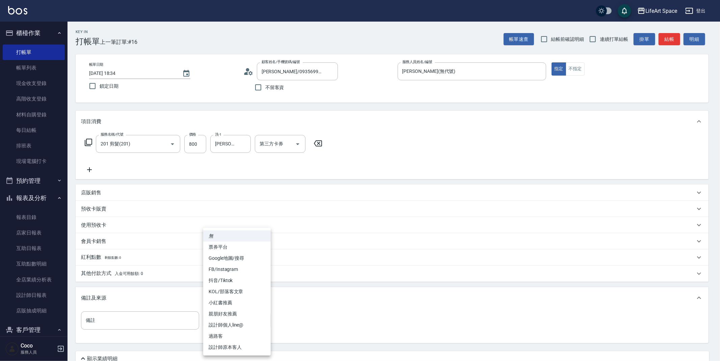
click at [223, 323] on body "LifeArt Space 登出 櫃檯作業 打帳單 帳單列表 現金收支登錄 高階收支登錄 材料自購登錄 每日結帳 排班表 現場電腦打卡 預約管理 預約管理 單…" at bounding box center [360, 196] width 720 height 392
drag, startPoint x: 221, startPoint y: 346, endPoint x: 294, endPoint y: 320, distance: 76.7
click at [221, 345] on li "設計師原本客人" at bounding box center [236, 347] width 67 height 11
type input "設計師原本客人"
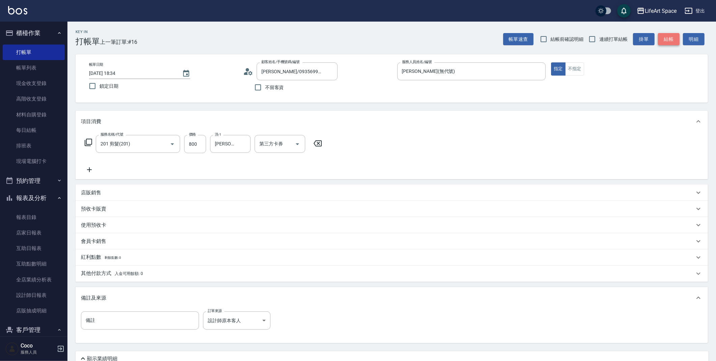
click at [665, 38] on button "結帳" at bounding box center [669, 39] width 22 height 12
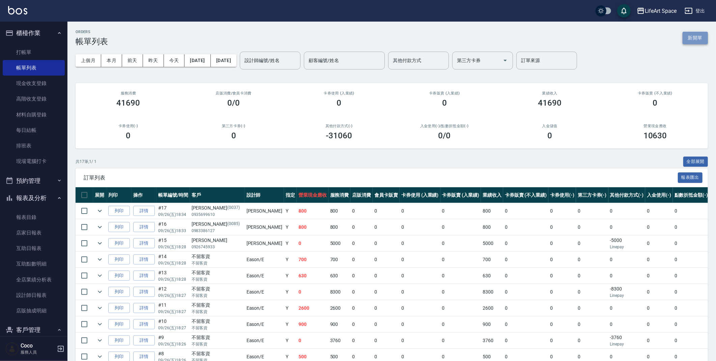
click at [695, 33] on button "新開單" at bounding box center [695, 38] width 25 height 12
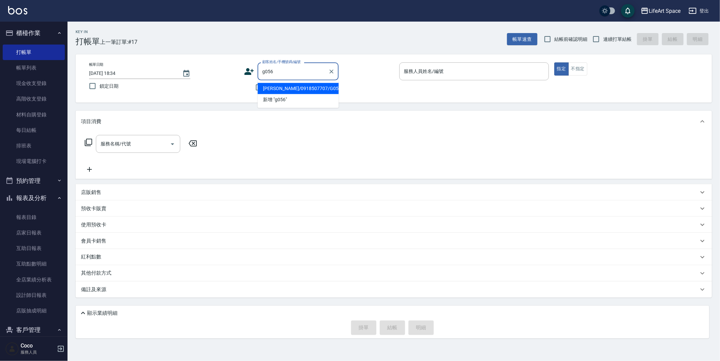
click at [283, 90] on li "[PERSON_NAME]/0918507707/G056" at bounding box center [297, 88] width 81 height 11
type input "[PERSON_NAME]/0918507707/G056"
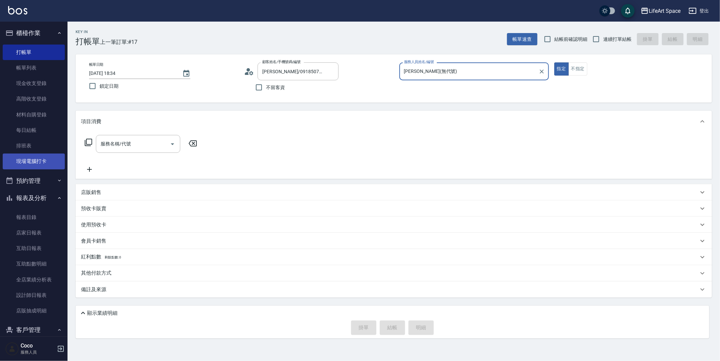
type input "[PERSON_NAME](無代號)"
click at [119, 149] on input "服務名稱/代號" at bounding box center [133, 144] width 68 height 12
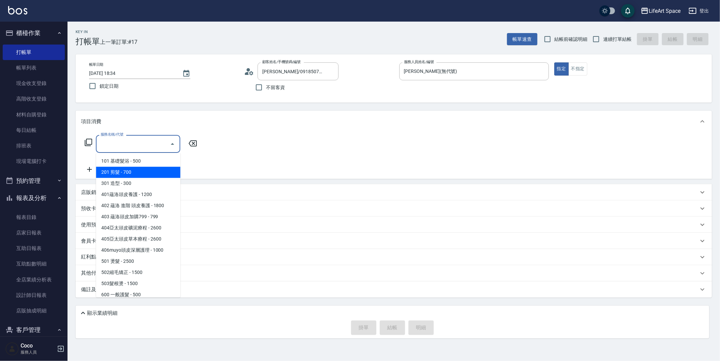
click at [116, 174] on span "201 剪髮 - 700" at bounding box center [138, 172] width 84 height 11
type input "201 剪髮(201)"
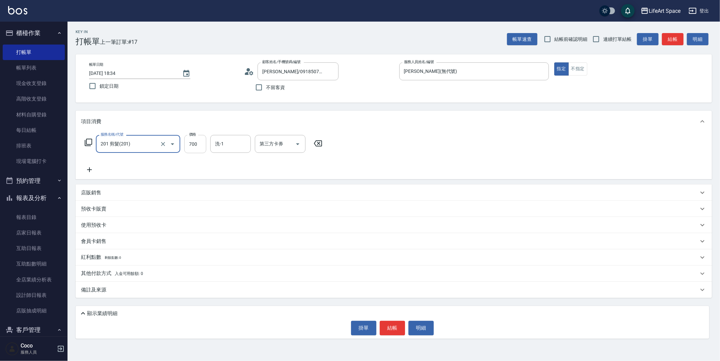
click at [197, 147] on input "700" at bounding box center [195, 144] width 22 height 18
type input "800"
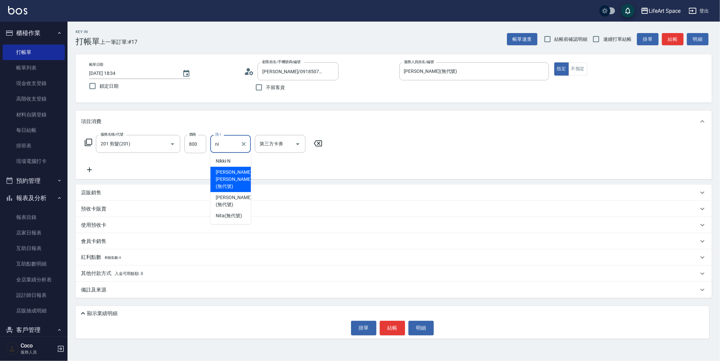
click at [225, 171] on span "[PERSON_NAME] [PERSON_NAME] (無代號)" at bounding box center [234, 179] width 36 height 21
type input "[PERSON_NAME] [PERSON_NAME](無代號)"
click at [115, 295] on div "備註及來源" at bounding box center [394, 290] width 636 height 16
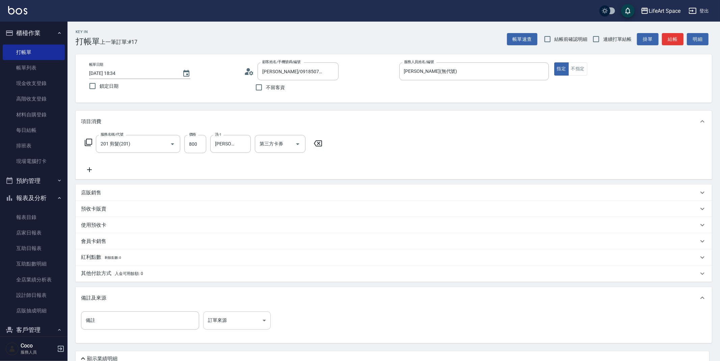
click at [243, 315] on body "LifeArt Space 登出 櫃檯作業 打帳單 帳單列表 現金收支登錄 高階收支登錄 材料自購登錄 每日結帳 排班表 現場電腦打卡 預約管理 預約管理 單…" at bounding box center [360, 196] width 720 height 392
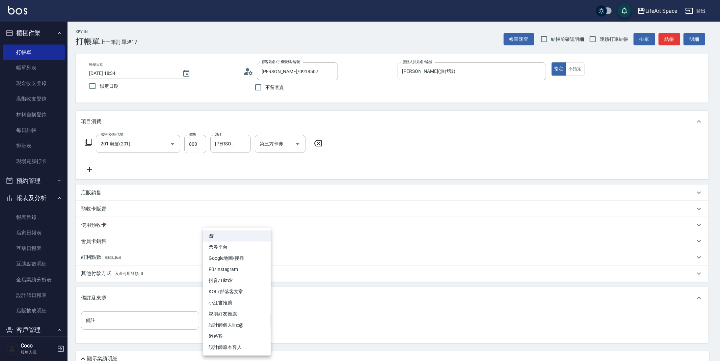
click at [218, 343] on li "設計師原本客人" at bounding box center [236, 347] width 67 height 11
type input "設計師原本客人"
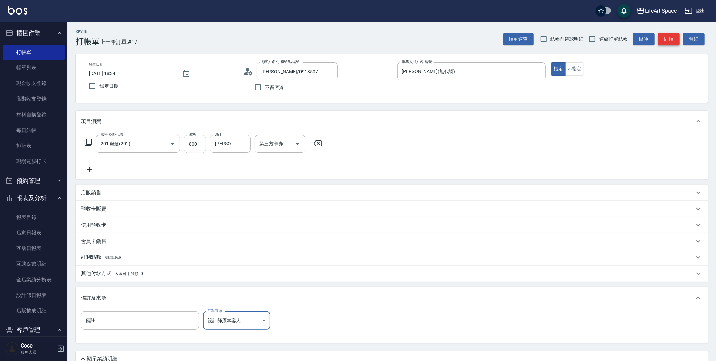
click at [673, 42] on button "結帳" at bounding box center [669, 39] width 22 height 12
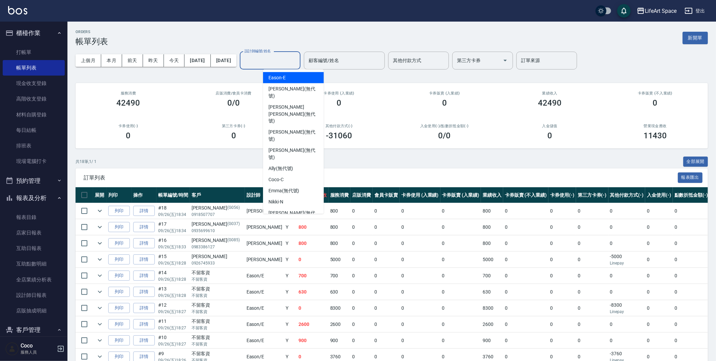
click at [288, 54] on div "設計師編號/姓名 設計師編號/姓名" at bounding box center [270, 61] width 61 height 18
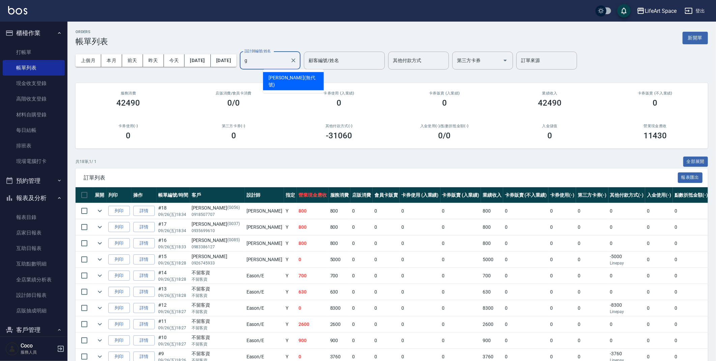
click at [280, 79] on span "[PERSON_NAME] (無代號)" at bounding box center [294, 81] width 50 height 14
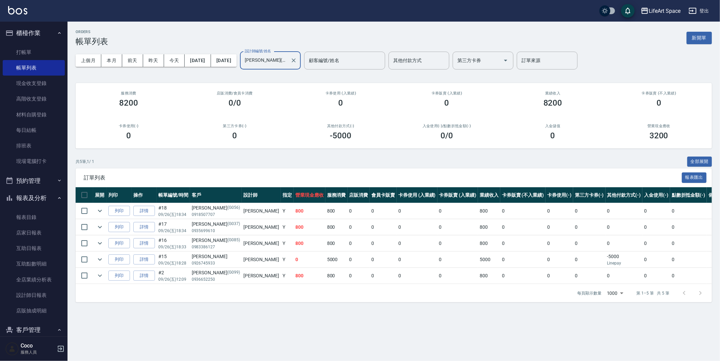
type input "[PERSON_NAME](無代號)"
click at [149, 64] on button "昨天" at bounding box center [153, 60] width 21 height 12
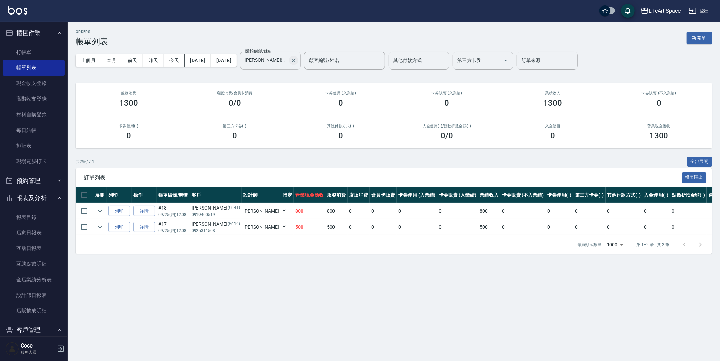
click at [298, 63] on button "Clear" at bounding box center [293, 60] width 9 height 9
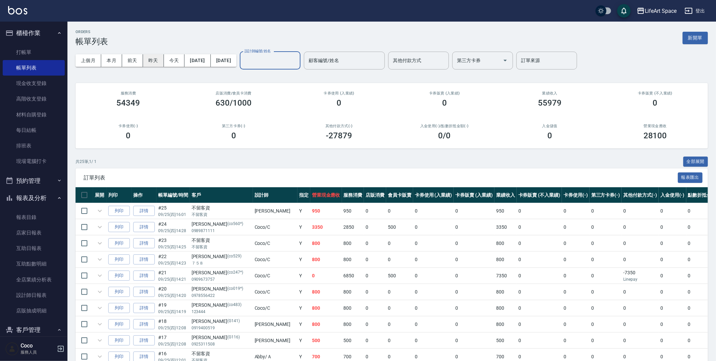
click at [175, 65] on button "今天" at bounding box center [174, 60] width 21 height 12
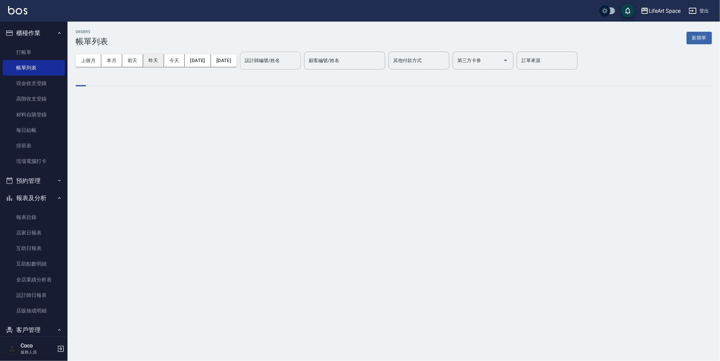
click at [159, 63] on button "昨天" at bounding box center [153, 60] width 21 height 12
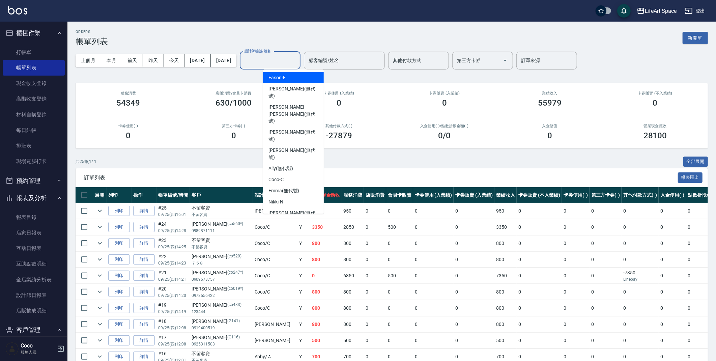
click at [298, 57] on input "設計師編號/姓名" at bounding box center [270, 61] width 55 height 12
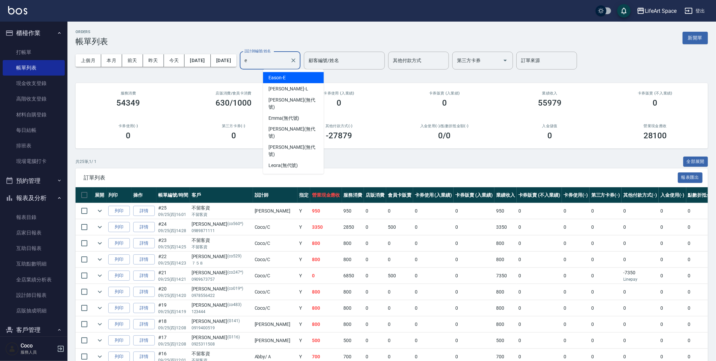
click at [281, 74] on span "Eason -E" at bounding box center [277, 77] width 17 height 7
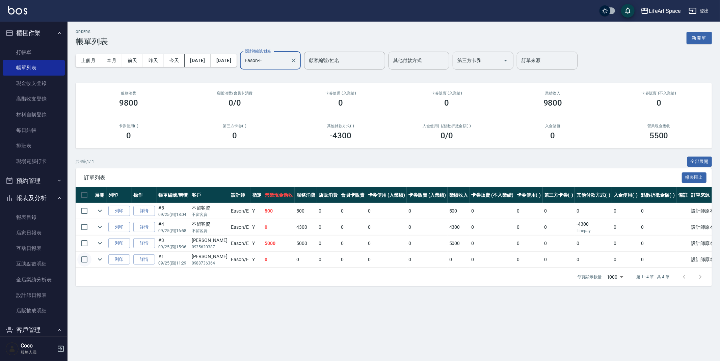
type input "Eason-E"
click at [78, 260] on input "checkbox" at bounding box center [84, 259] width 14 height 14
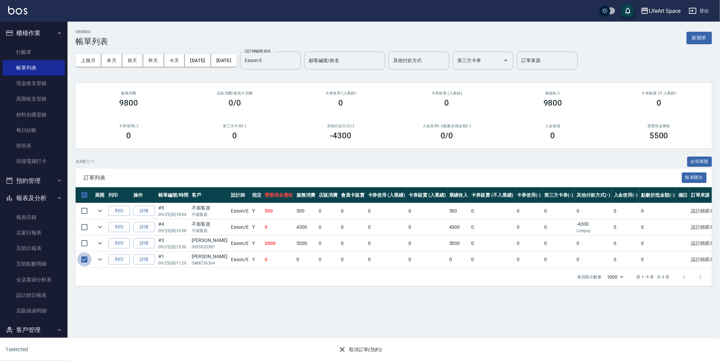
click at [83, 262] on input "checkbox" at bounding box center [84, 259] width 14 height 14
checkbox input "false"
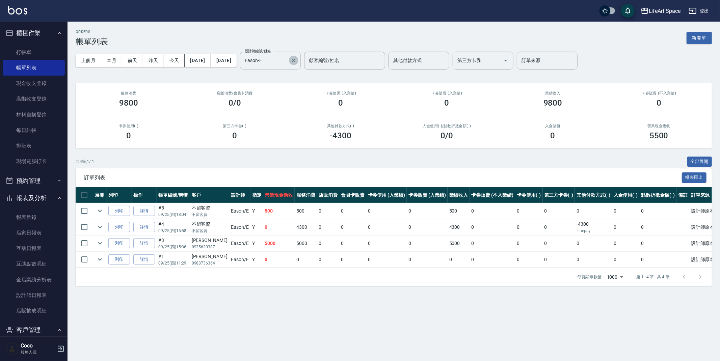
click at [297, 62] on icon "Clear" at bounding box center [293, 60] width 7 height 7
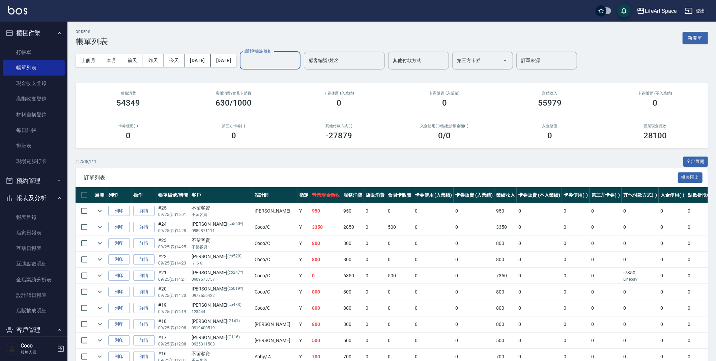
click at [298, 65] on input "設計師編號/姓名" at bounding box center [270, 61] width 55 height 12
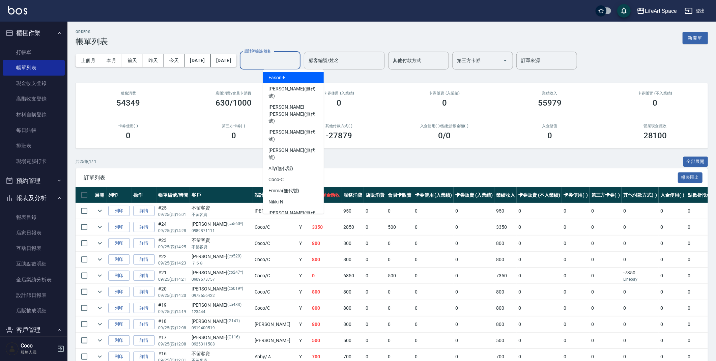
click at [353, 58] on input "顧客編號/姓名" at bounding box center [344, 61] width 75 height 12
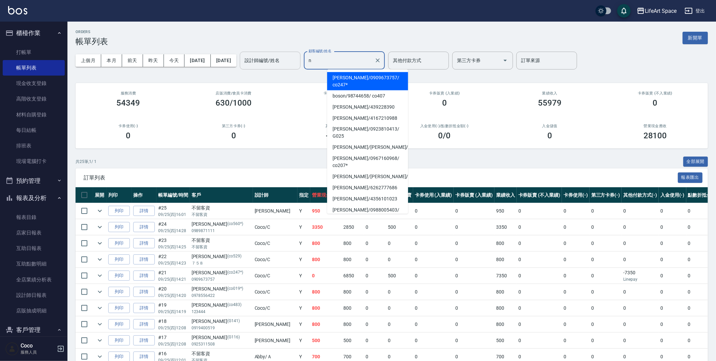
type input "n"
click at [298, 55] on input "設計師編號/姓名" at bounding box center [270, 61] width 55 height 12
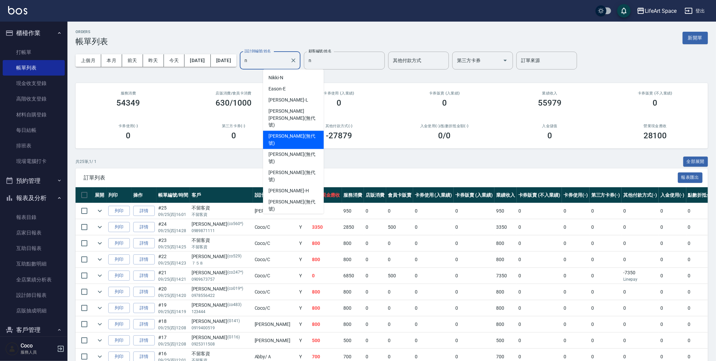
click at [287, 133] on span "[PERSON_NAME] (無代號)" at bounding box center [294, 140] width 50 height 14
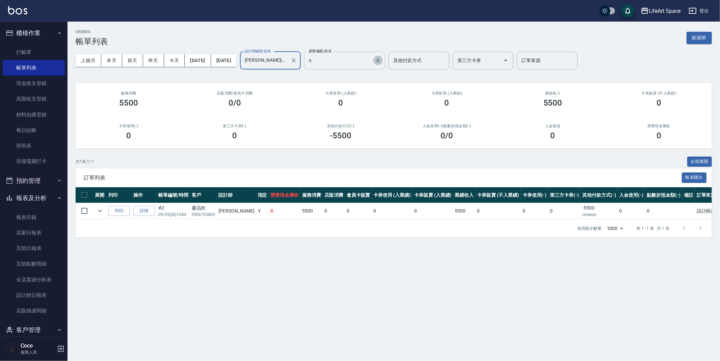
click at [380, 61] on icon "Clear" at bounding box center [378, 60] width 4 height 4
type input "[PERSON_NAME](無代號)"
click at [297, 61] on icon "Clear" at bounding box center [293, 60] width 7 height 7
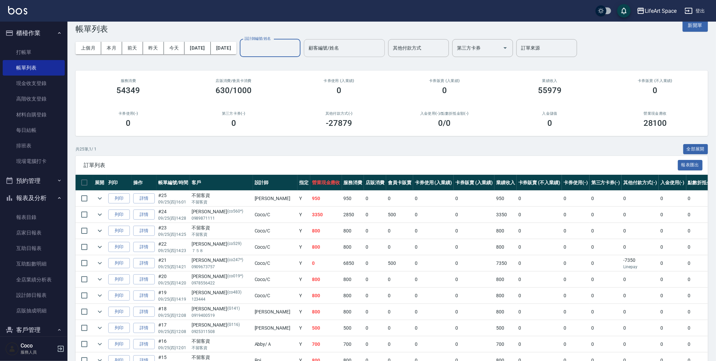
scroll to position [4, 0]
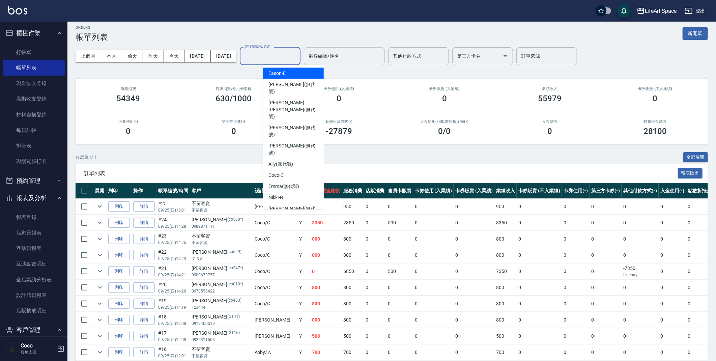
click at [290, 53] on input "設計師編號/姓名" at bounding box center [270, 56] width 55 height 12
click at [306, 170] on div "Coco -C" at bounding box center [293, 175] width 61 height 11
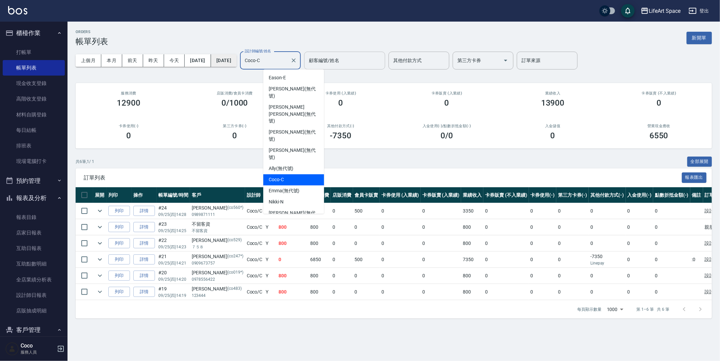
drag, startPoint x: 301, startPoint y: 57, endPoint x: 227, endPoint y: 65, distance: 74.0
click at [227, 65] on div "上個月 本月 [DATE] [DATE] [DATE] [DATE] [DATE] 設計師編號/姓名 Coco-C 設計師編號/姓名 顧客編號/姓名 顧客編號…" at bounding box center [394, 60] width 636 height 29
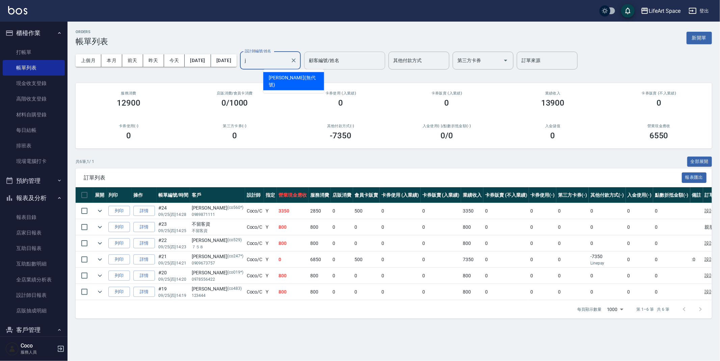
click at [270, 79] on span "[PERSON_NAME] (無代號)" at bounding box center [294, 81] width 50 height 14
type input "[PERSON_NAME](無代號)"
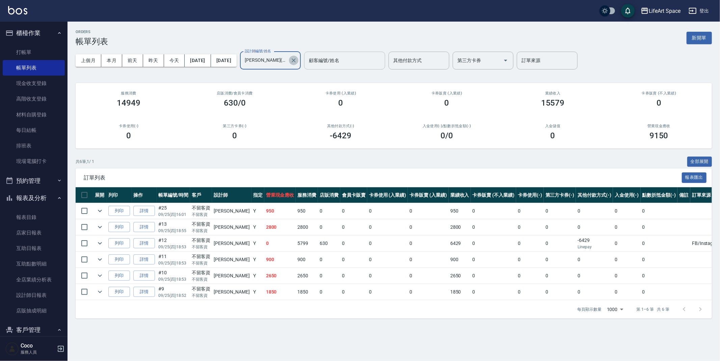
click at [297, 60] on icon "Clear" at bounding box center [293, 60] width 7 height 7
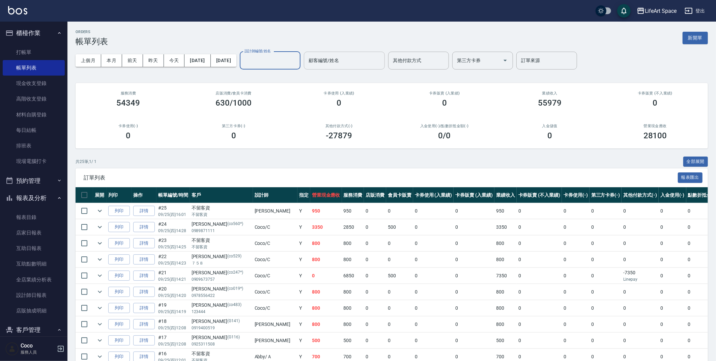
click at [275, 54] on div "設計師編號/姓名" at bounding box center [270, 61] width 61 height 18
click at [279, 80] on span "[PERSON_NAME]" at bounding box center [289, 77] width 40 height 7
type input "[PERSON_NAME]"
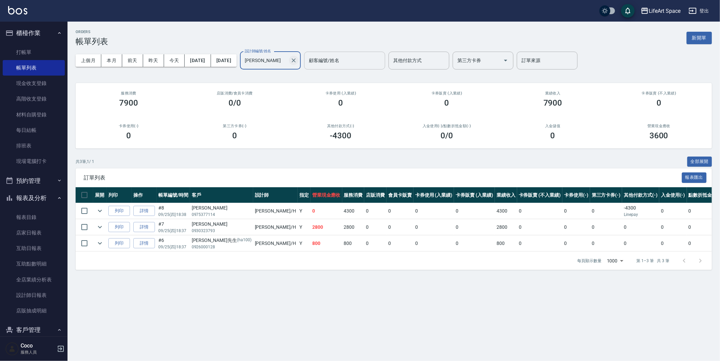
click at [298, 58] on div at bounding box center [293, 61] width 9 height 18
click at [297, 59] on icon "Clear" at bounding box center [293, 60] width 7 height 7
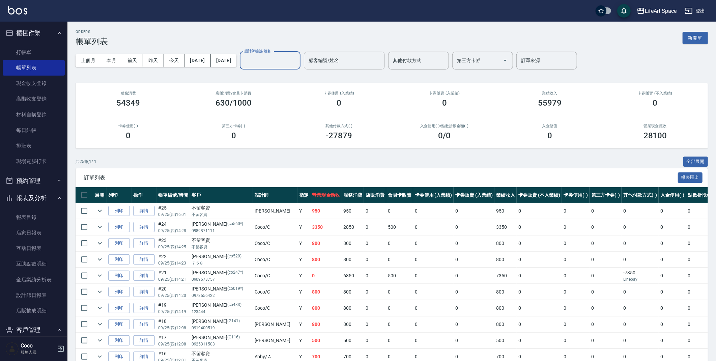
click at [280, 63] on input "設計師編號/姓名" at bounding box center [270, 61] width 55 height 12
click at [294, 82] on div "[PERSON_NAME] (無代號)" at bounding box center [293, 81] width 61 height 18
type input "[PERSON_NAME](無代號)"
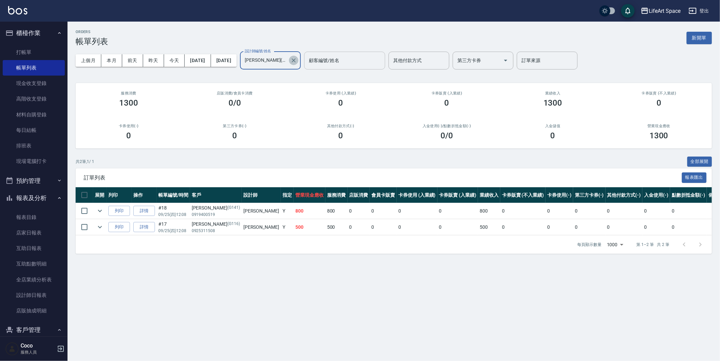
click at [297, 59] on icon "Clear" at bounding box center [293, 60] width 7 height 7
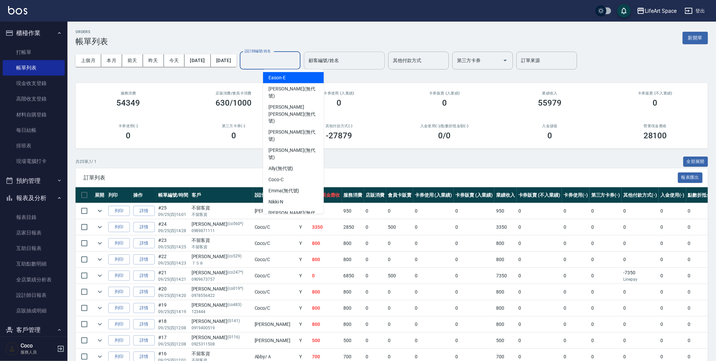
click at [287, 65] on input "設計師編號/姓名" at bounding box center [270, 61] width 55 height 12
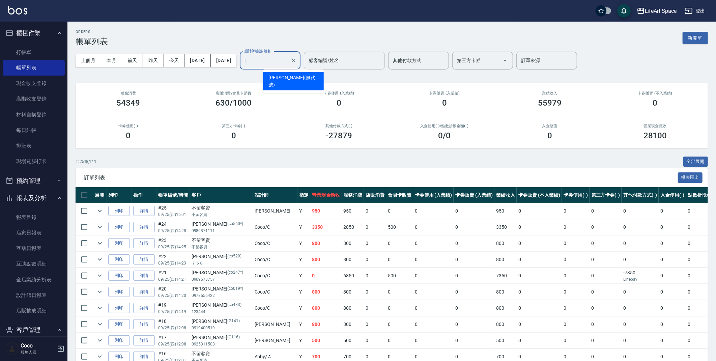
click at [323, 77] on div "[PERSON_NAME] (無代號)" at bounding box center [293, 81] width 61 height 18
type input "[PERSON_NAME](無代號)"
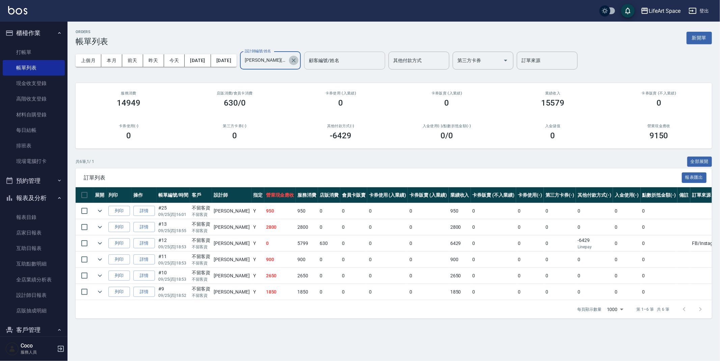
click at [297, 60] on icon "Clear" at bounding box center [293, 60] width 7 height 7
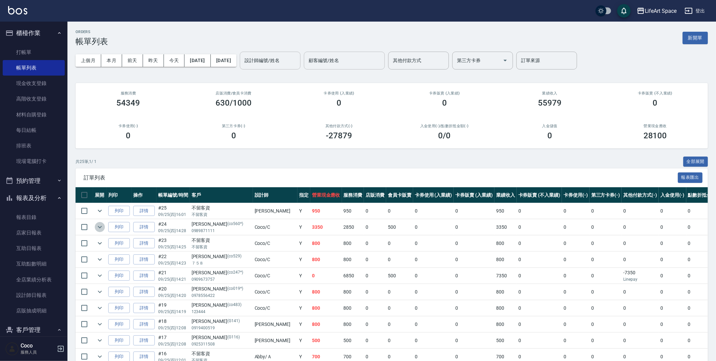
click at [102, 228] on icon "expand row" at bounding box center [100, 227] width 8 height 8
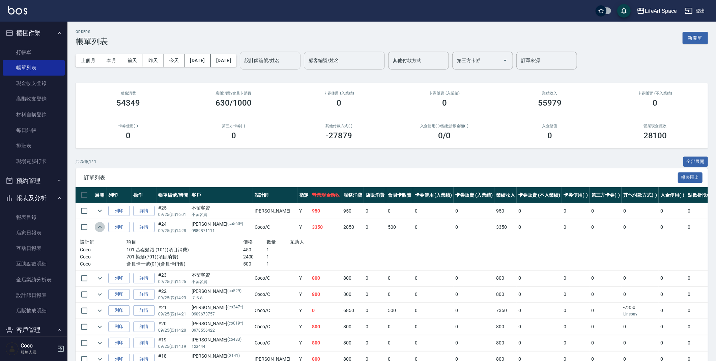
click at [102, 228] on icon "expand row" at bounding box center [100, 227] width 8 height 8
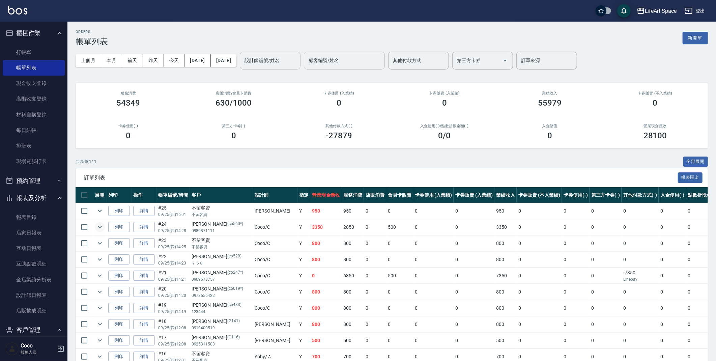
scroll to position [1, 0]
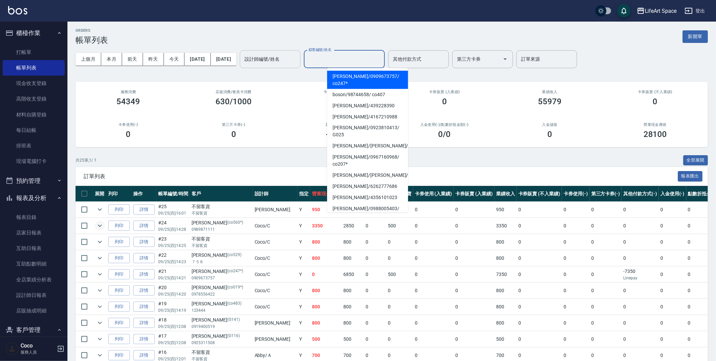
click at [368, 60] on input "顧客編號/姓名" at bounding box center [344, 59] width 75 height 12
click at [412, 58] on div "其他付款方式" at bounding box center [418, 59] width 61 height 18
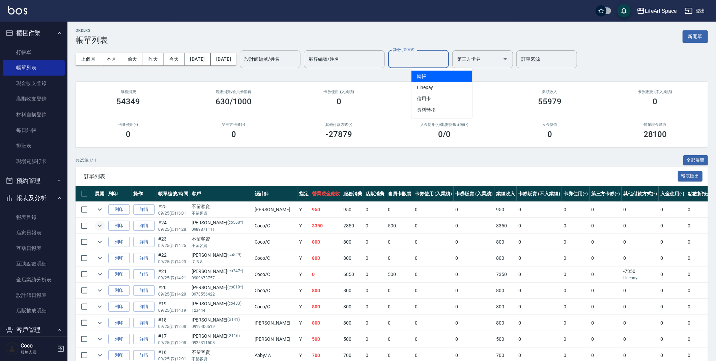
click at [423, 79] on span "轉帳" at bounding box center [442, 76] width 61 height 11
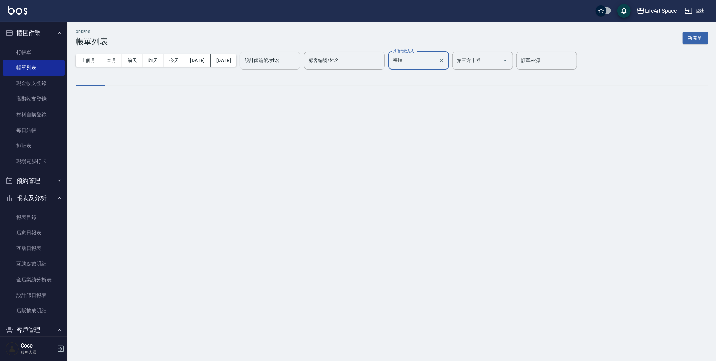
scroll to position [0, 0]
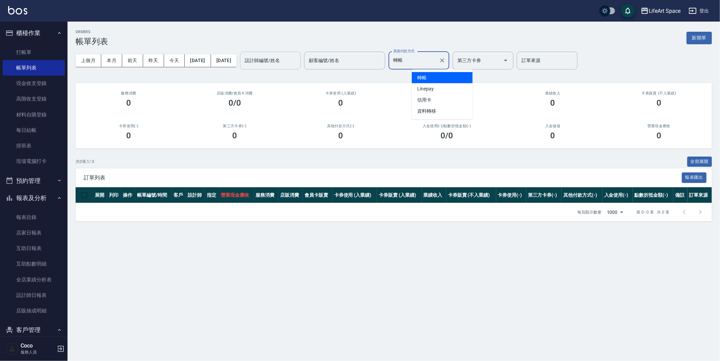
click at [449, 58] on div "轉帳 其他付款方式" at bounding box center [418, 61] width 61 height 18
click at [445, 87] on span "Linepay" at bounding box center [442, 88] width 61 height 11
type input "Linepay"
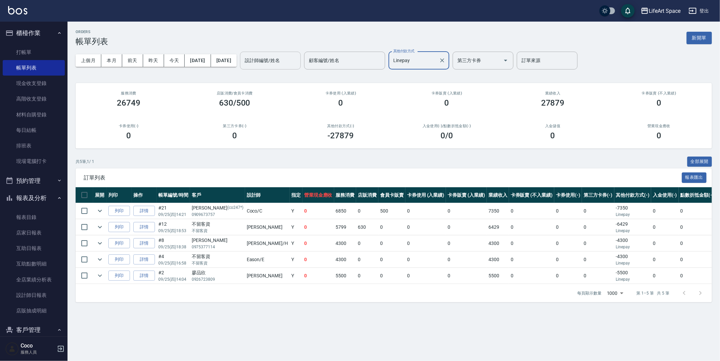
click at [445, 62] on icon "Clear" at bounding box center [442, 60] width 7 height 7
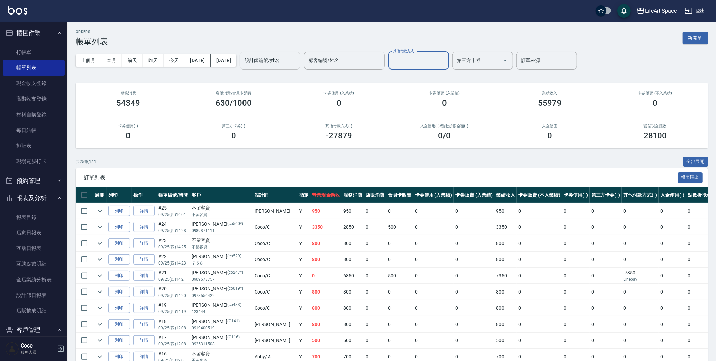
scroll to position [280, 0]
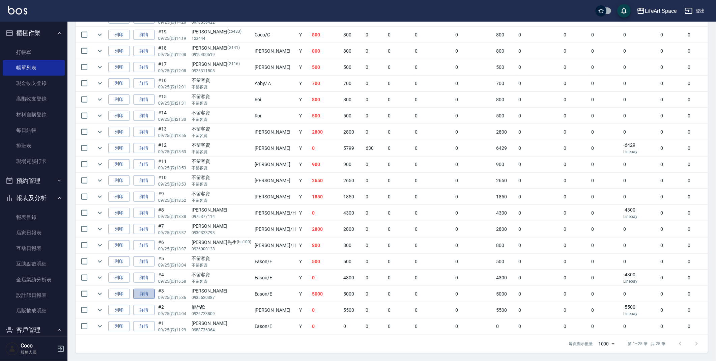
click at [153, 289] on link "詳情" at bounding box center [144, 294] width 22 height 10
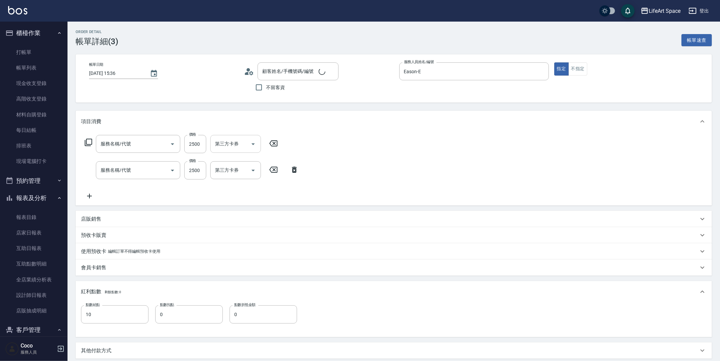
type input "[DATE] 15:36"
type input "Eason-E"
type input "10"
type input "設計師原本客人"
type input "701 染髮(701)"
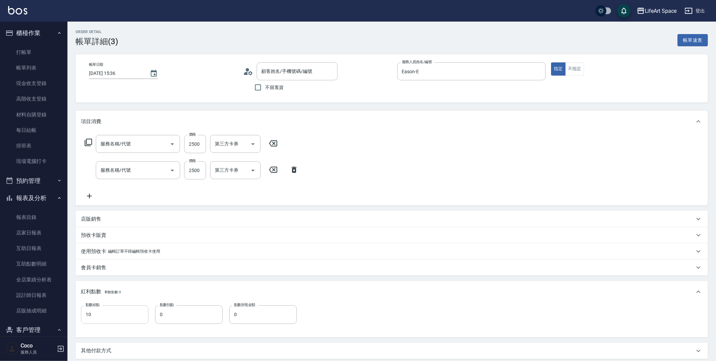
type input "603 京喚羽系統修護(短)(603)"
type input "[PERSON_NAME]/0935620387/"
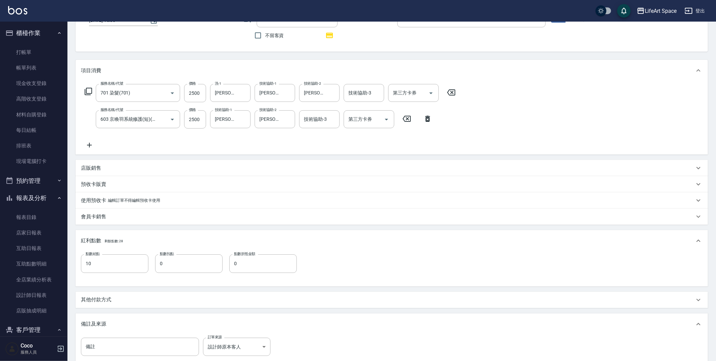
scroll to position [54, 0]
click at [129, 286] on div "項目消費 服務名稱/代號 701 染髮(701) 服務名稱/代號 價格 2500 價格 洗-1 Patty(無代號) 洗-1 技術協助-1 Patty(無代號…" at bounding box center [392, 213] width 633 height 310
click at [129, 295] on div "其他付款方式" at bounding box center [388, 298] width 614 height 7
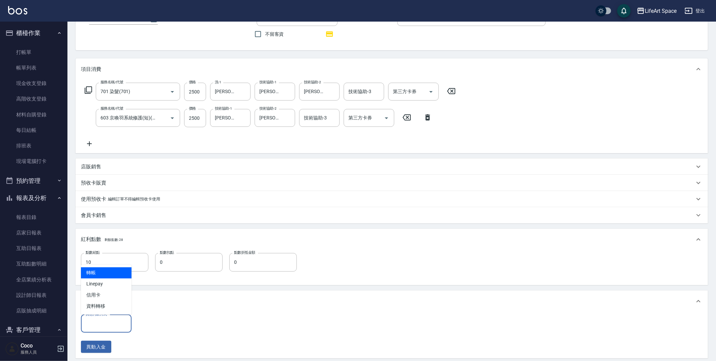
click at [118, 323] on input "其他付款方式" at bounding box center [106, 324] width 45 height 12
drag, startPoint x: 106, startPoint y: 281, endPoint x: 116, endPoint y: 281, distance: 9.8
click at [106, 281] on span "Linepay" at bounding box center [106, 283] width 51 height 11
type input "Linepay"
click at [163, 327] on input "0" at bounding box center [161, 324] width 51 height 18
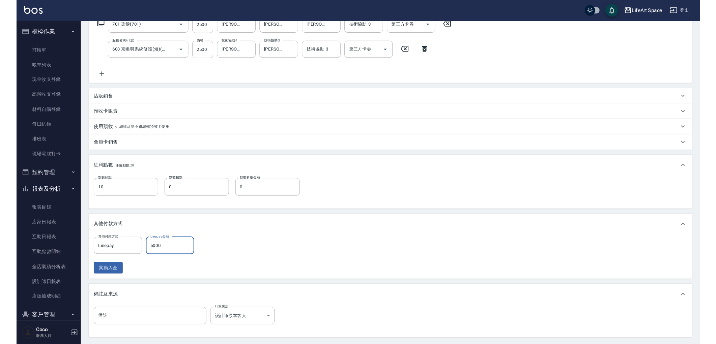
scroll to position [182, 0]
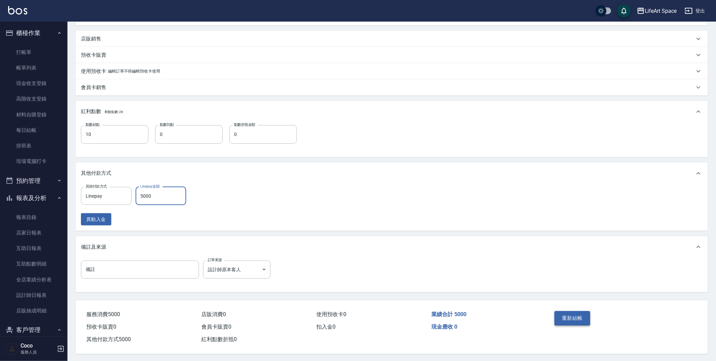
type input "5000"
click at [562, 316] on button "重新結帳" at bounding box center [573, 318] width 36 height 14
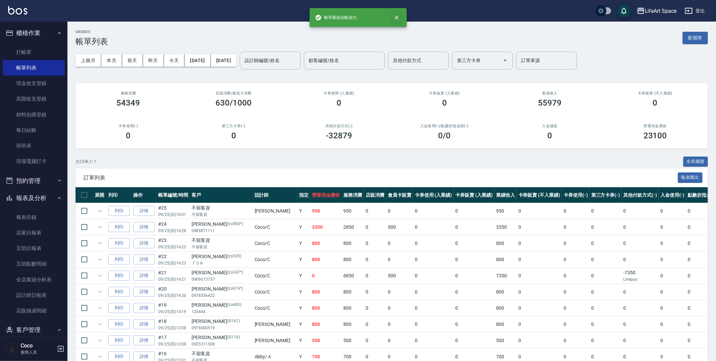
click at [395, 18] on icon "close" at bounding box center [396, 17] width 7 height 7
click at [385, 63] on div "顧客編號/姓名" at bounding box center [344, 61] width 81 height 18
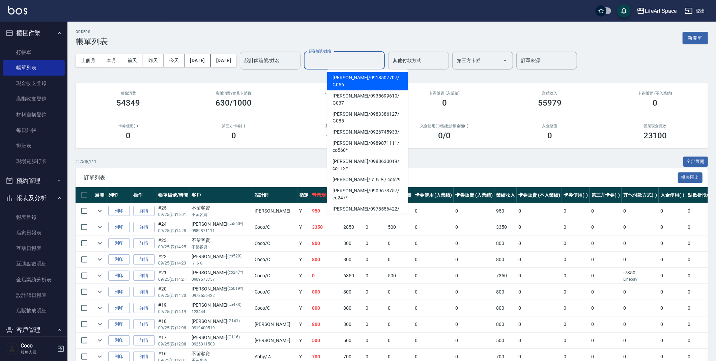
click at [427, 62] on input "其他付款方式" at bounding box center [418, 61] width 55 height 12
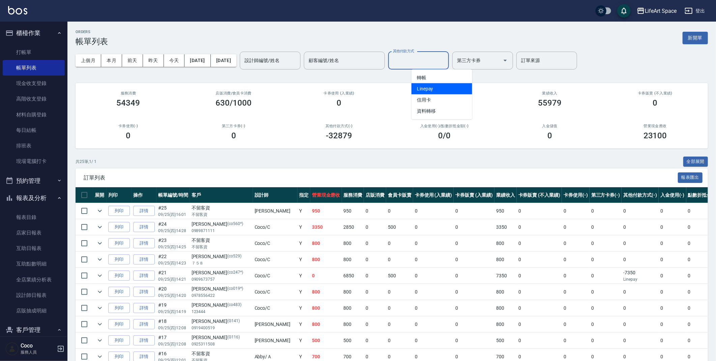
click at [430, 89] on span "Linepay" at bounding box center [442, 88] width 61 height 11
type input "Linepay"
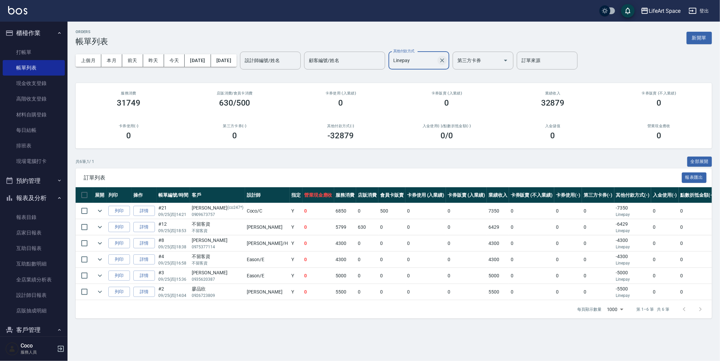
click at [445, 62] on icon "Clear" at bounding box center [442, 60] width 7 height 7
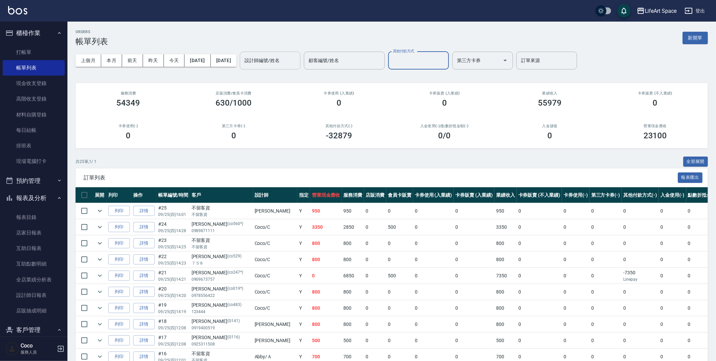
drag, startPoint x: 291, startPoint y: 50, endPoint x: 295, endPoint y: 56, distance: 7.1
click at [293, 52] on div "上個月 本月 [DATE] [DATE] [DATE] [DATE] [DATE] 設計師編號/姓名 設計師編號/姓名 顧客編號/姓名 顧客編號/姓名 其他付…" at bounding box center [392, 60] width 633 height 29
click at [296, 58] on input "設計師編號/姓名" at bounding box center [270, 61] width 55 height 12
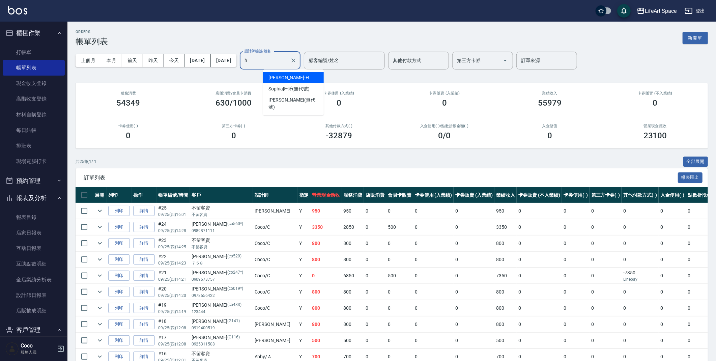
click at [309, 75] on div "[PERSON_NAME]" at bounding box center [293, 77] width 61 height 11
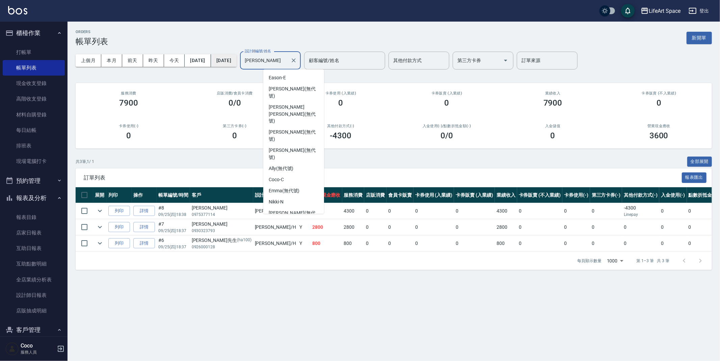
drag, startPoint x: 282, startPoint y: 58, endPoint x: 234, endPoint y: 58, distance: 47.9
click at [234, 58] on div "上個月 本月 [DATE] [DATE] [DATE] [DATE] [DATE] 設計師編號/姓名 [PERSON_NAME] 設計師編號/姓名 顧客編號/…" at bounding box center [394, 60] width 636 height 29
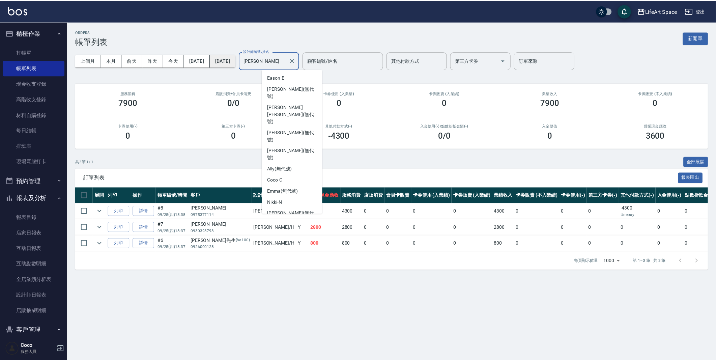
scroll to position [36, 0]
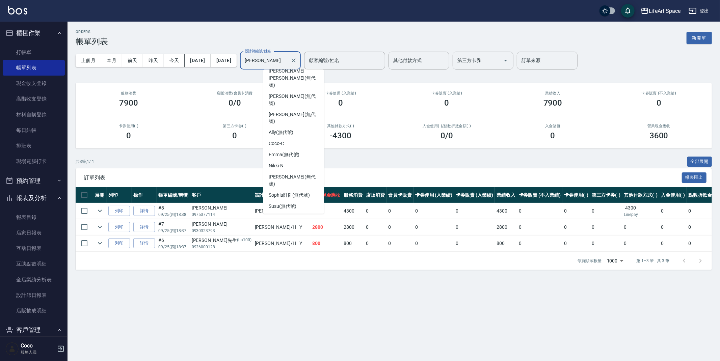
type input "[PERSON_NAME]"
click at [363, 332] on div "ORDERS 帳單列表 新開單 上個月 本月 [DATE] [DATE] [DATE] [DATE] [DATE] 設計師編號/姓名 [PERSON_NAME…" at bounding box center [360, 180] width 720 height 361
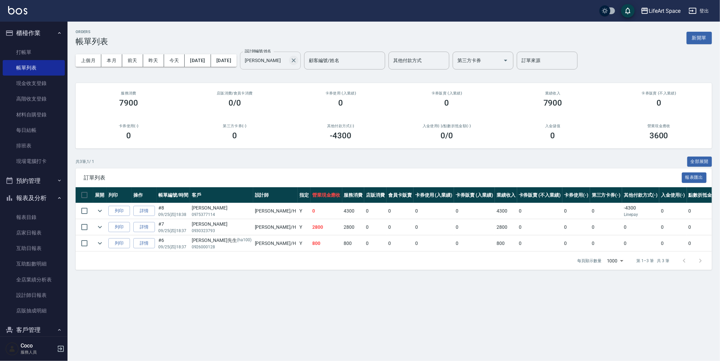
click at [297, 62] on icon "Clear" at bounding box center [293, 60] width 7 height 7
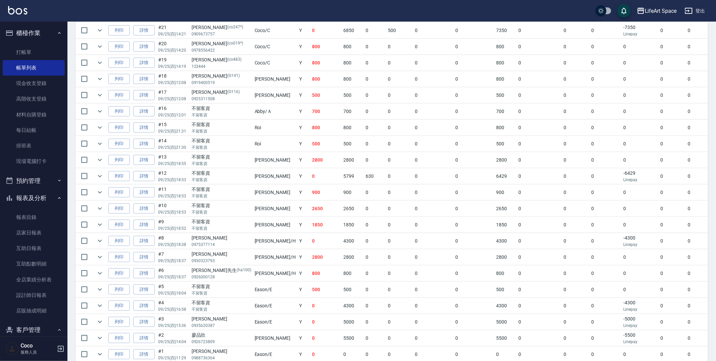
scroll to position [162, 0]
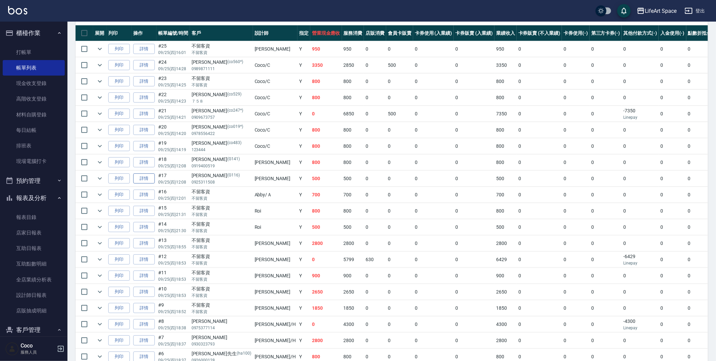
click at [151, 180] on link "詳情" at bounding box center [144, 178] width 22 height 10
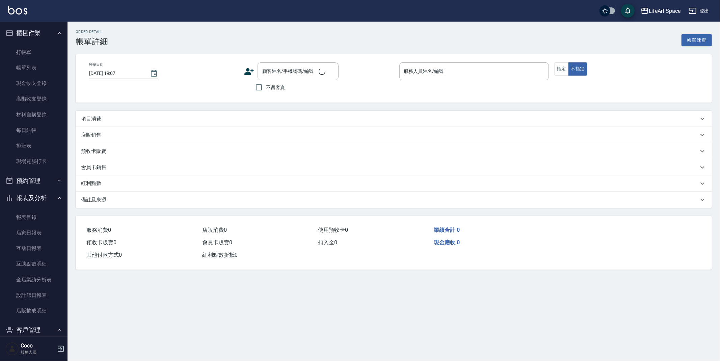
type input "[DATE] 12:08"
type input "[PERSON_NAME](無代號)"
type input "設計師原本客人"
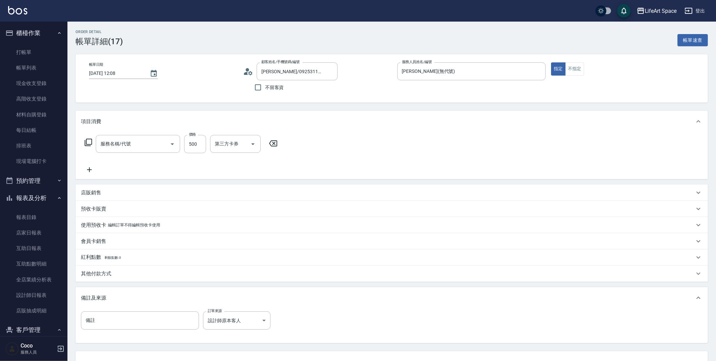
type input "[PERSON_NAME]/0925311508/G116"
type input "201 剪髮(201)"
click at [203, 149] on input "500" at bounding box center [195, 144] width 22 height 18
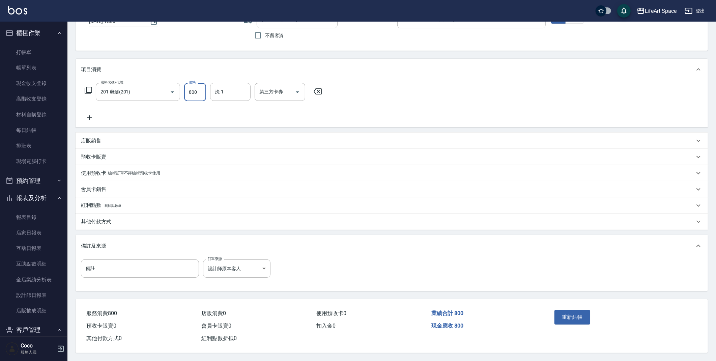
scroll to position [54, 0]
type input "800"
click at [576, 316] on button "重新結帳" at bounding box center [573, 317] width 36 height 14
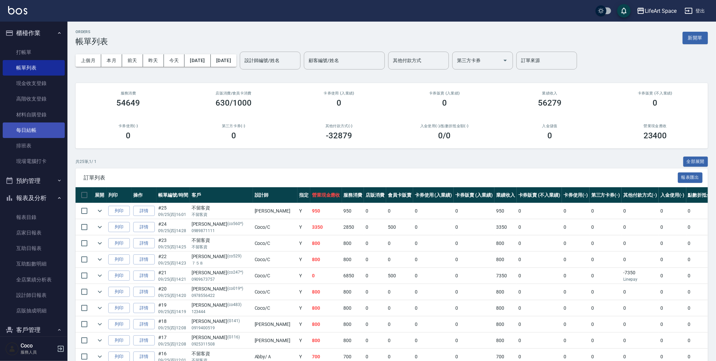
click at [28, 133] on link "每日結帳" at bounding box center [34, 130] width 62 height 16
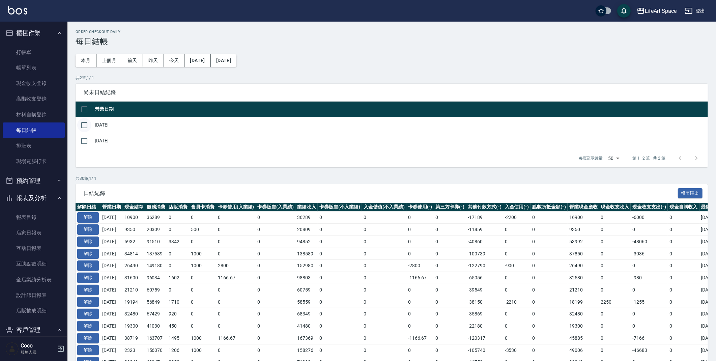
click at [84, 124] on input "checkbox" at bounding box center [84, 125] width 14 height 14
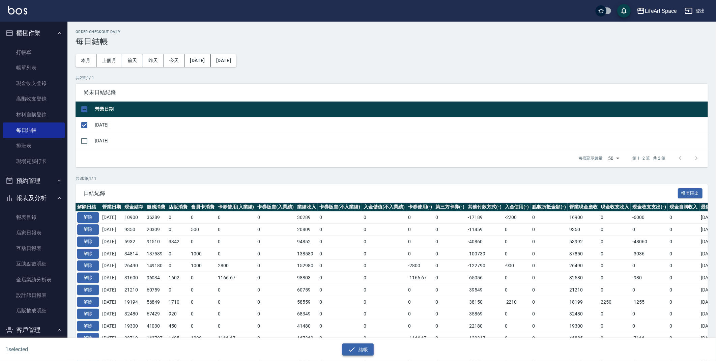
click at [366, 351] on button "結帳" at bounding box center [357, 349] width 31 height 12
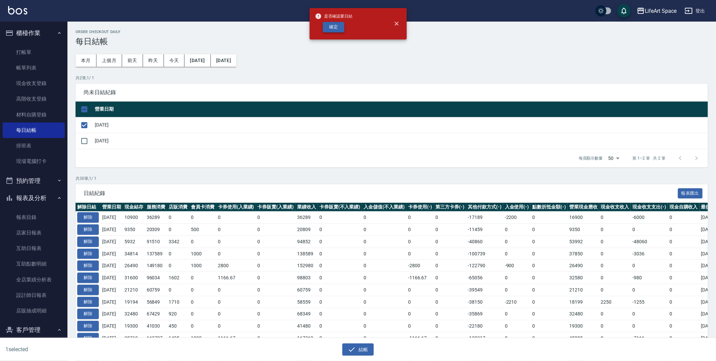
click at [344, 29] on button "確定" at bounding box center [334, 27] width 22 height 10
checkbox input "false"
